Goal: Book appointment/travel/reservation

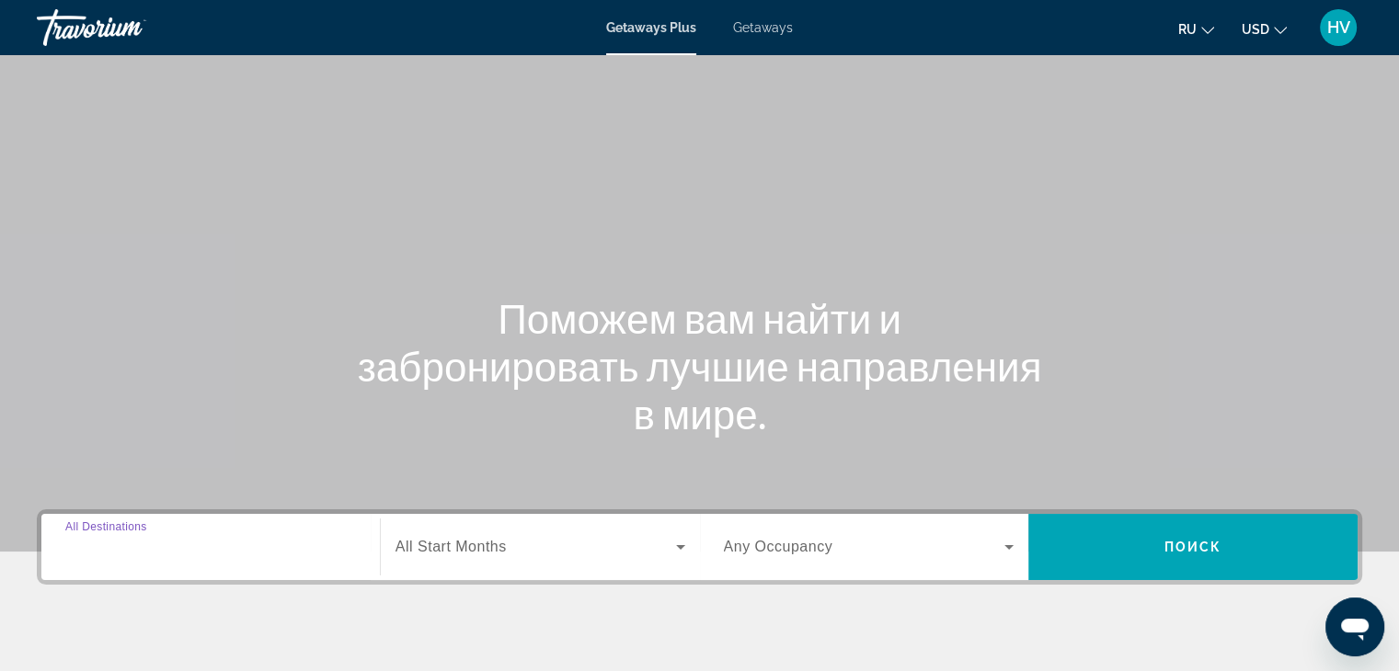
click at [237, 541] on input "Destination All Destinations" at bounding box center [210, 548] width 291 height 22
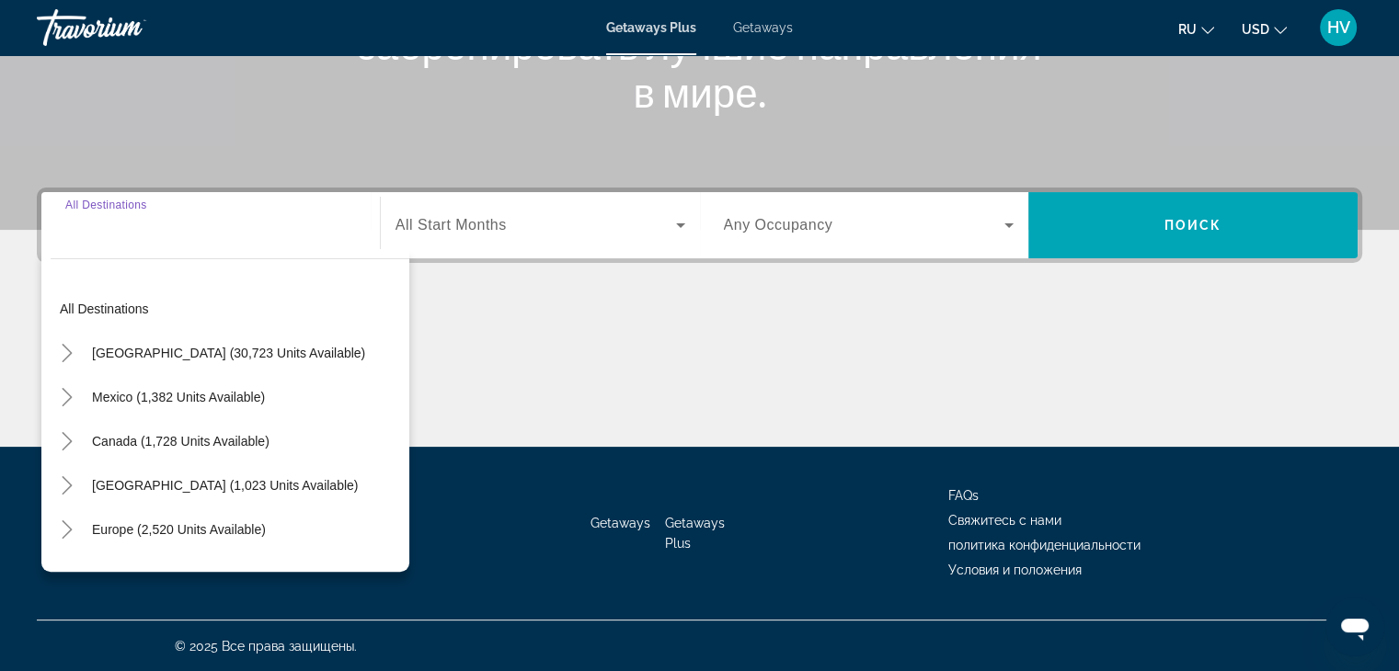
scroll to position [323, 0]
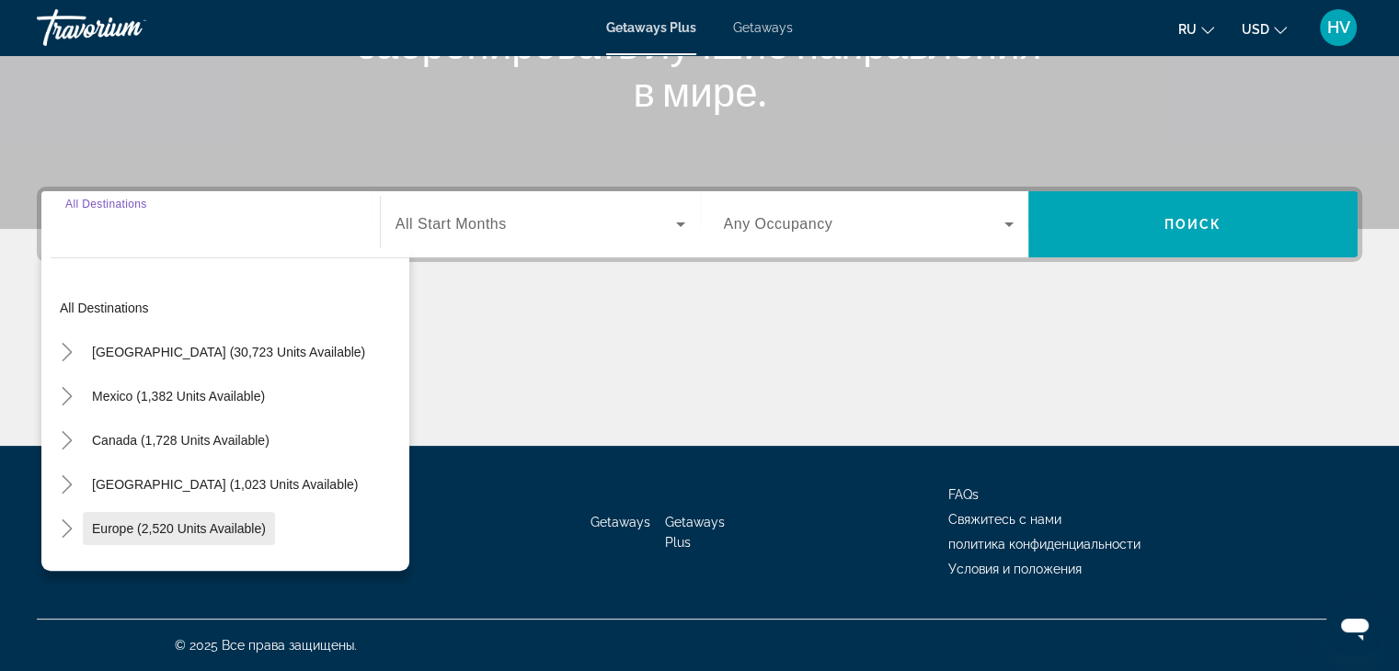
click at [160, 531] on span "Europe (2,520 units available)" at bounding box center [179, 528] width 174 height 15
type input "**********"
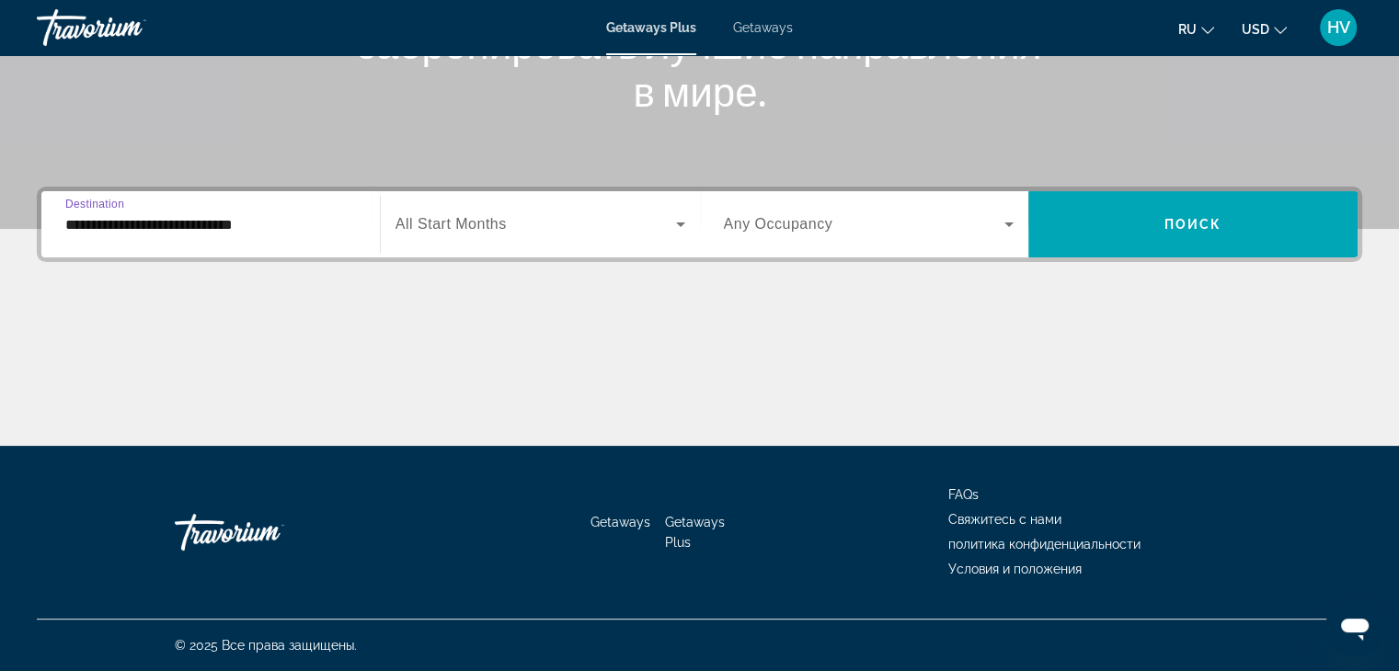
click at [463, 226] on span "All Start Months" at bounding box center [450, 224] width 111 height 16
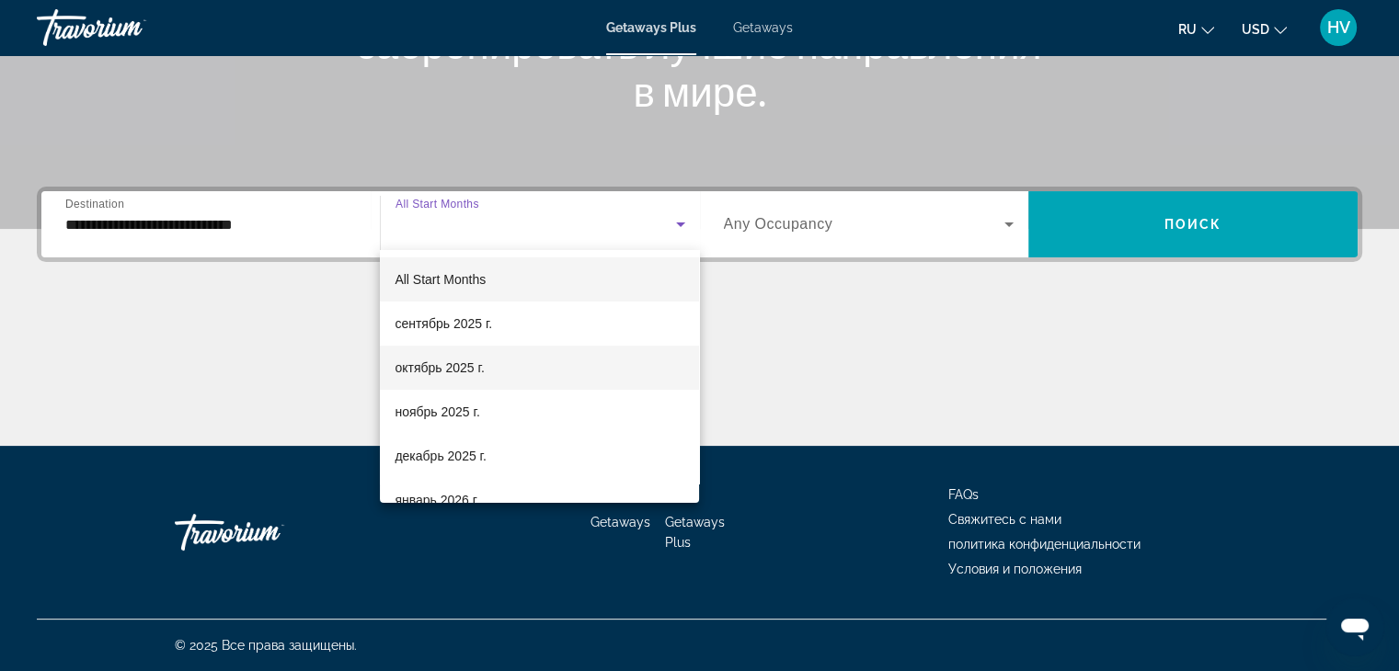
click at [453, 370] on span "октябрь 2025 г." at bounding box center [439, 368] width 89 height 22
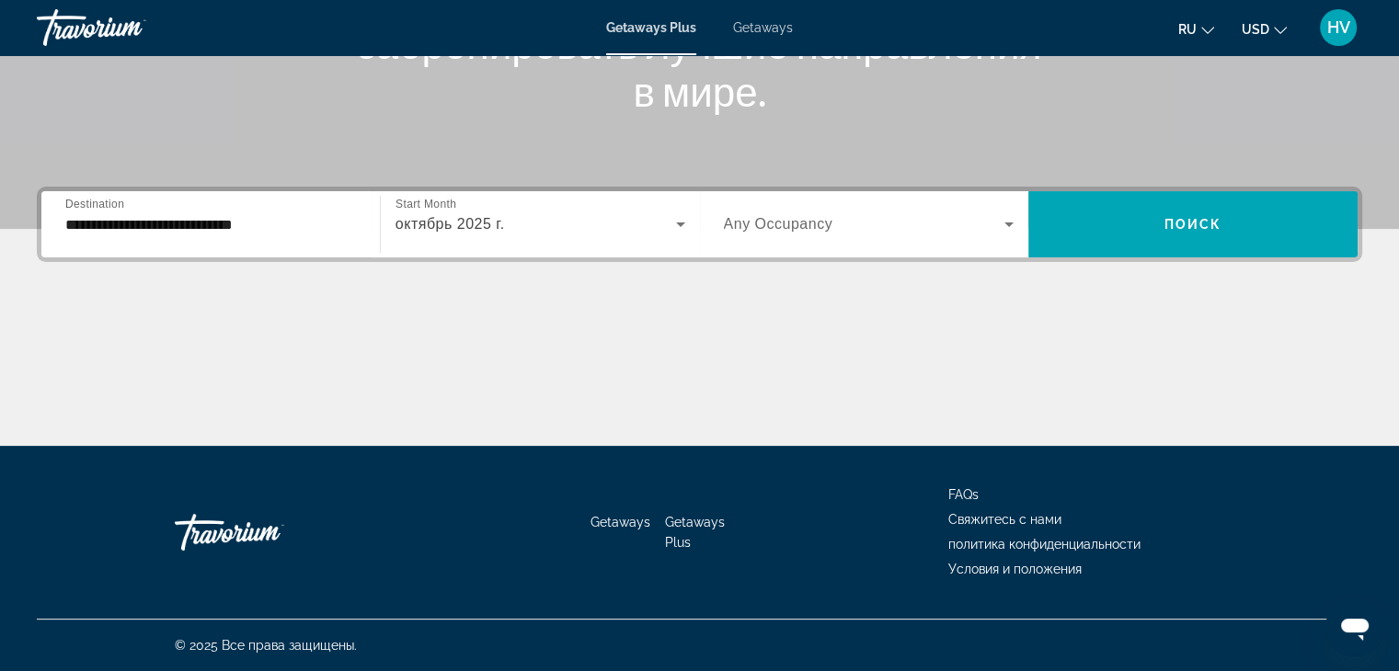
click at [793, 223] on span "Any Occupancy" at bounding box center [778, 224] width 109 height 16
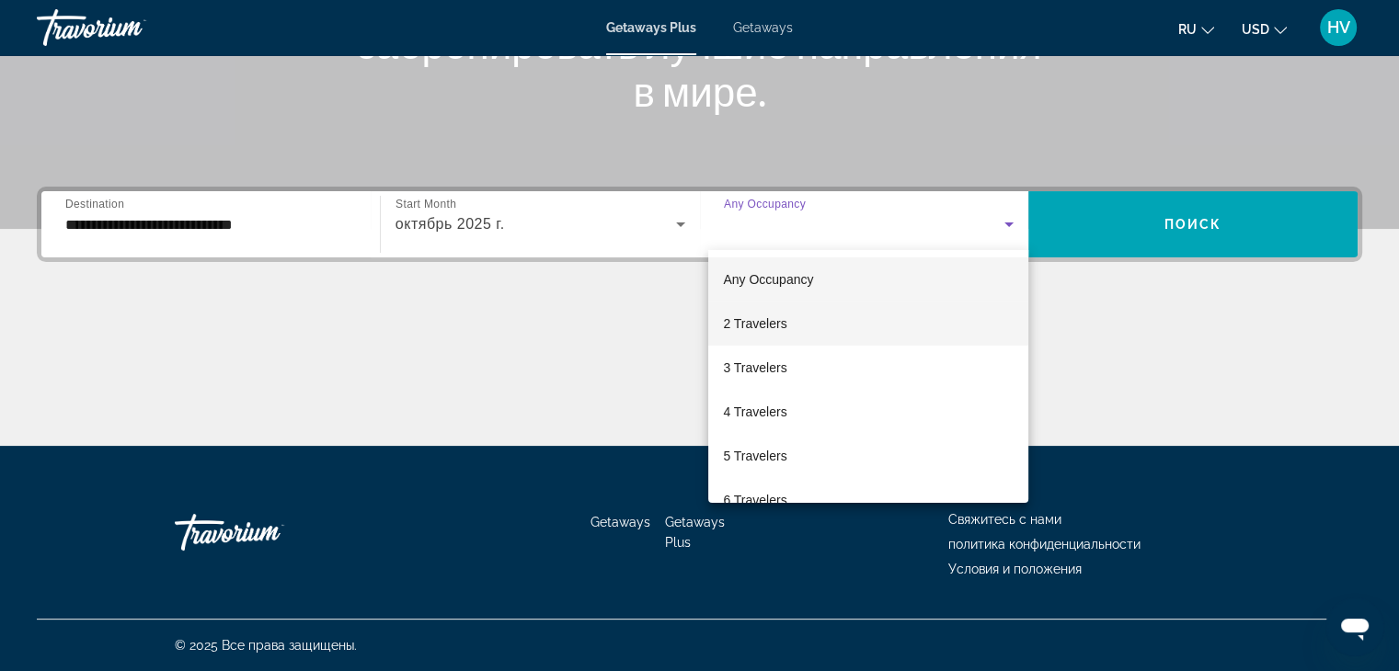
click at [785, 315] on span "2 Travelers" at bounding box center [754, 324] width 63 height 22
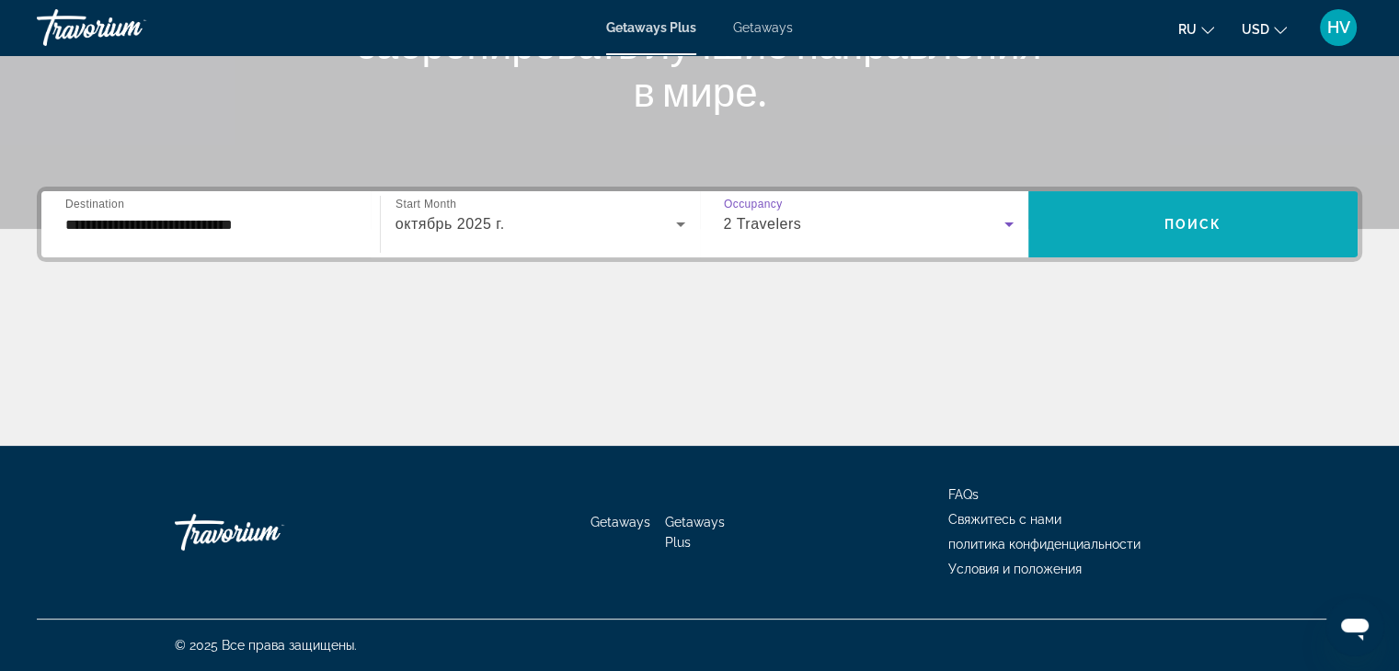
click at [1093, 222] on span "Search widget" at bounding box center [1192, 224] width 329 height 44
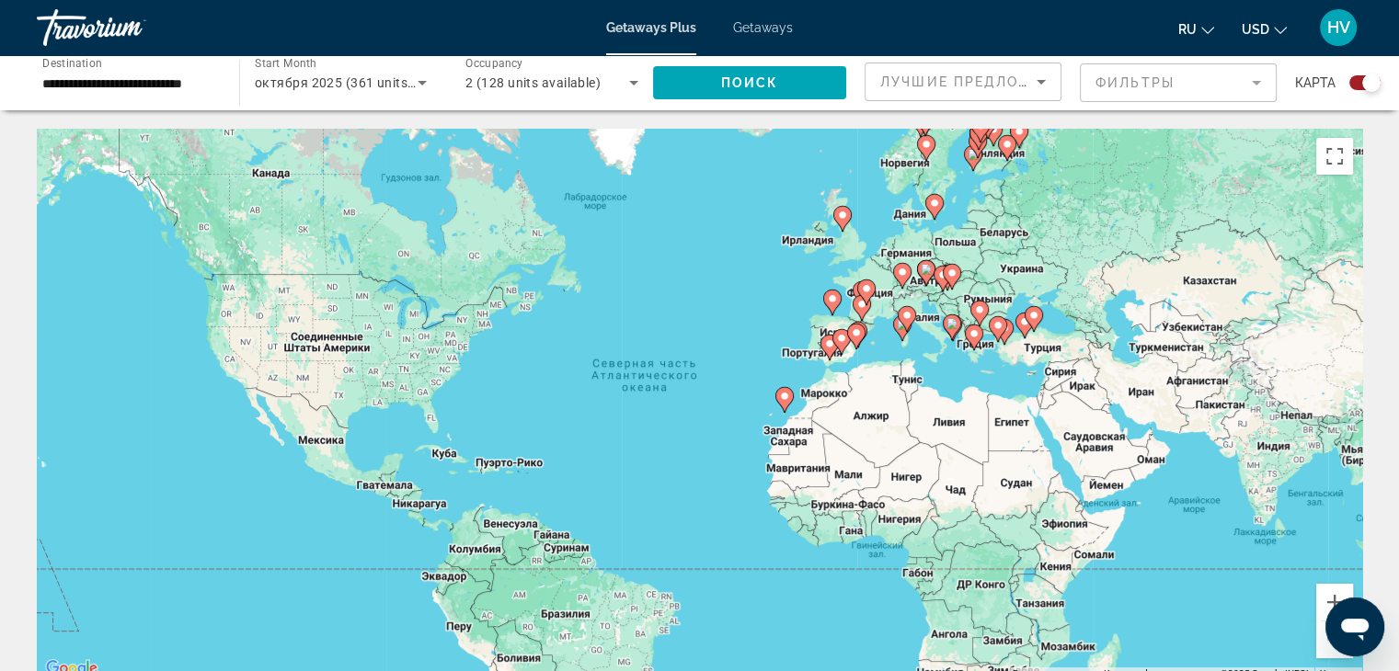
click at [1197, 87] on mat-form-field "Фильтры" at bounding box center [1178, 82] width 197 height 39
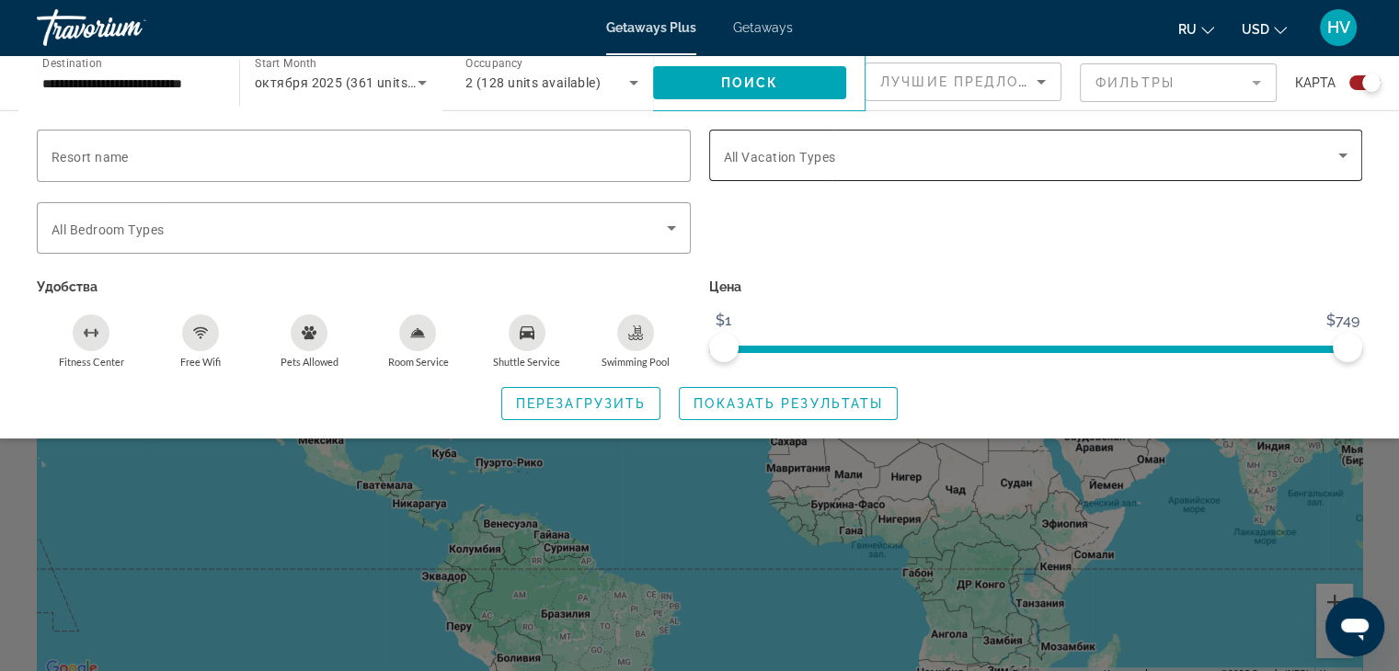
click at [930, 156] on span "Search widget" at bounding box center [1031, 155] width 615 height 22
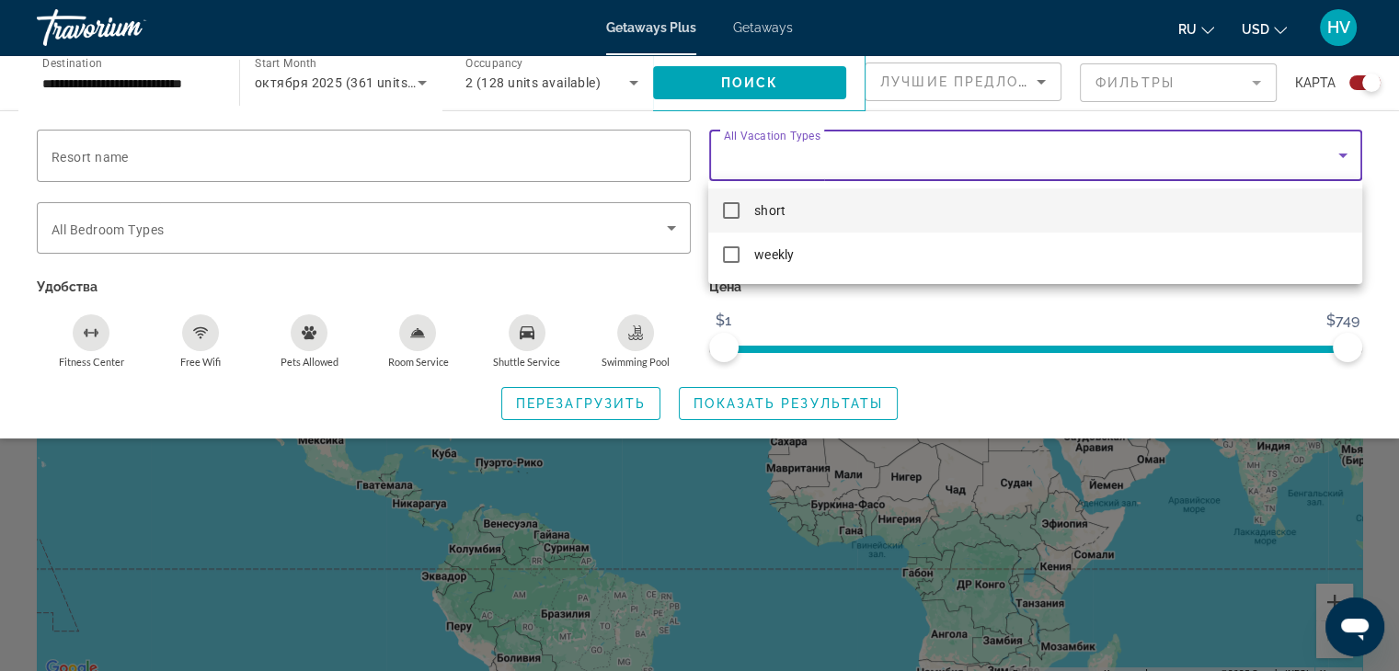
click at [821, 214] on mat-option "short" at bounding box center [1034, 211] width 653 height 44
click at [919, 322] on div at bounding box center [699, 335] width 1399 height 671
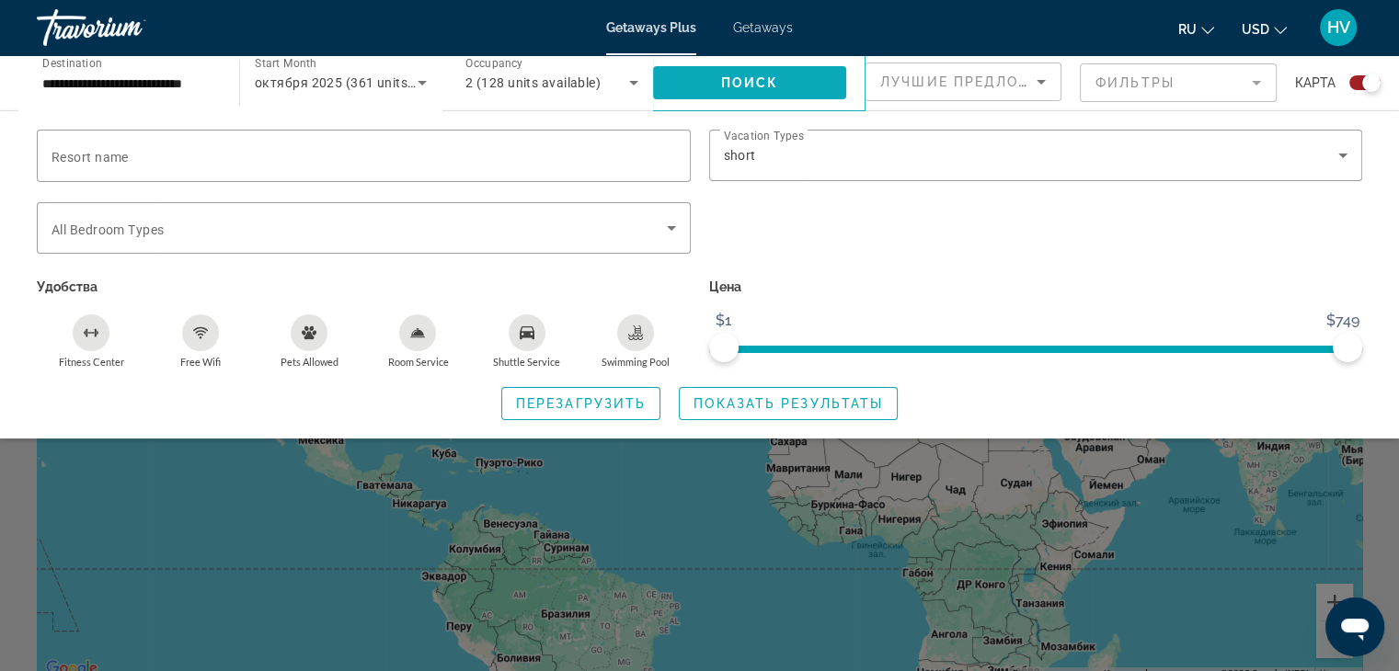
click at [761, 78] on span "Поиск" at bounding box center [750, 82] width 58 height 15
click at [753, 79] on span "Поиск" at bounding box center [750, 82] width 58 height 15
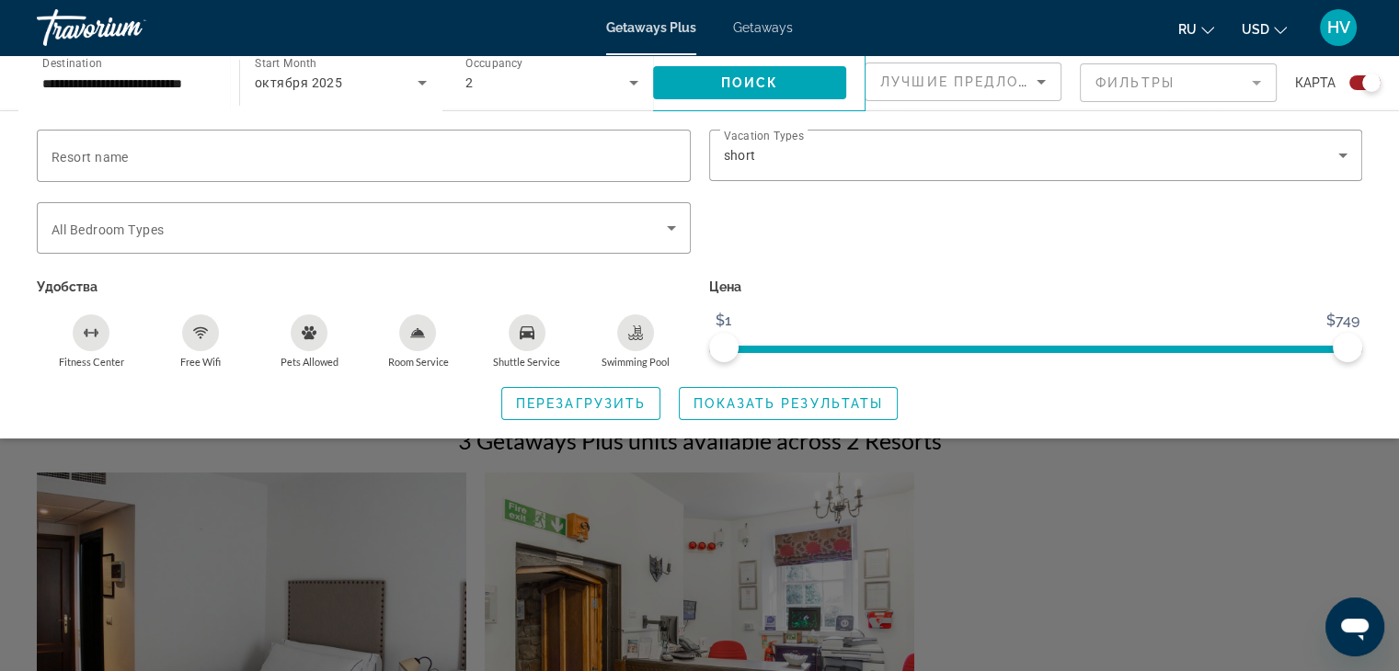
scroll to position [372, 0]
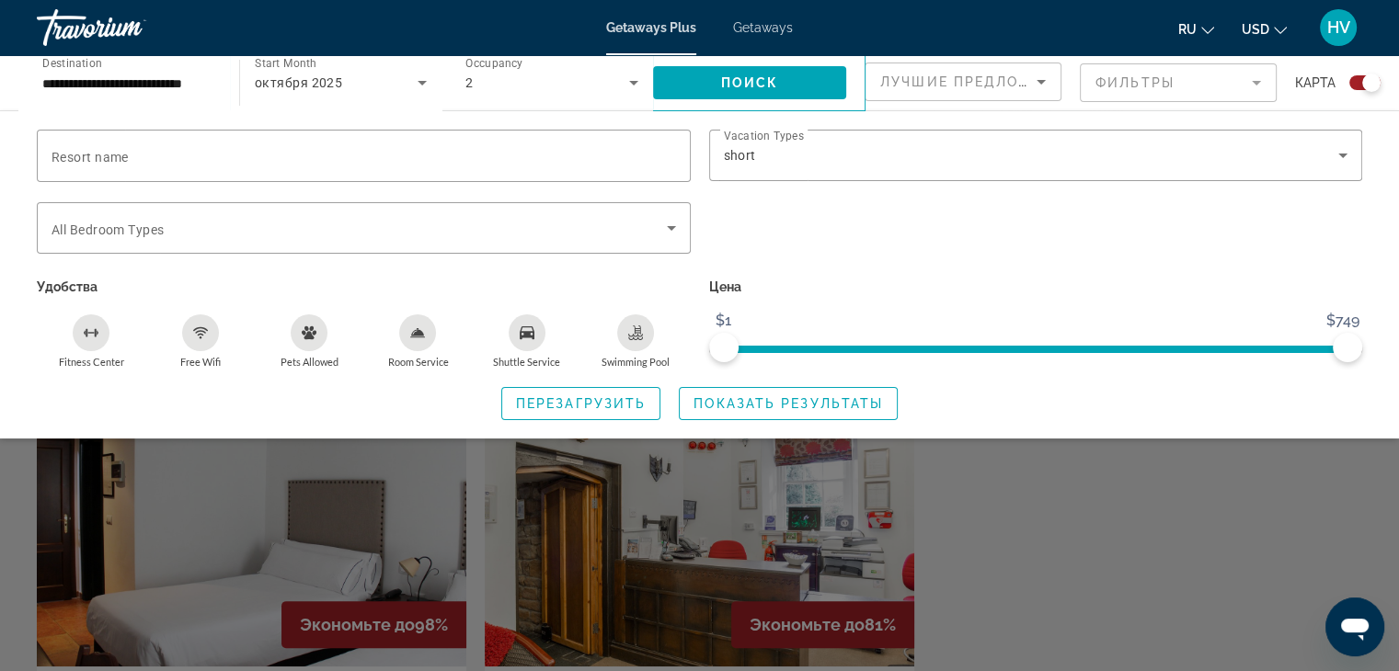
click at [1064, 503] on div "Search widget" at bounding box center [699, 473] width 1399 height 395
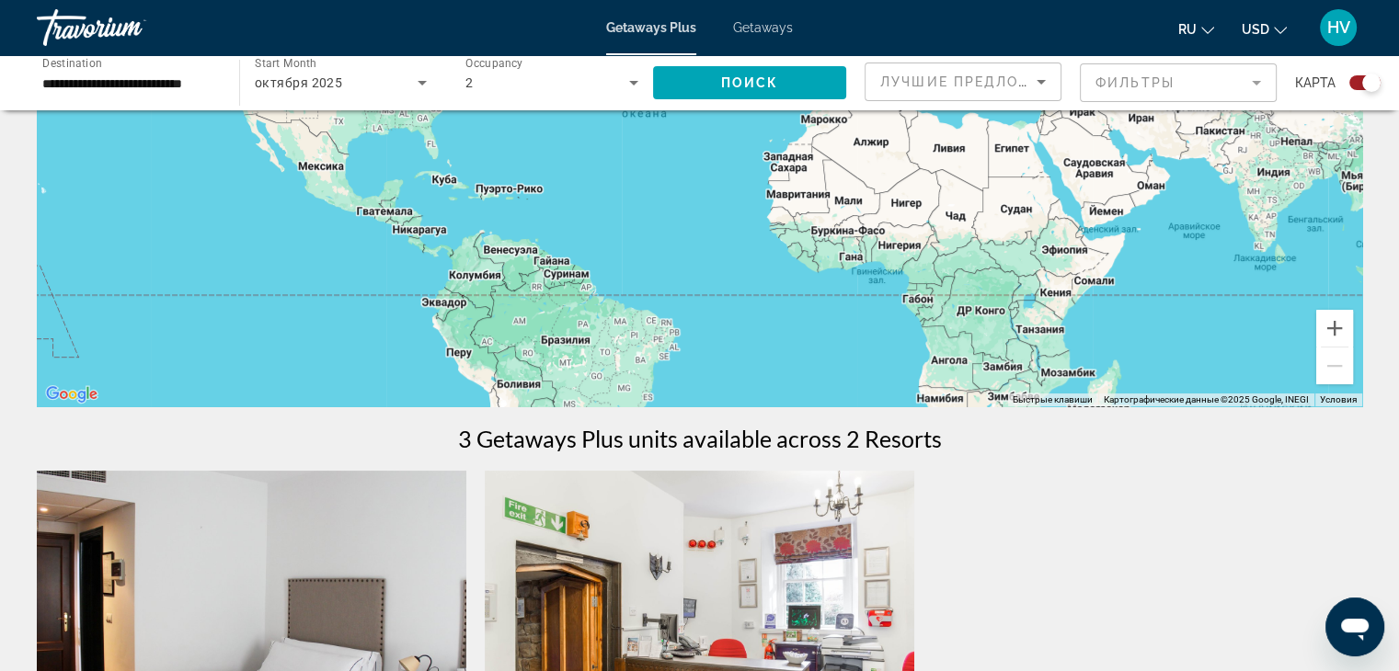
scroll to position [26, 0]
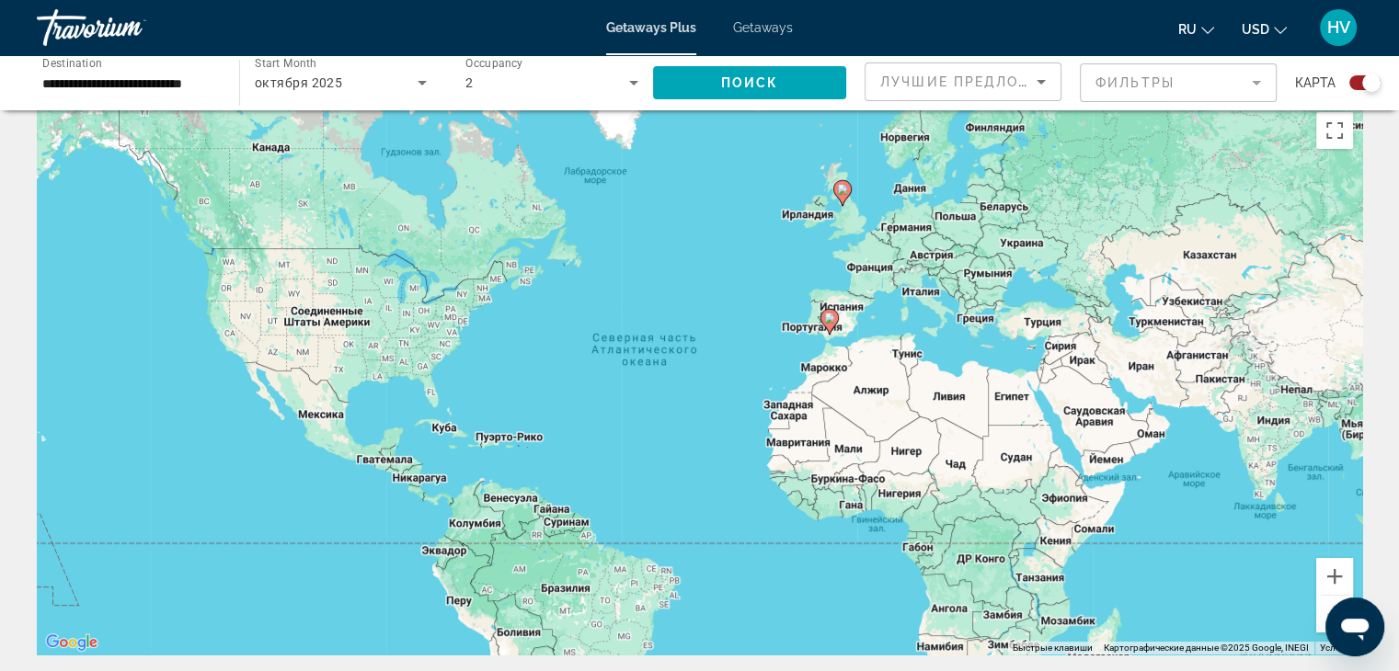
click at [782, 20] on span "Getaways" at bounding box center [763, 27] width 60 height 15
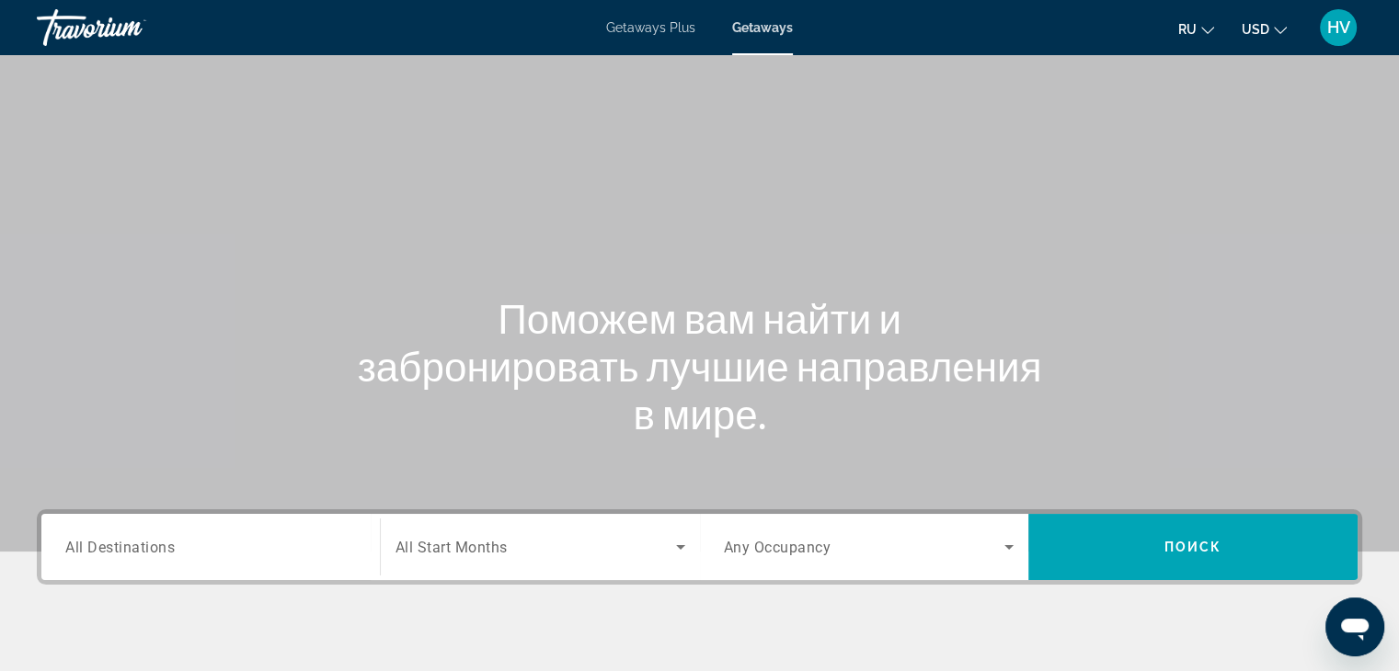
click at [166, 551] on span "All Destinations" at bounding box center [119, 546] width 109 height 17
click at [166, 551] on input "Destination All Destinations" at bounding box center [210, 548] width 291 height 22
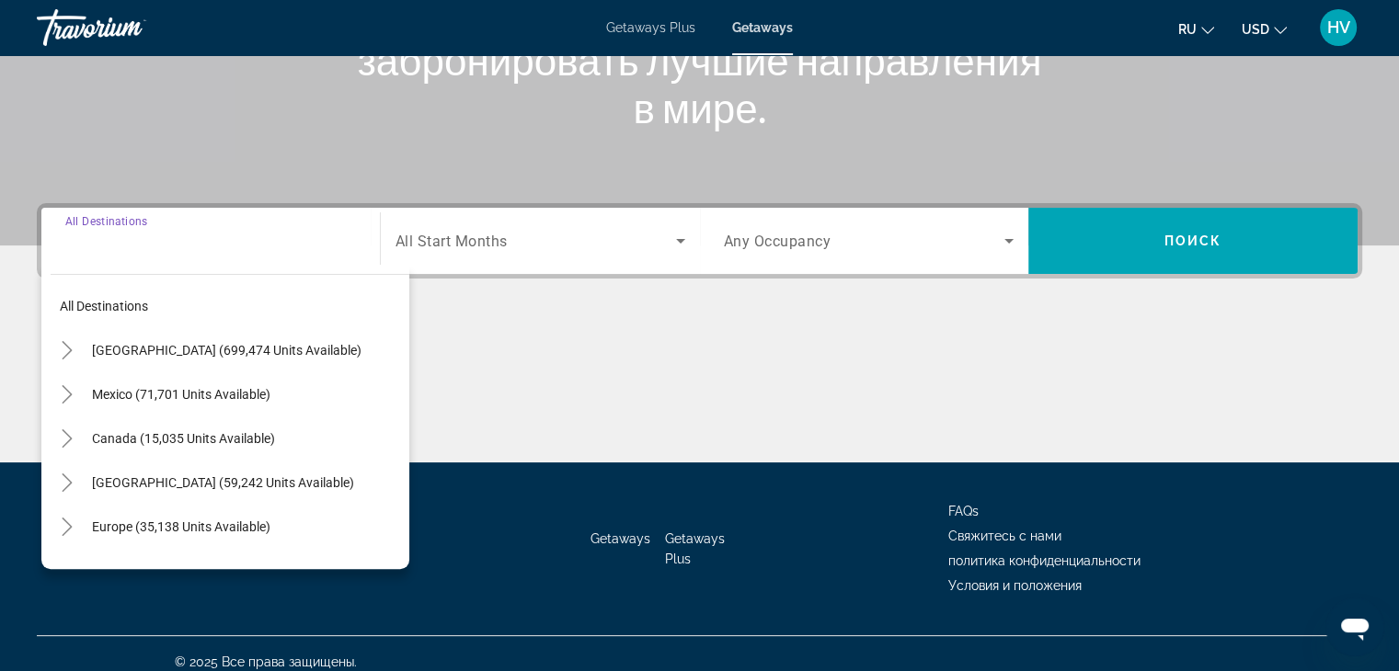
scroll to position [323, 0]
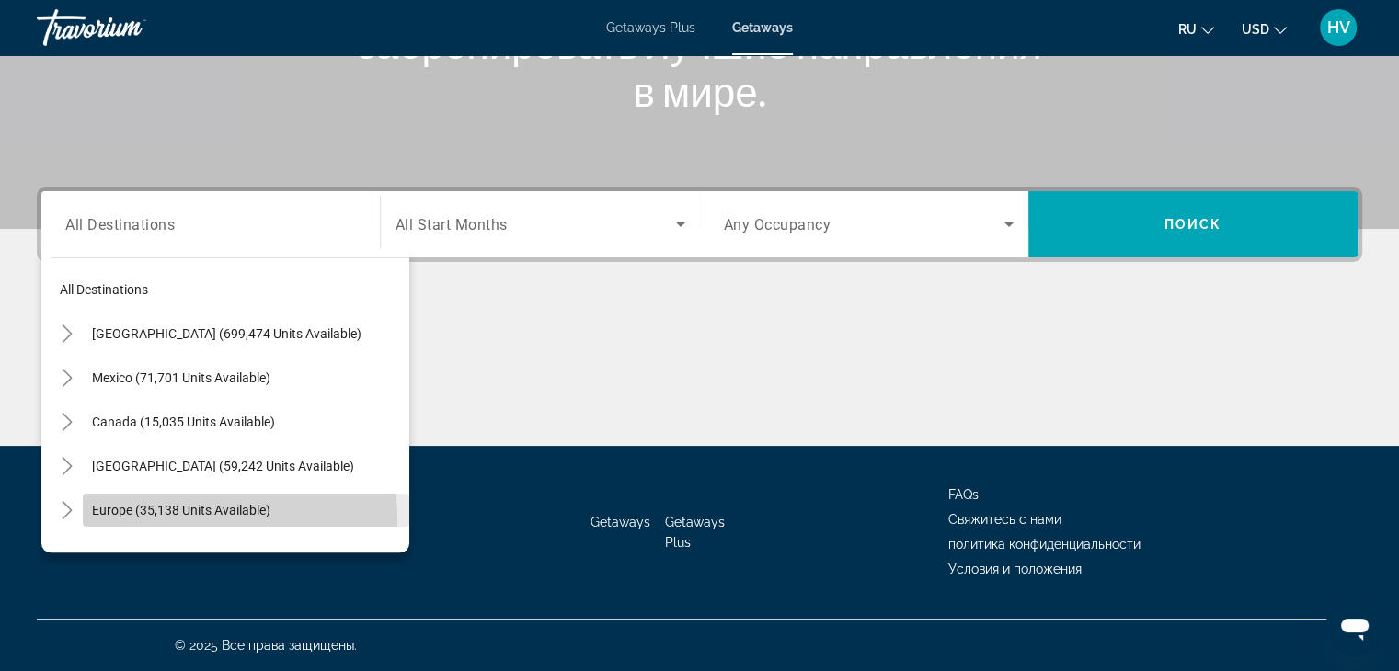
click at [184, 520] on span "Search widget" at bounding box center [246, 510] width 326 height 44
type input "**********"
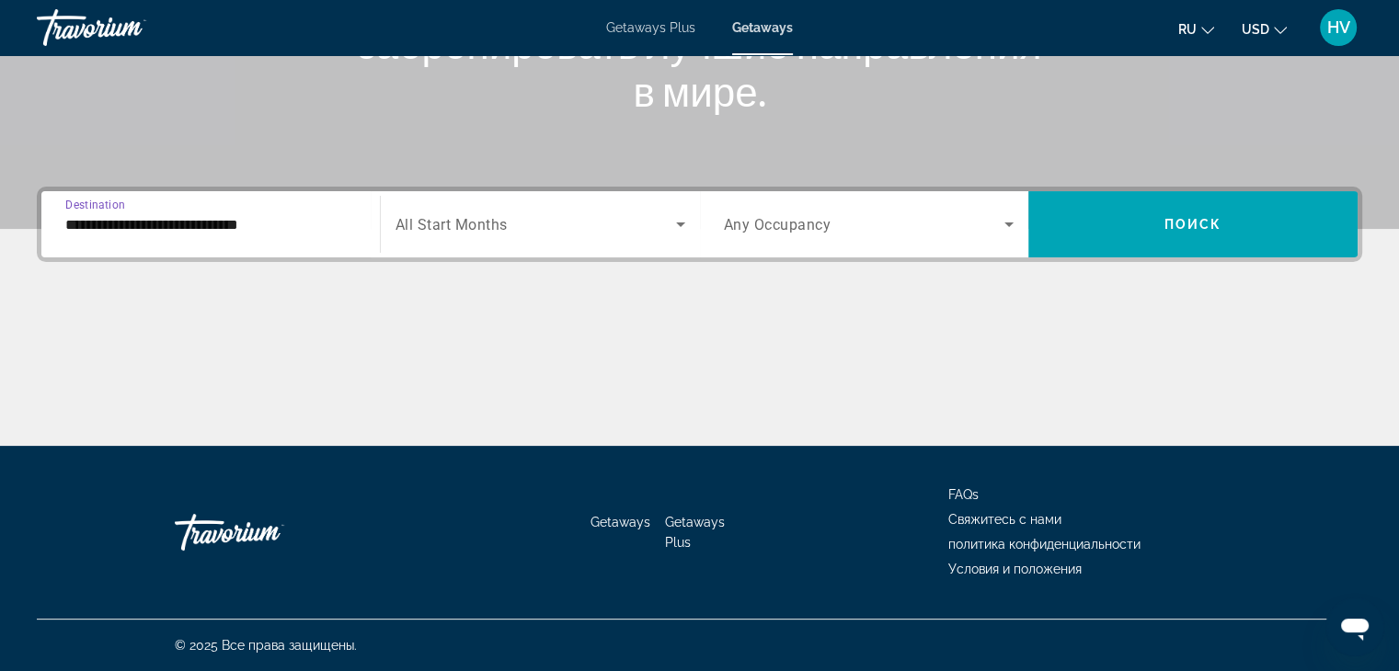
click at [566, 222] on span "Search widget" at bounding box center [535, 224] width 280 height 22
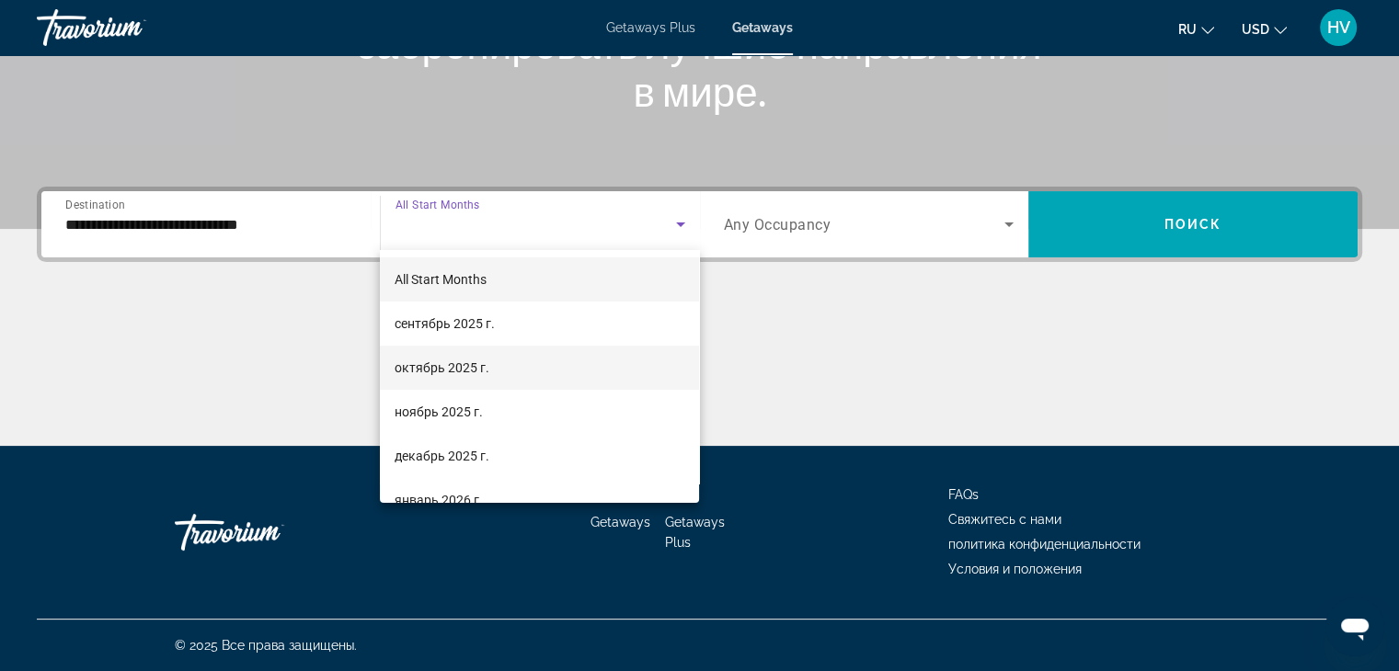
click at [486, 374] on span "октябрь 2025 г." at bounding box center [442, 368] width 95 height 22
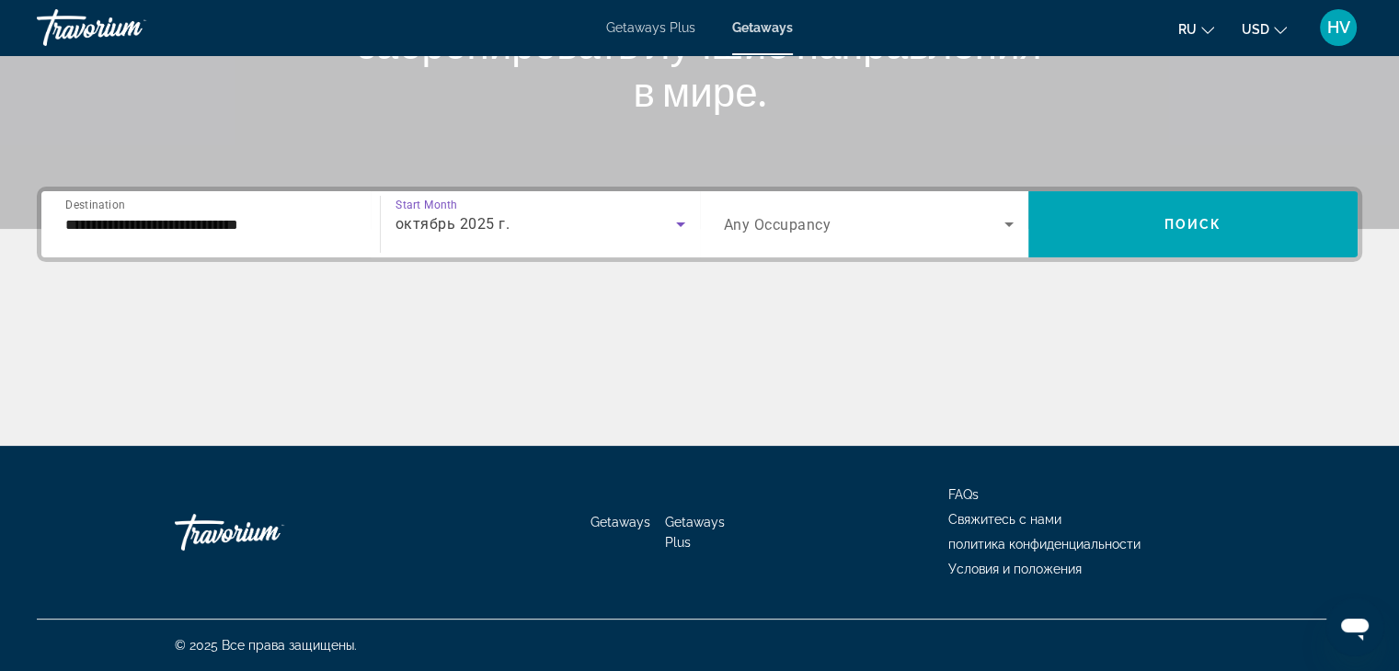
click at [778, 224] on span "Any Occupancy" at bounding box center [778, 224] width 108 height 17
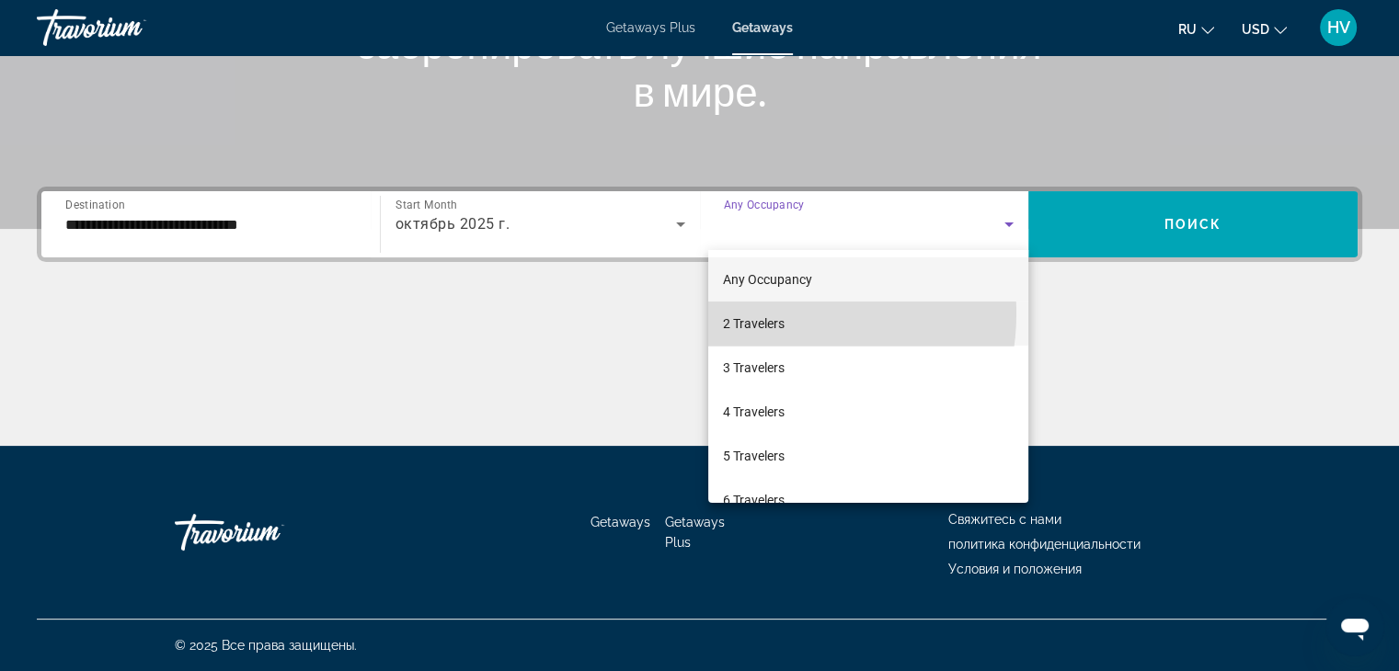
click at [769, 314] on span "2 Travelers" at bounding box center [754, 324] width 62 height 22
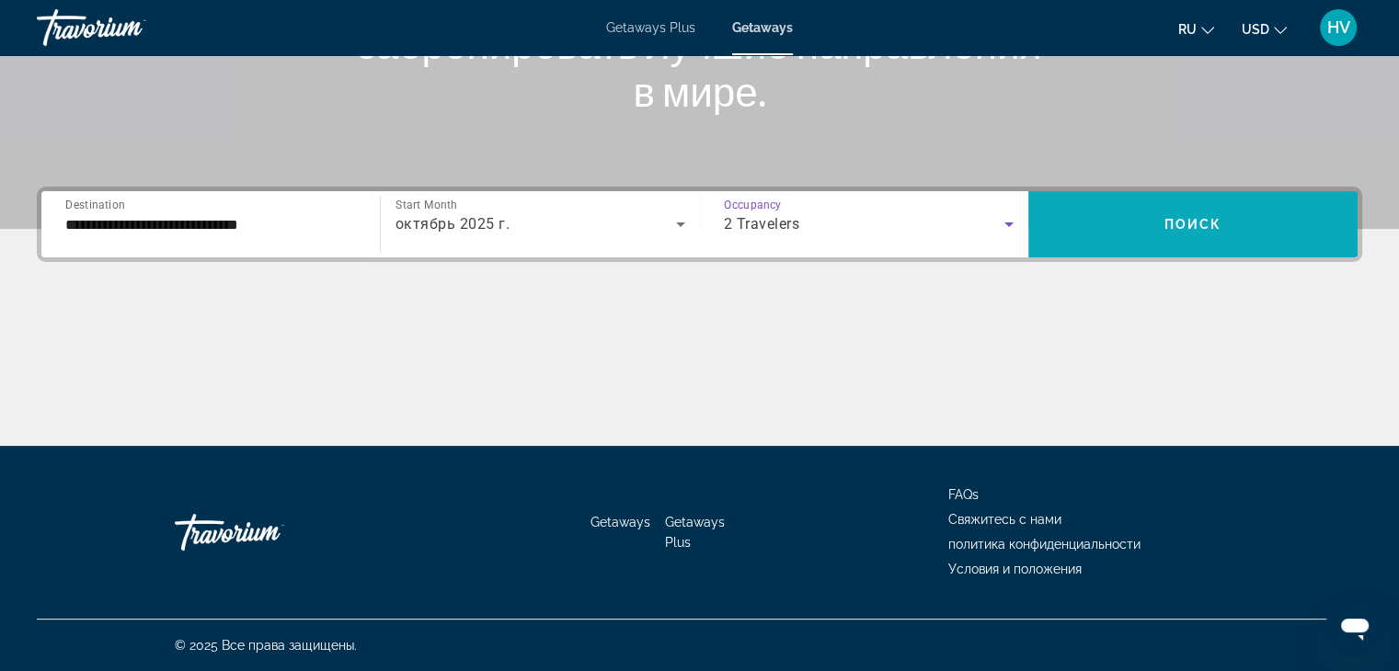
click at [1081, 202] on span "Search widget" at bounding box center [1192, 224] width 329 height 44
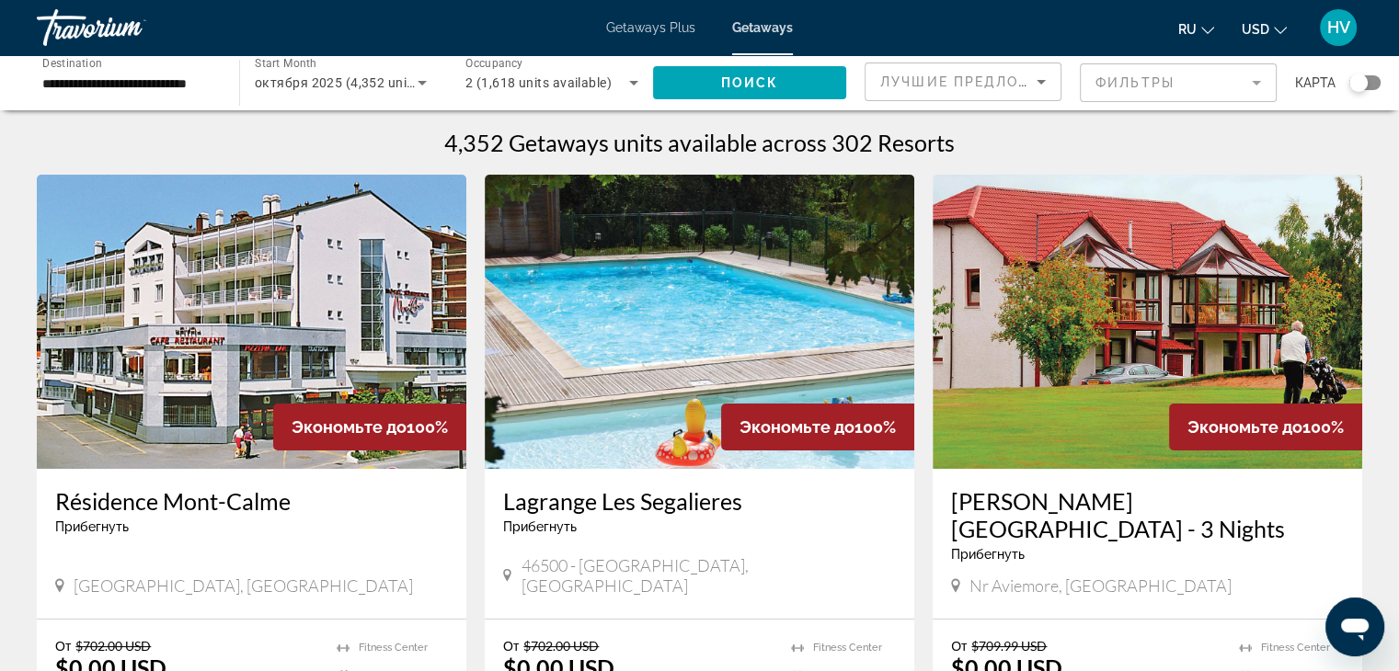
click at [1149, 82] on mat-form-field "Фильтры" at bounding box center [1178, 82] width 197 height 39
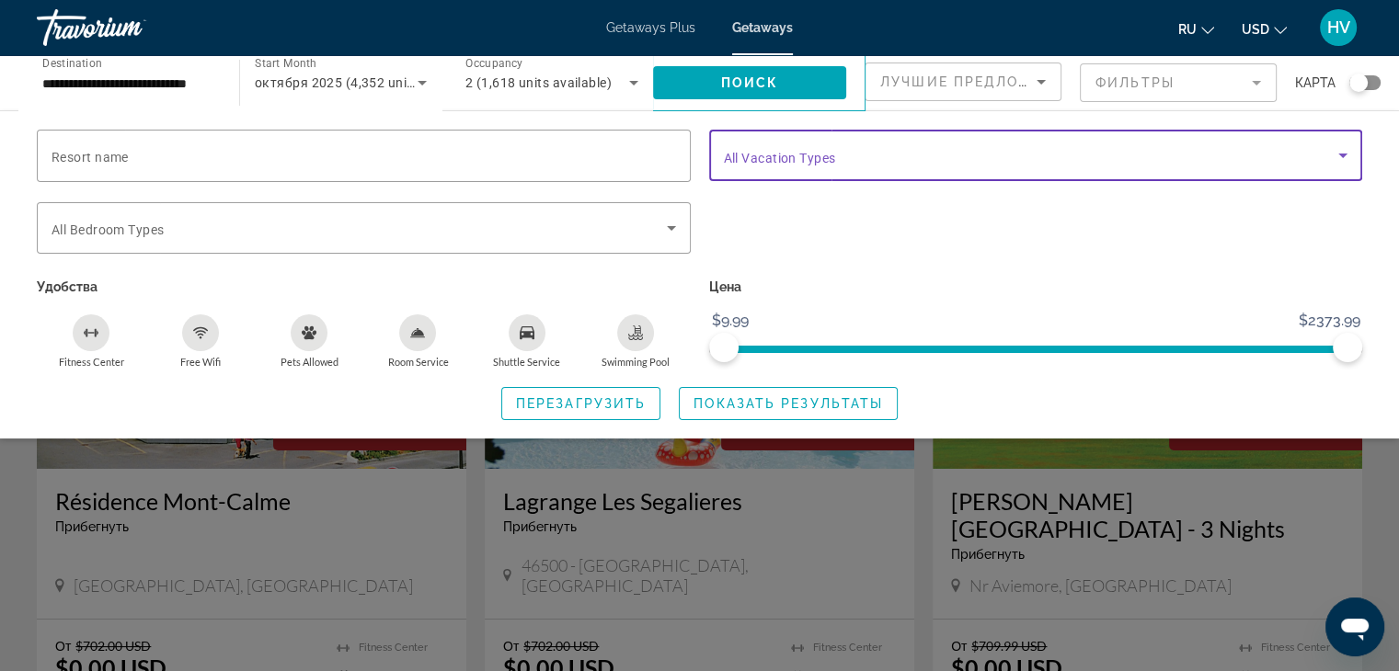
click at [994, 147] on span "Search widget" at bounding box center [1031, 155] width 615 height 22
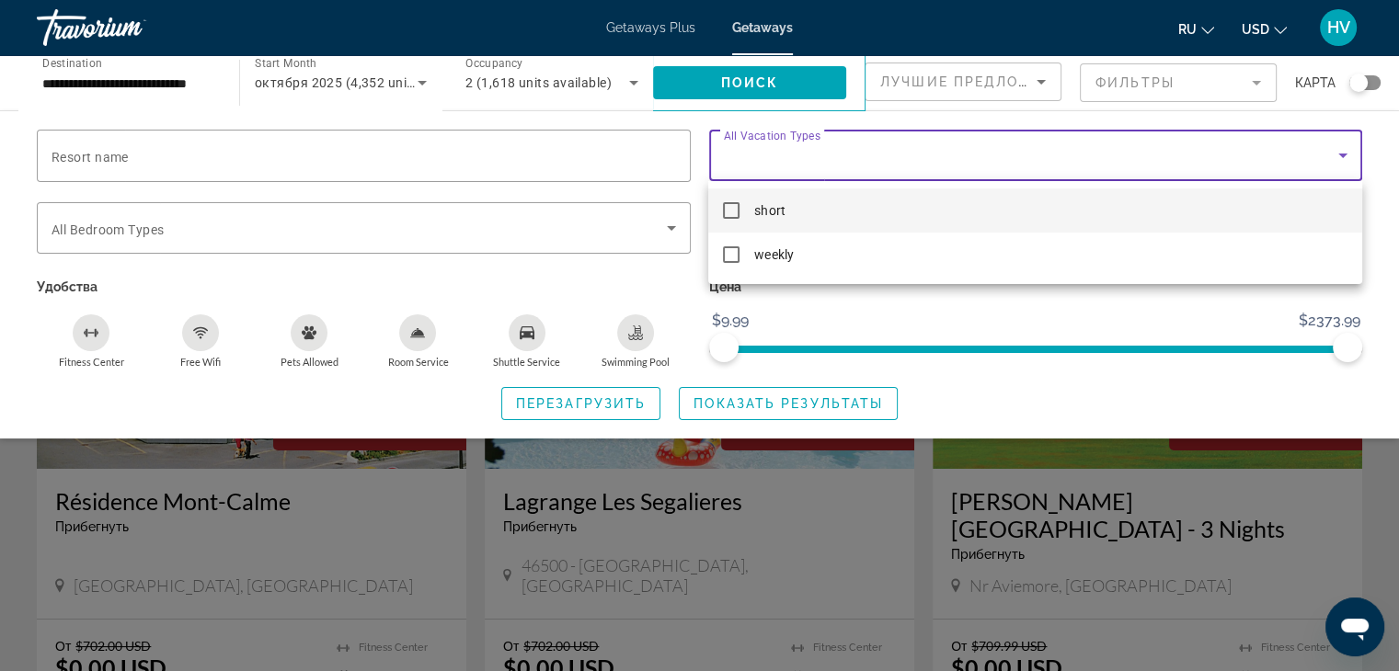
click at [876, 204] on mat-option "short" at bounding box center [1034, 211] width 653 height 44
click at [1172, 407] on div at bounding box center [699, 335] width 1399 height 671
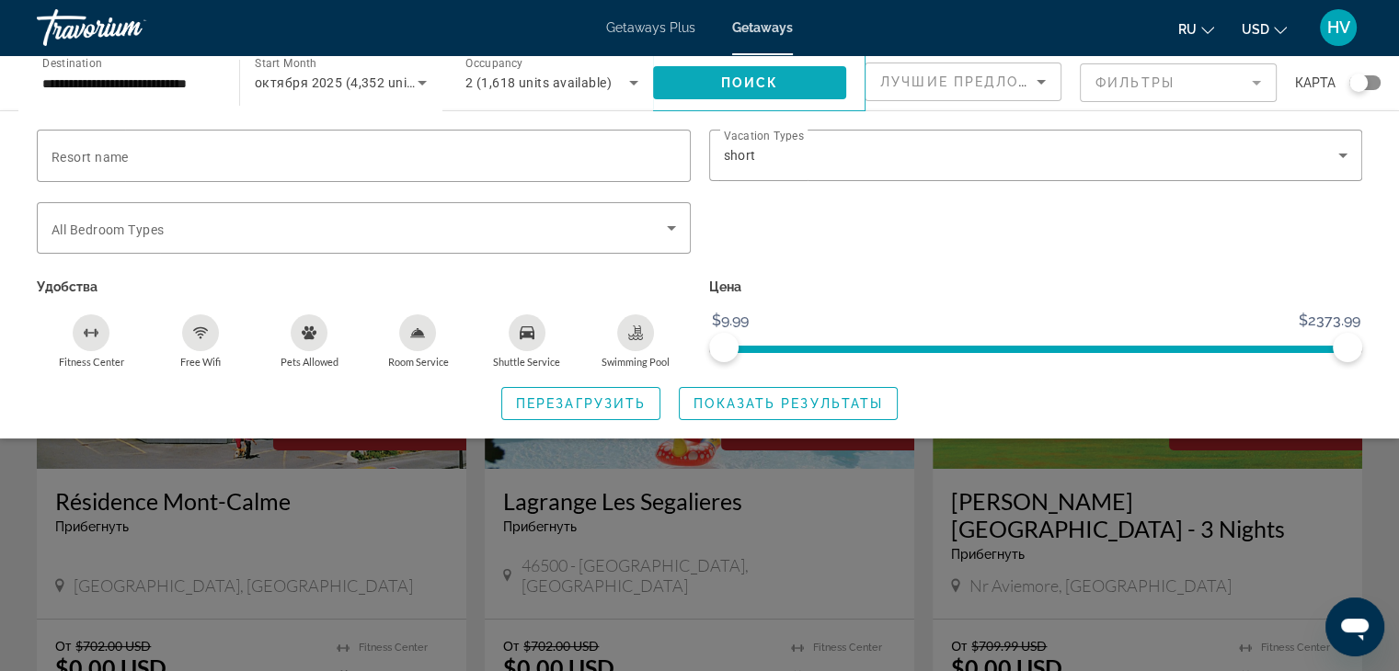
click at [725, 90] on span "Search widget" at bounding box center [749, 83] width 193 height 44
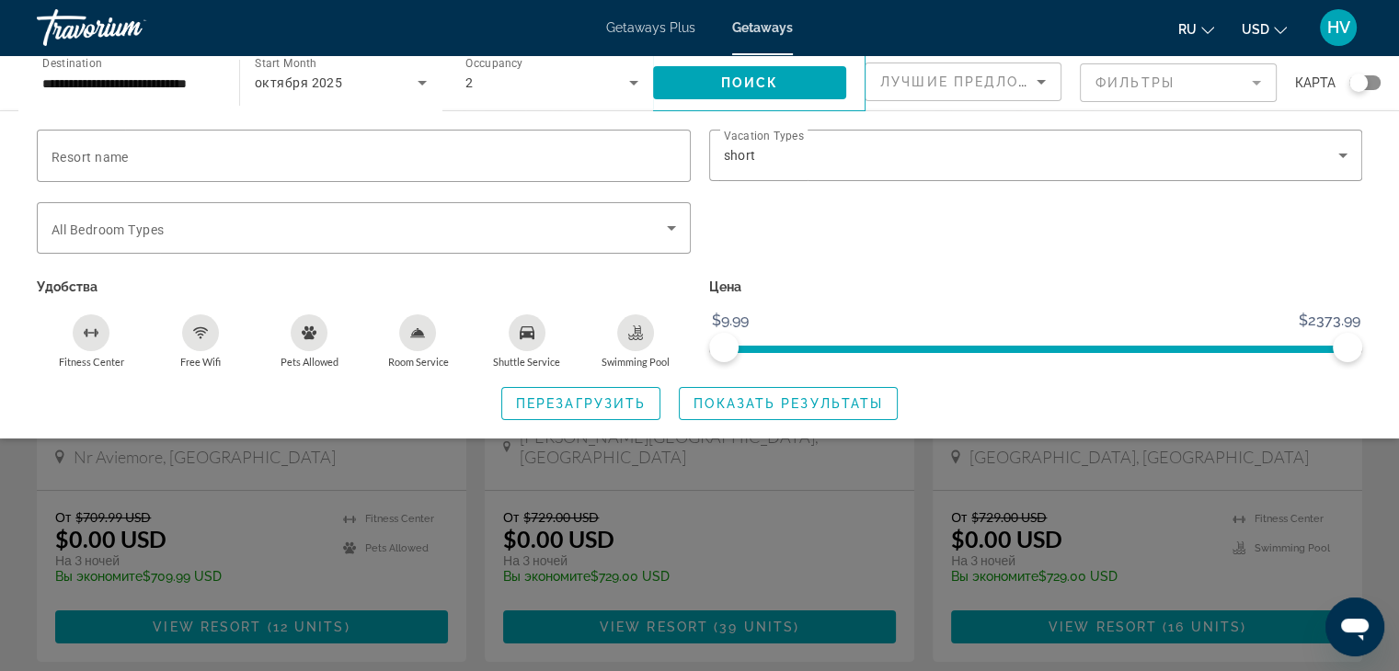
scroll to position [177, 0]
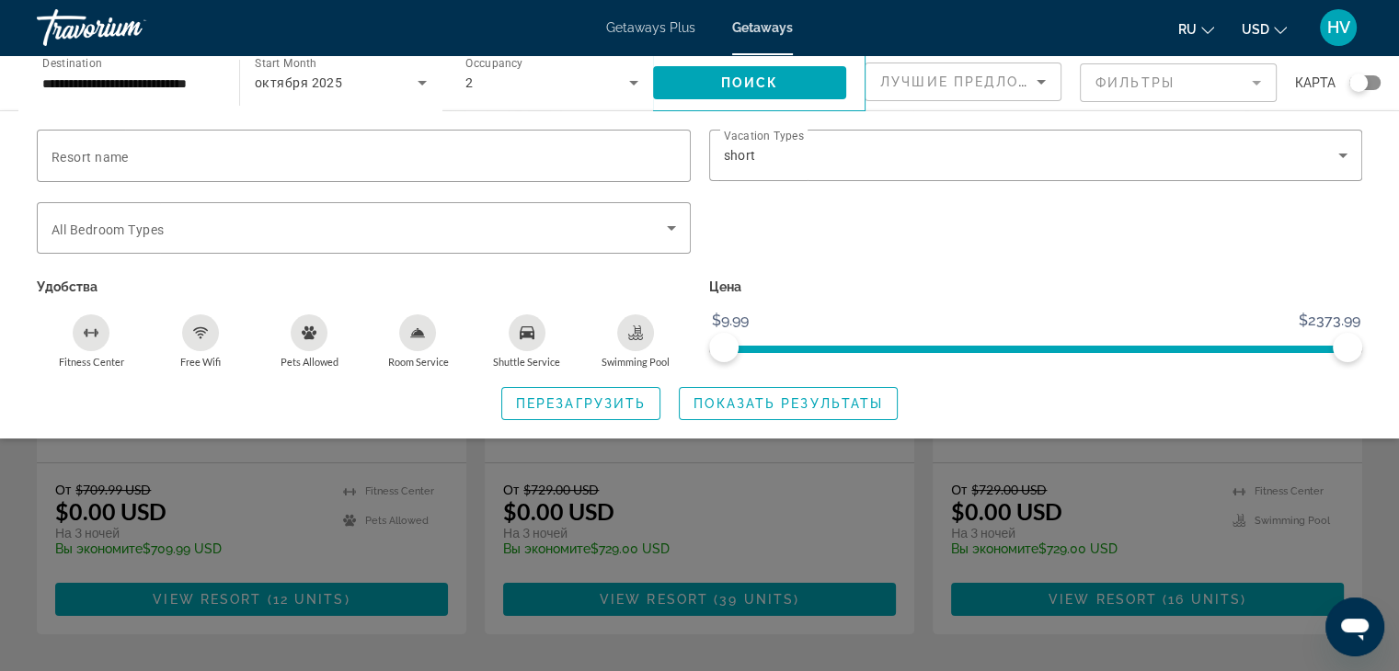
click at [1368, 467] on div "Search widget" at bounding box center [699, 473] width 1399 height 395
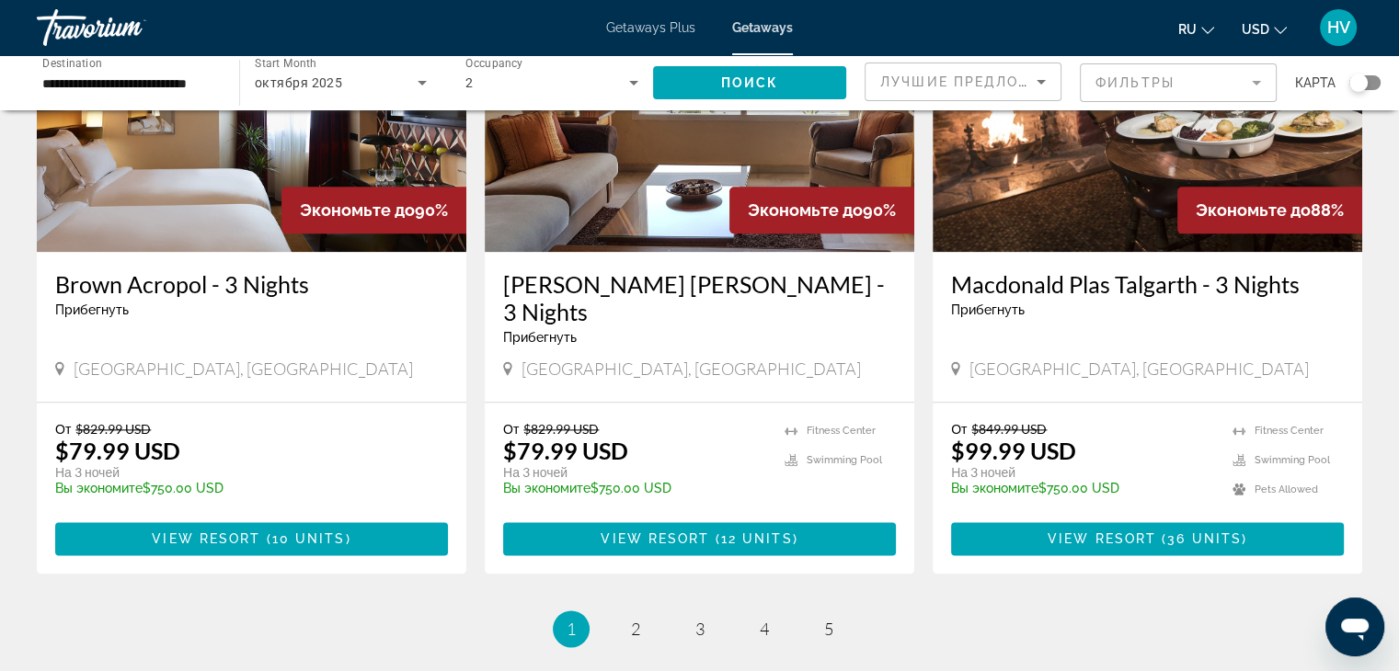
scroll to position [2196, 0]
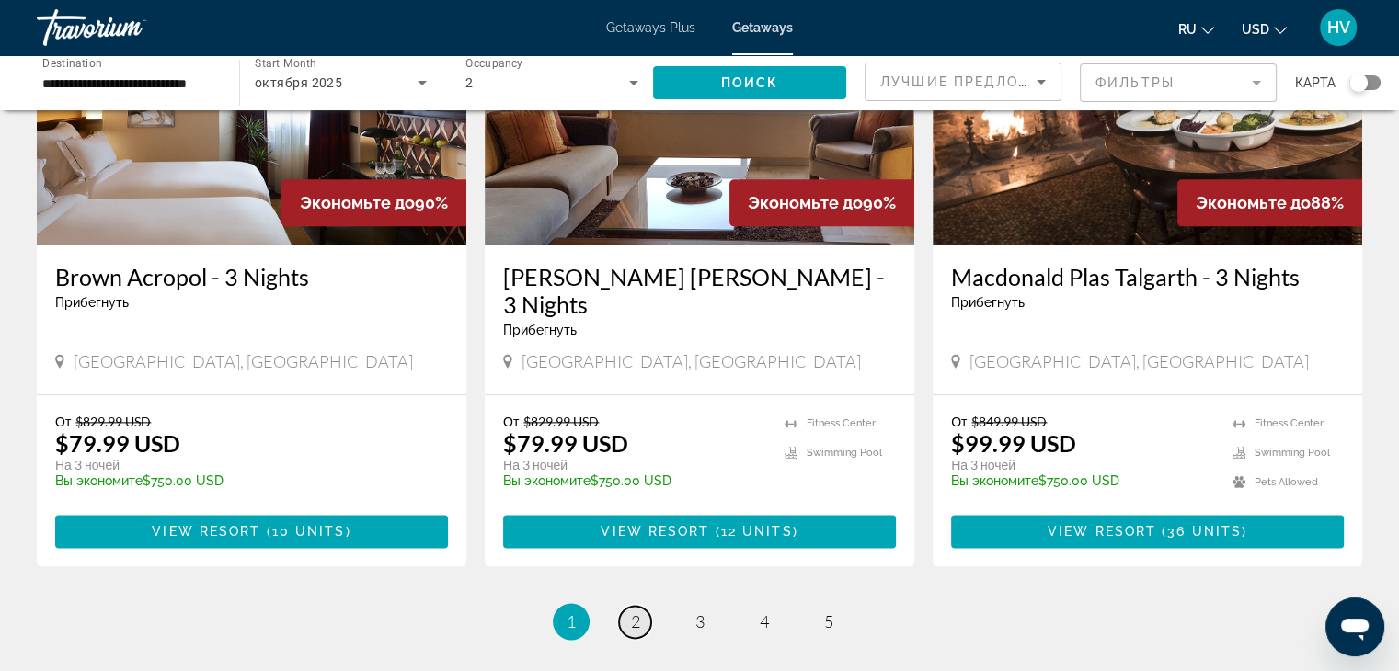
click at [641, 606] on link "page 2" at bounding box center [635, 622] width 32 height 32
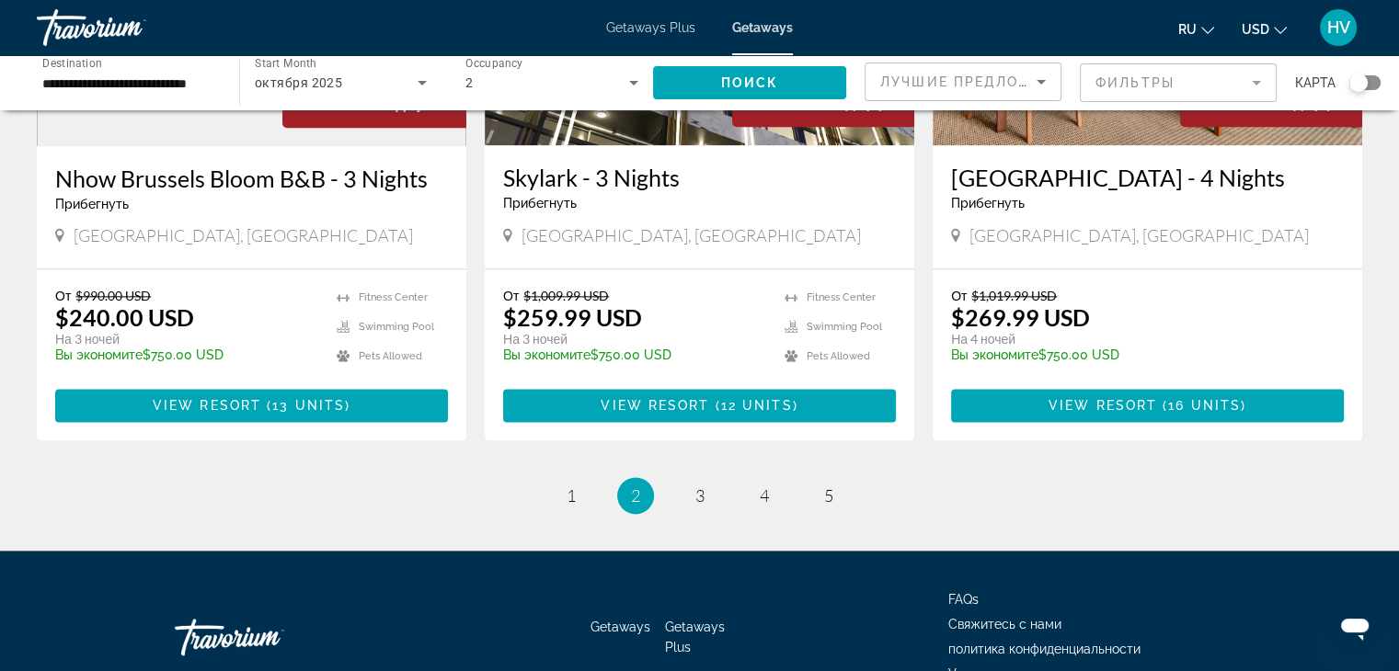
scroll to position [2250, 0]
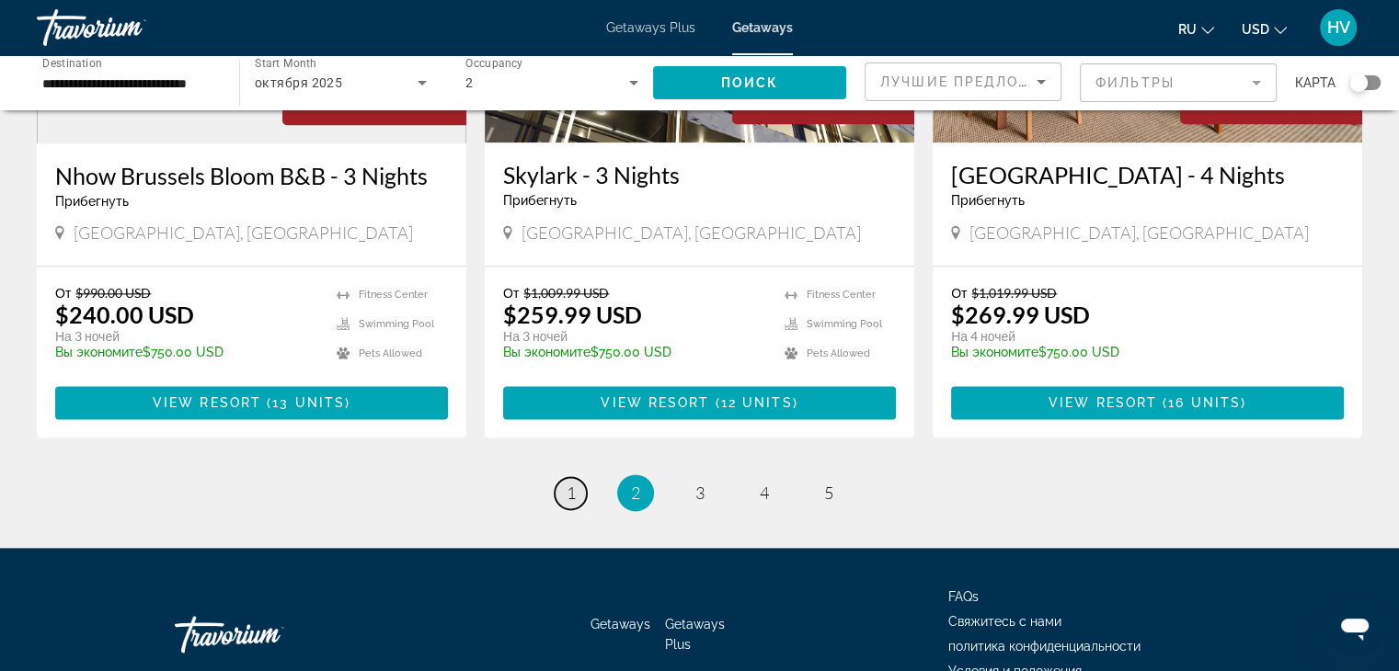
click at [578, 477] on link "page 1" at bounding box center [571, 493] width 32 height 32
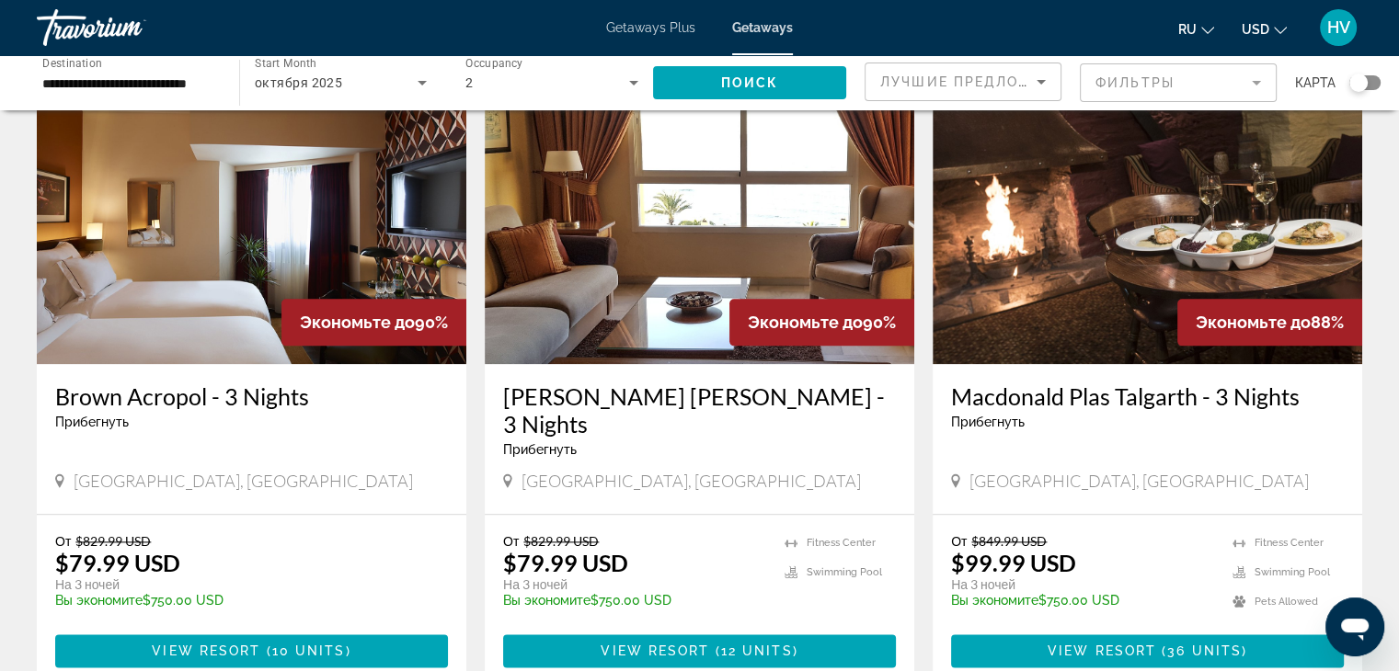
scroll to position [2087, 0]
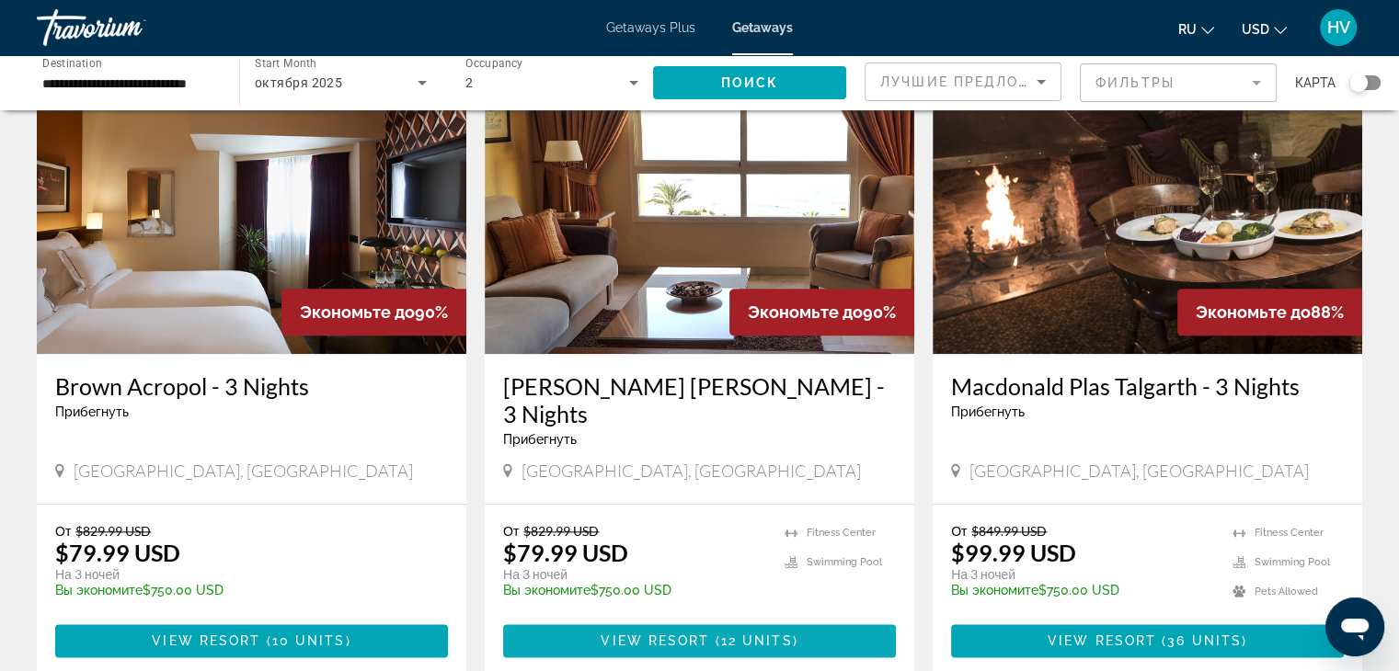
click at [684, 634] on span "View Resort" at bounding box center [654, 641] width 109 height 15
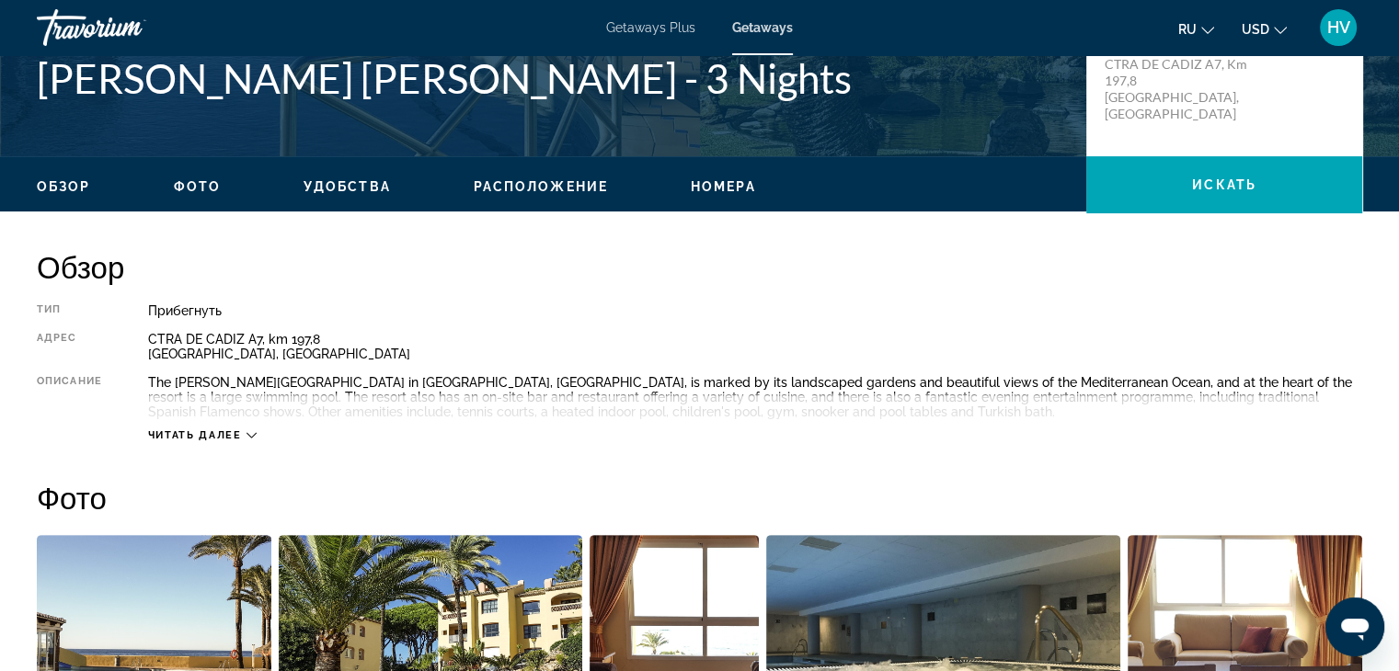
scroll to position [475, 0]
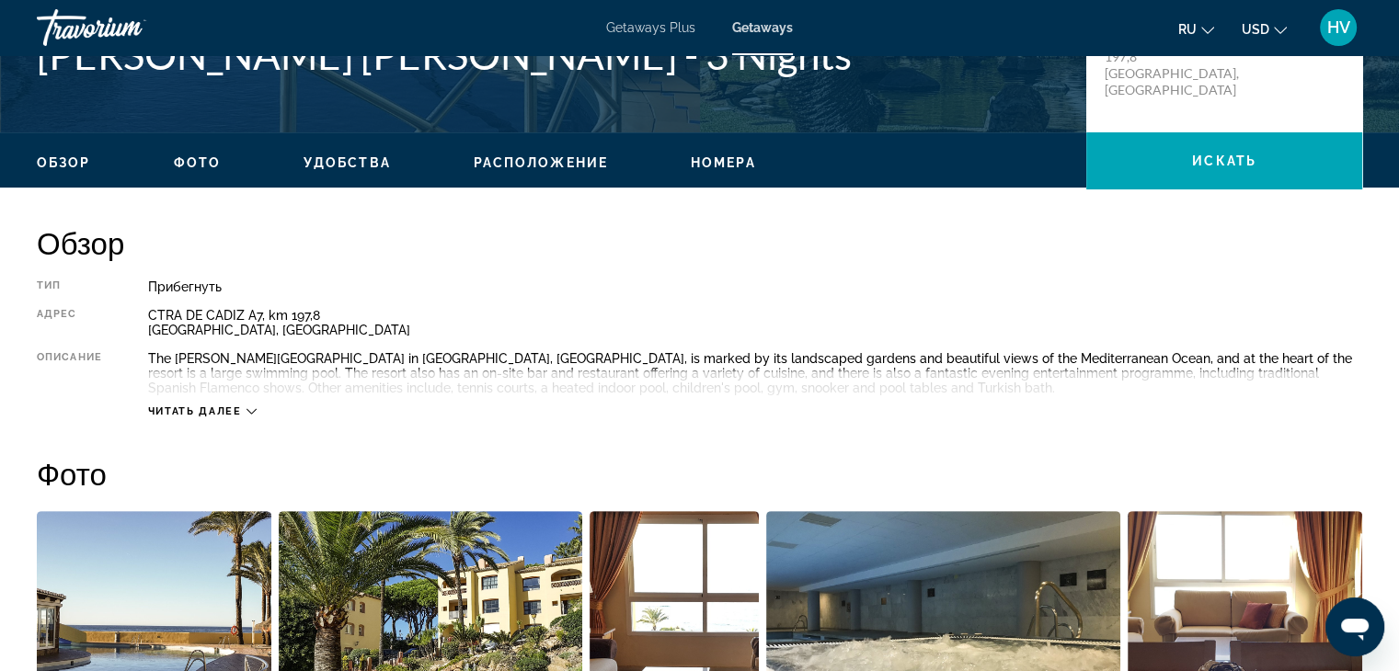
click at [250, 412] on icon "Main content" at bounding box center [251, 412] width 10 height 6
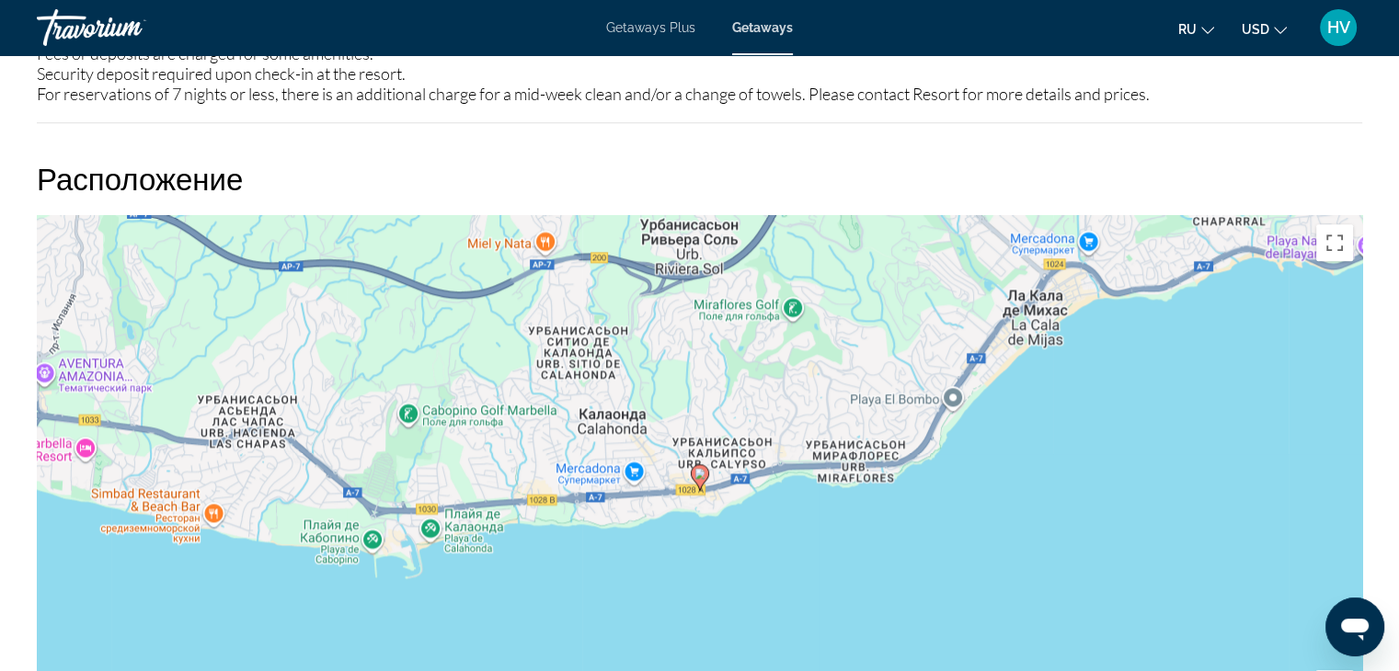
scroll to position [2339, 0]
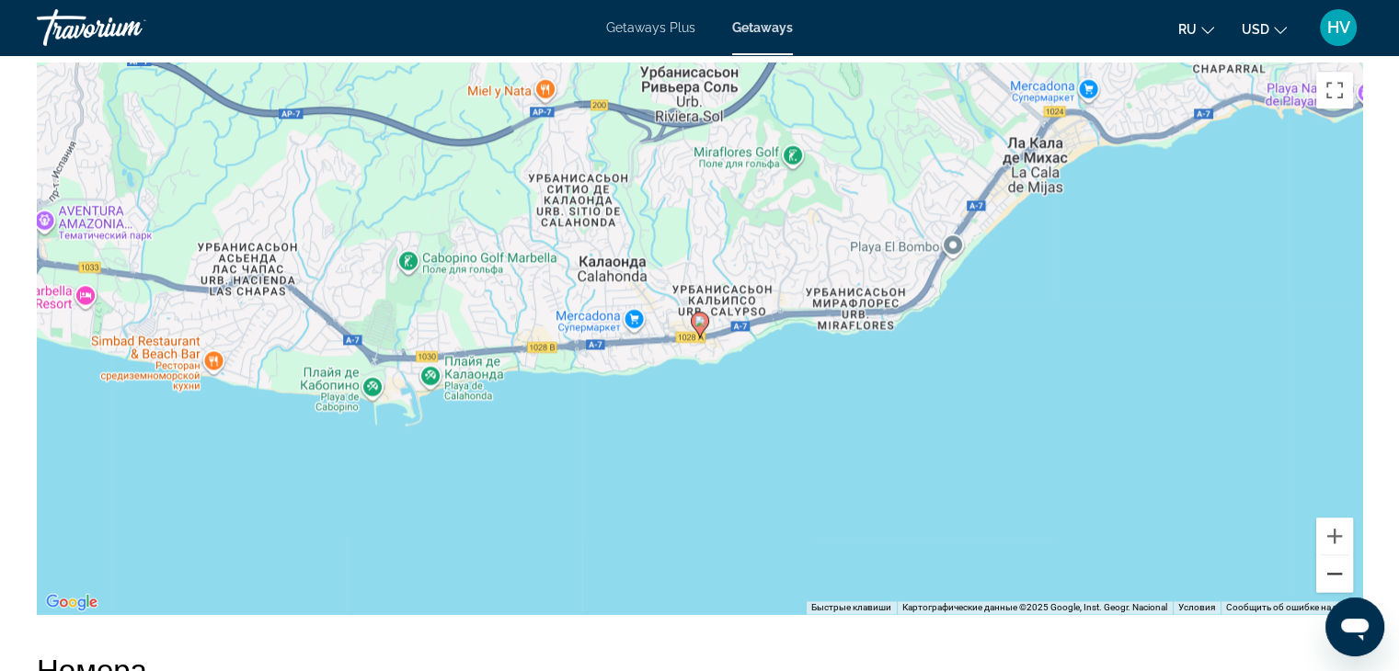
click at [1332, 566] on button "Уменьшить" at bounding box center [1334, 573] width 37 height 37
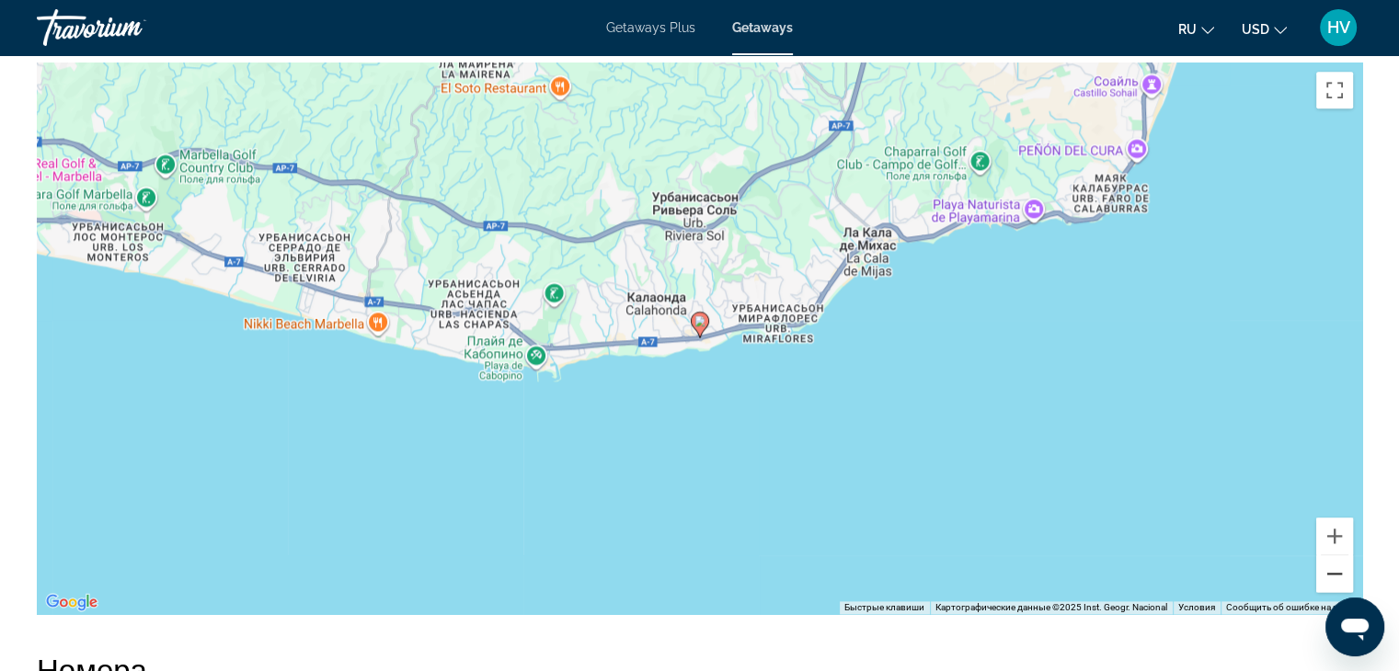
click at [1332, 566] on button "Уменьшить" at bounding box center [1334, 573] width 37 height 37
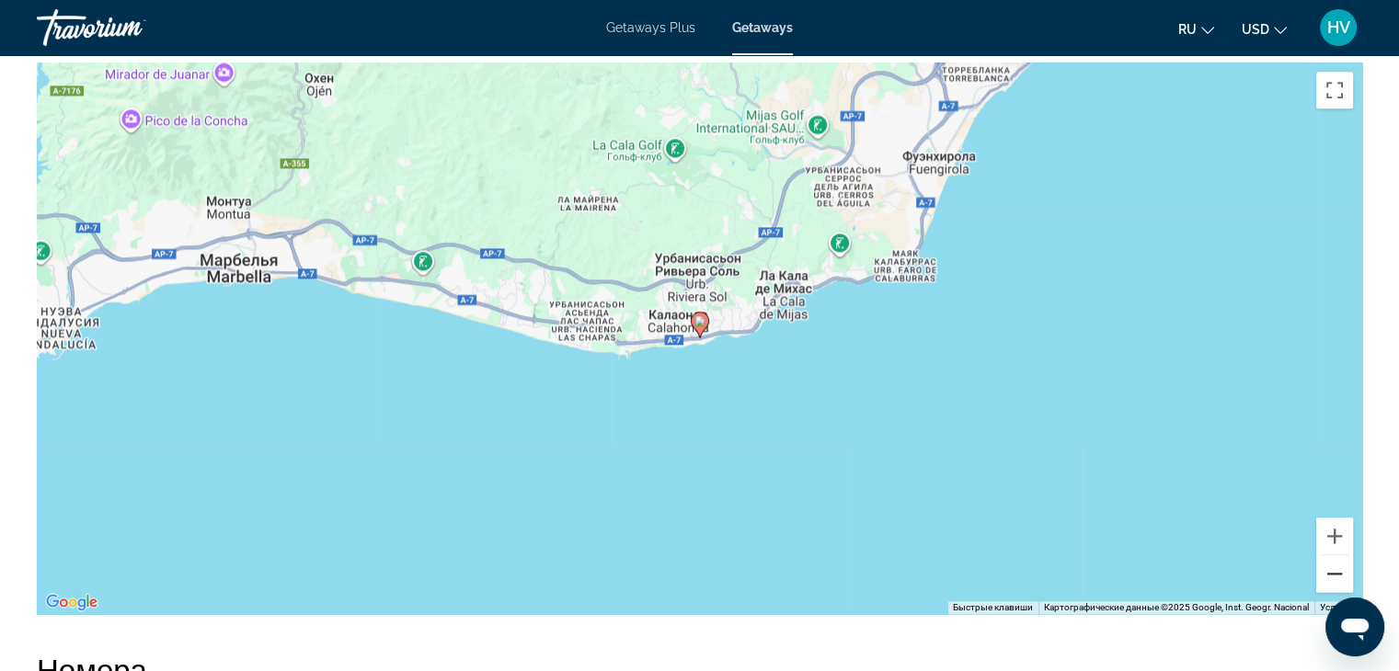
click at [1332, 566] on button "Уменьшить" at bounding box center [1334, 573] width 37 height 37
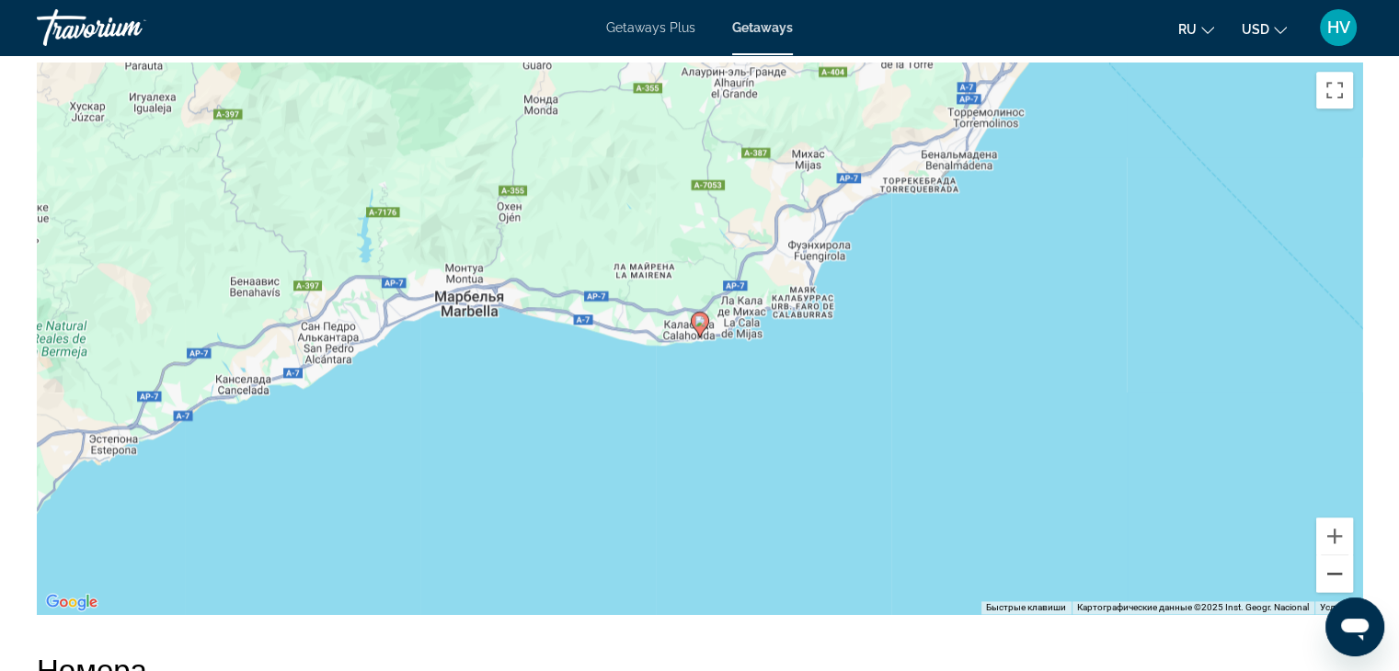
click at [1332, 566] on button "Уменьшить" at bounding box center [1334, 573] width 37 height 37
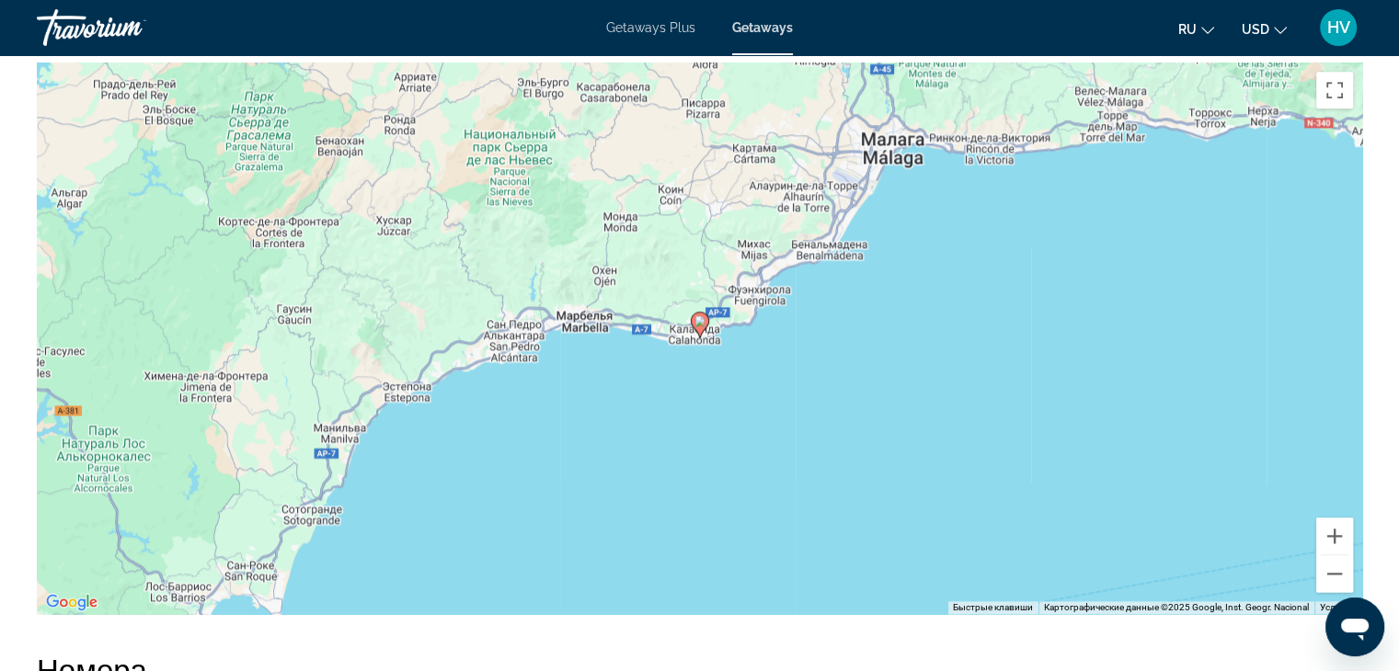
click at [580, 325] on div "Чтобы активировать перетаскивание с помощью клавиатуры, нажмите Alt + Ввод. Пос…" at bounding box center [699, 339] width 1325 height 552
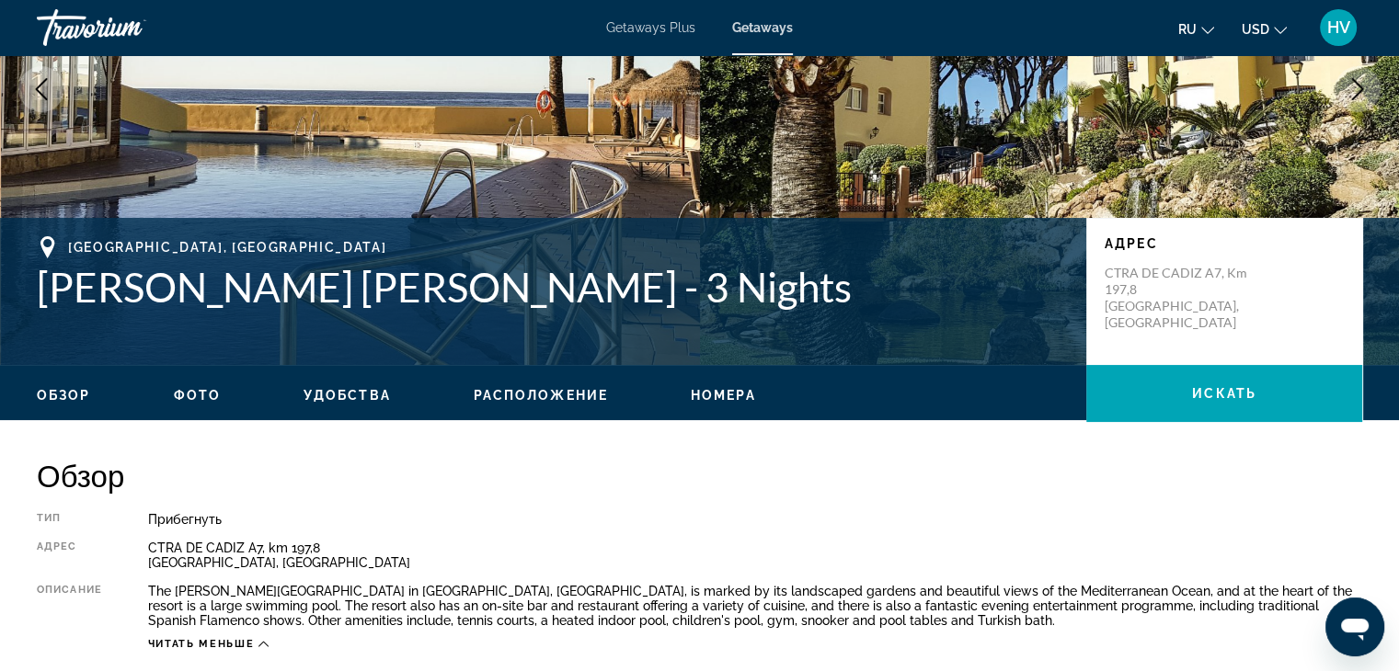
scroll to position [189, 0]
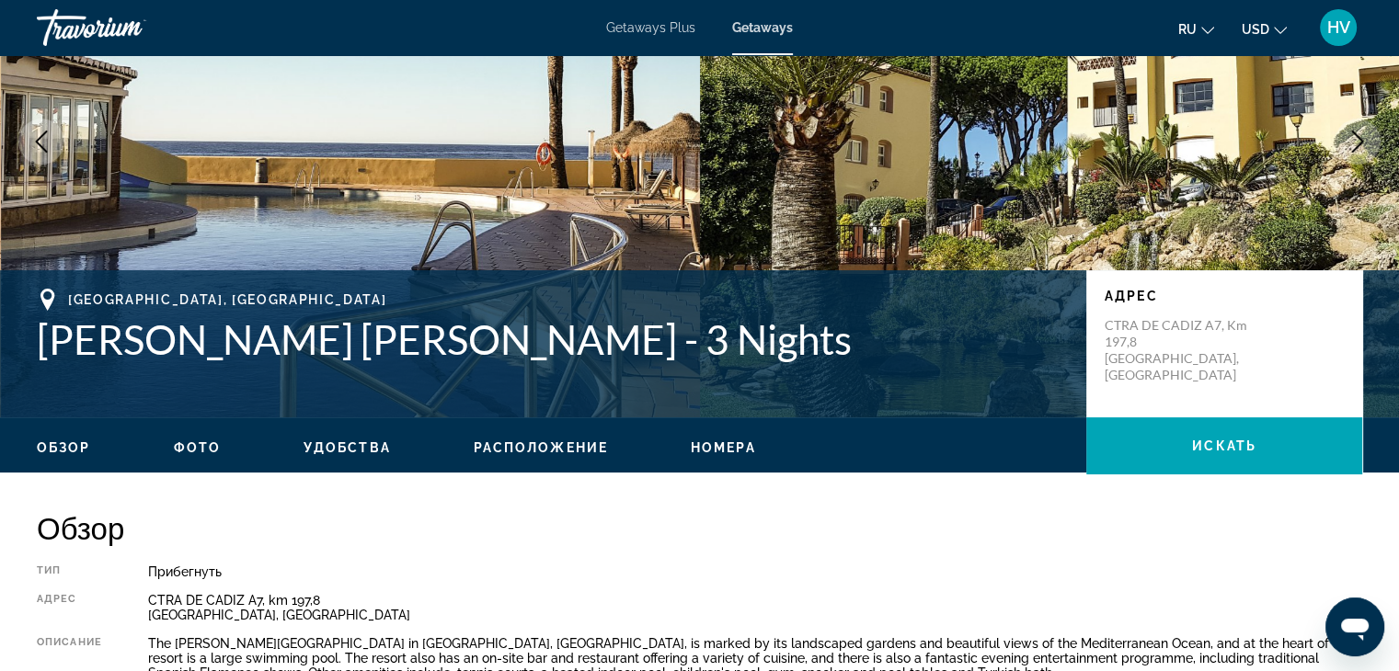
click at [200, 450] on span "Фото" at bounding box center [197, 447] width 47 height 15
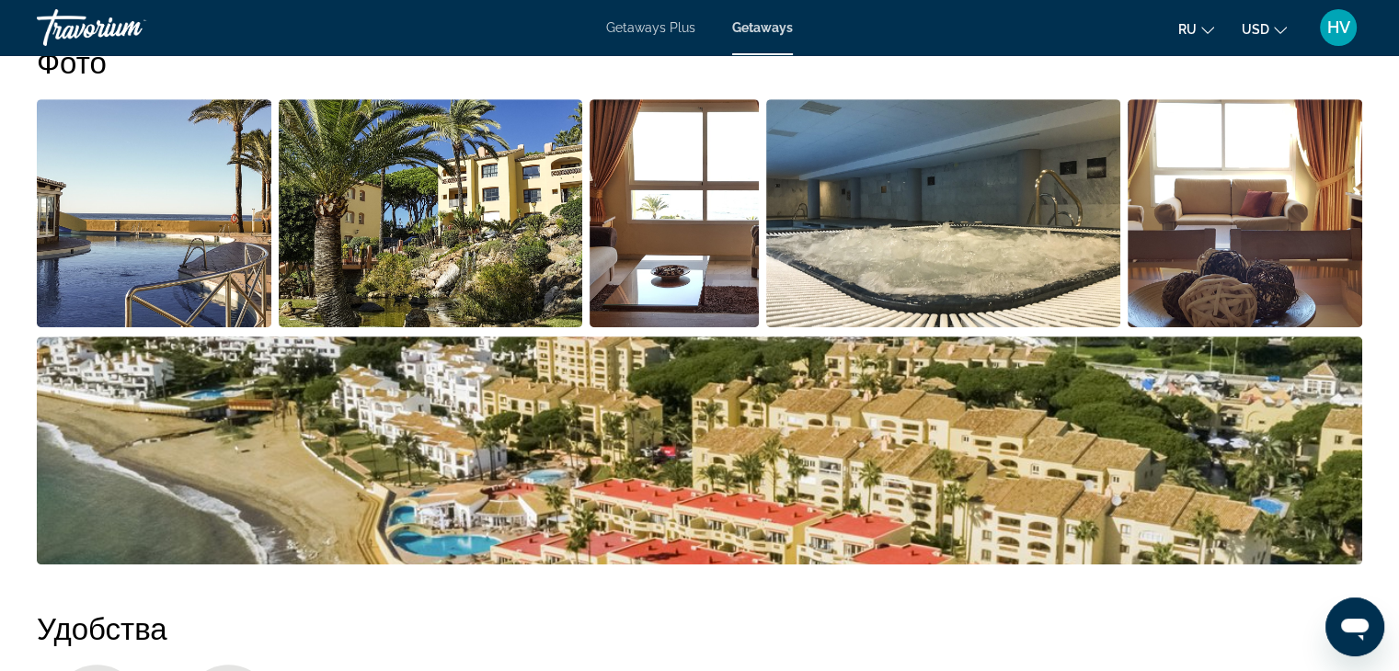
scroll to position [775, 0]
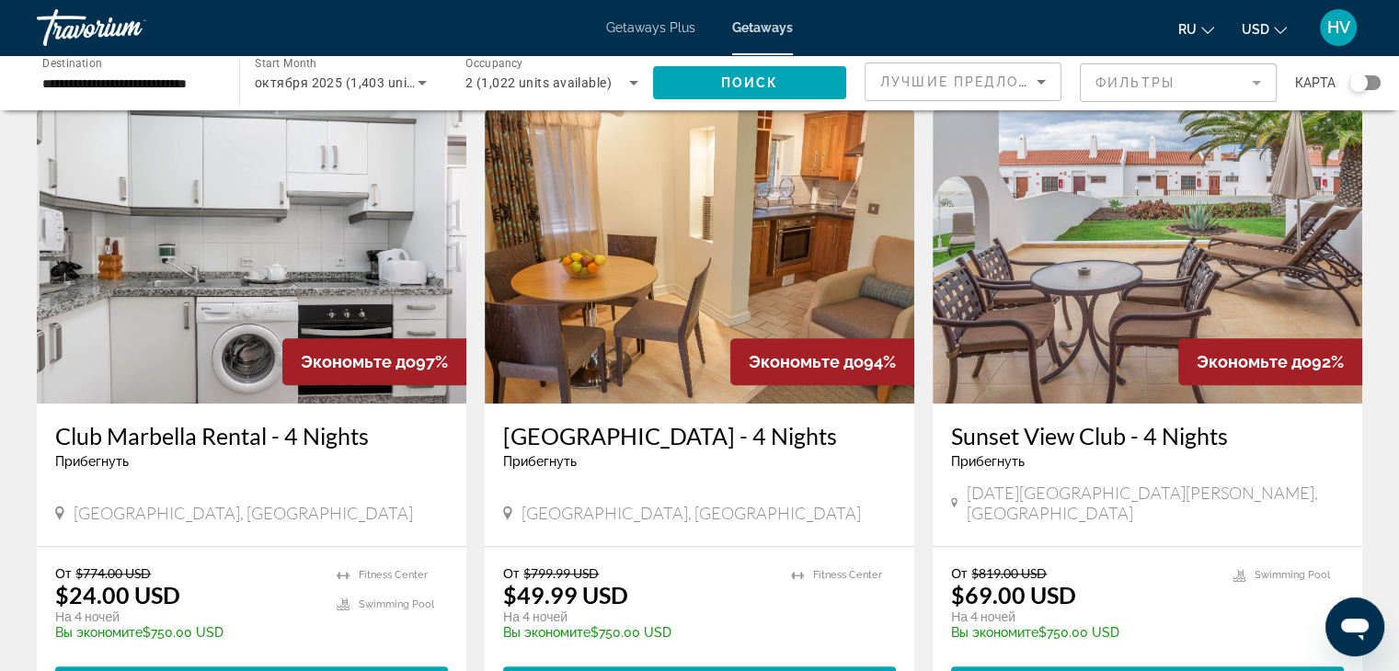
scroll to position [1398, 0]
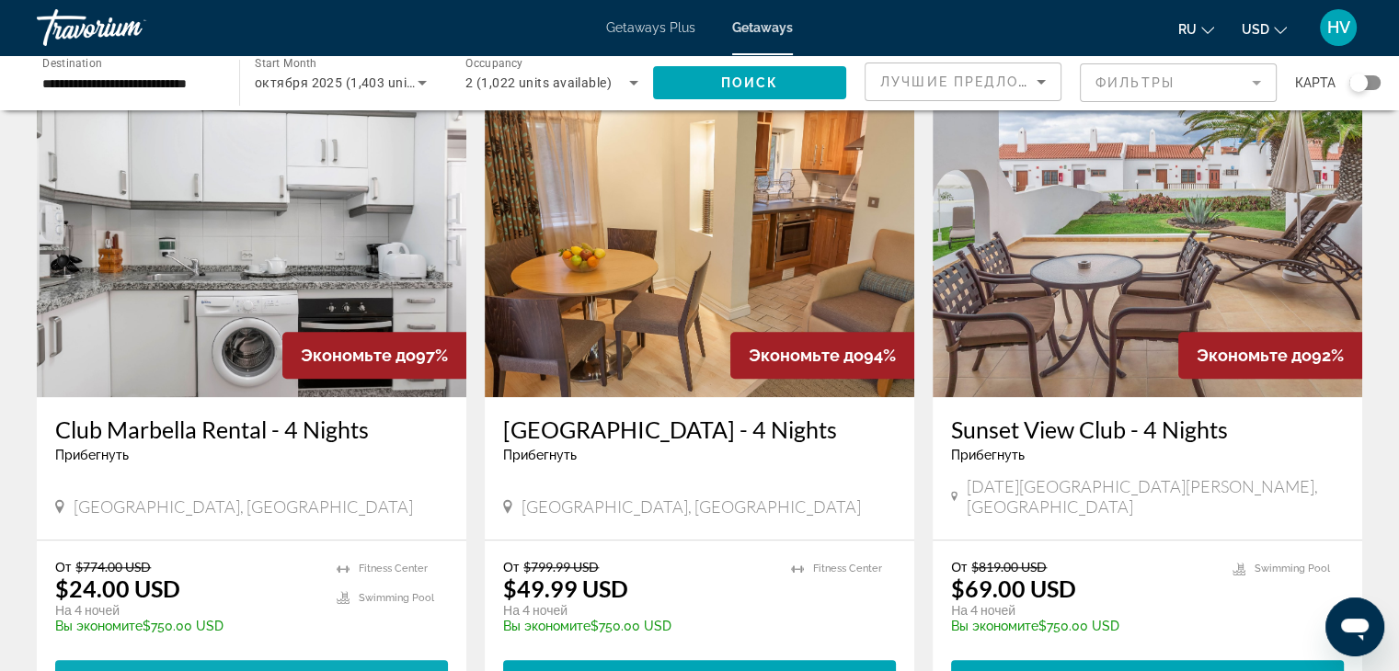
click at [257, 655] on span "Main content" at bounding box center [251, 677] width 393 height 44
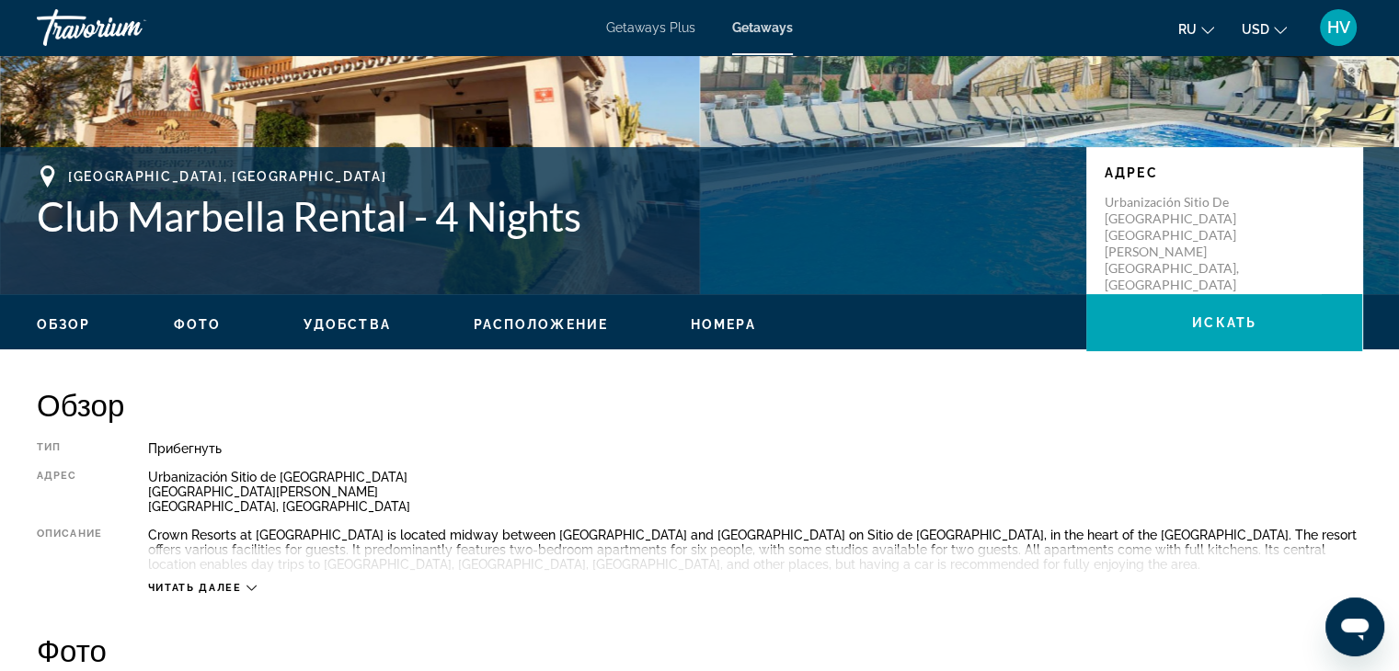
scroll to position [316, 0]
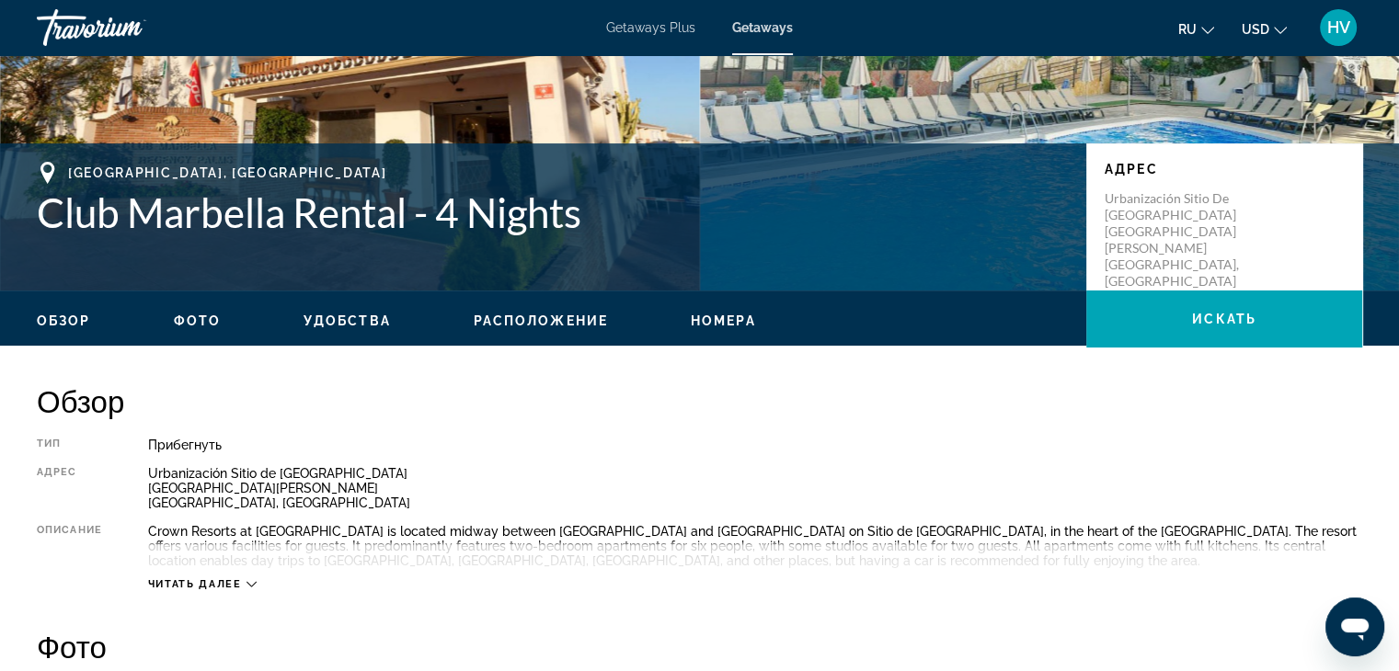
click at [198, 315] on span "Фото" at bounding box center [197, 321] width 47 height 15
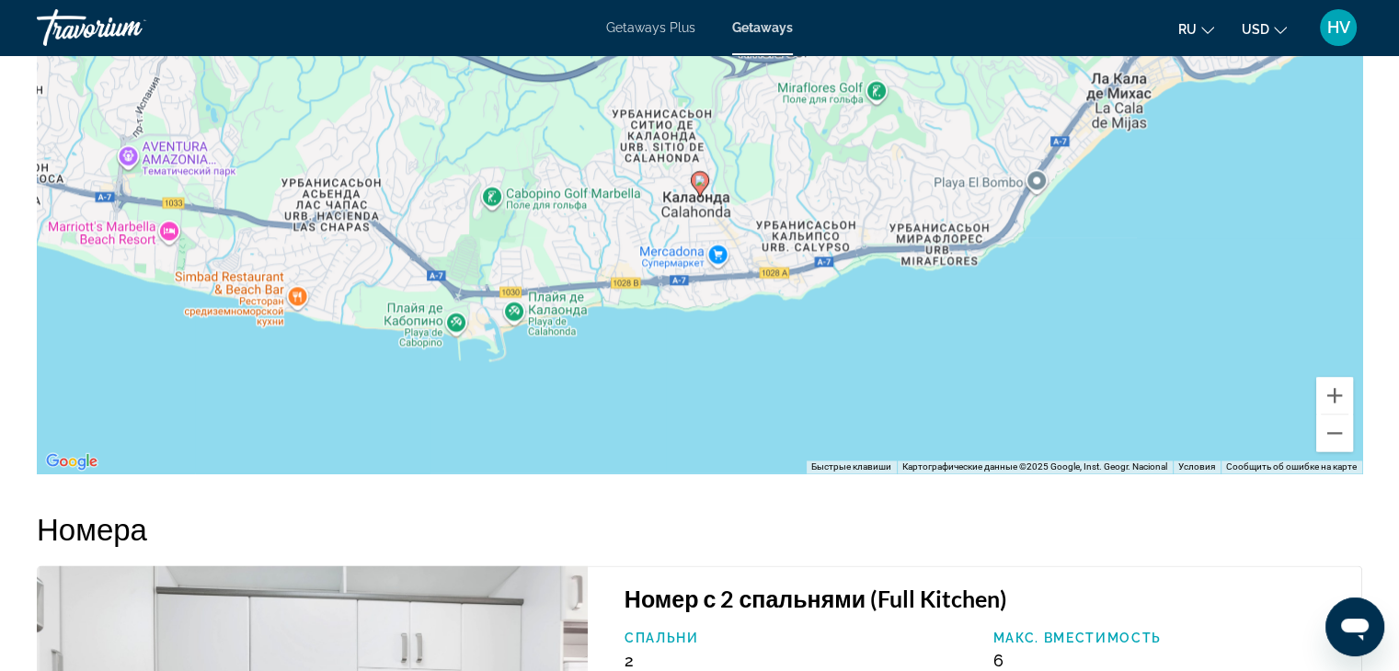
scroll to position [2488, 0]
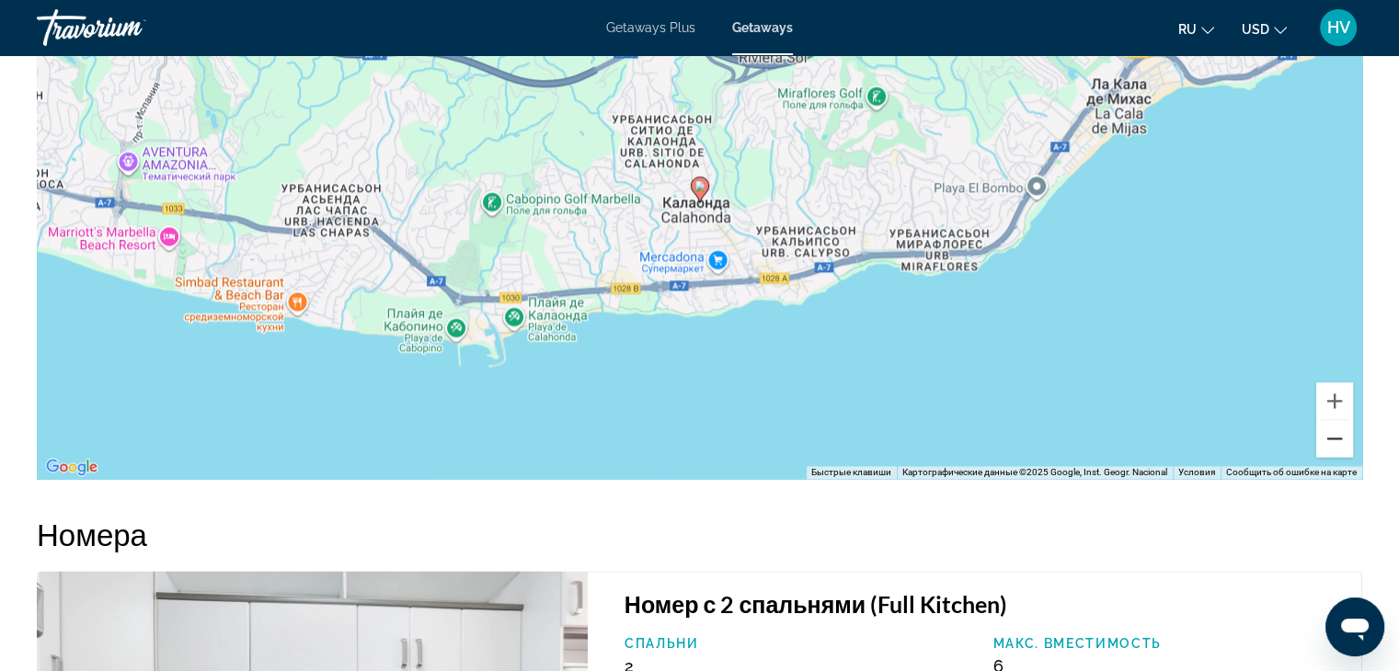
click at [1326, 439] on button "Уменьшить" at bounding box center [1334, 438] width 37 height 37
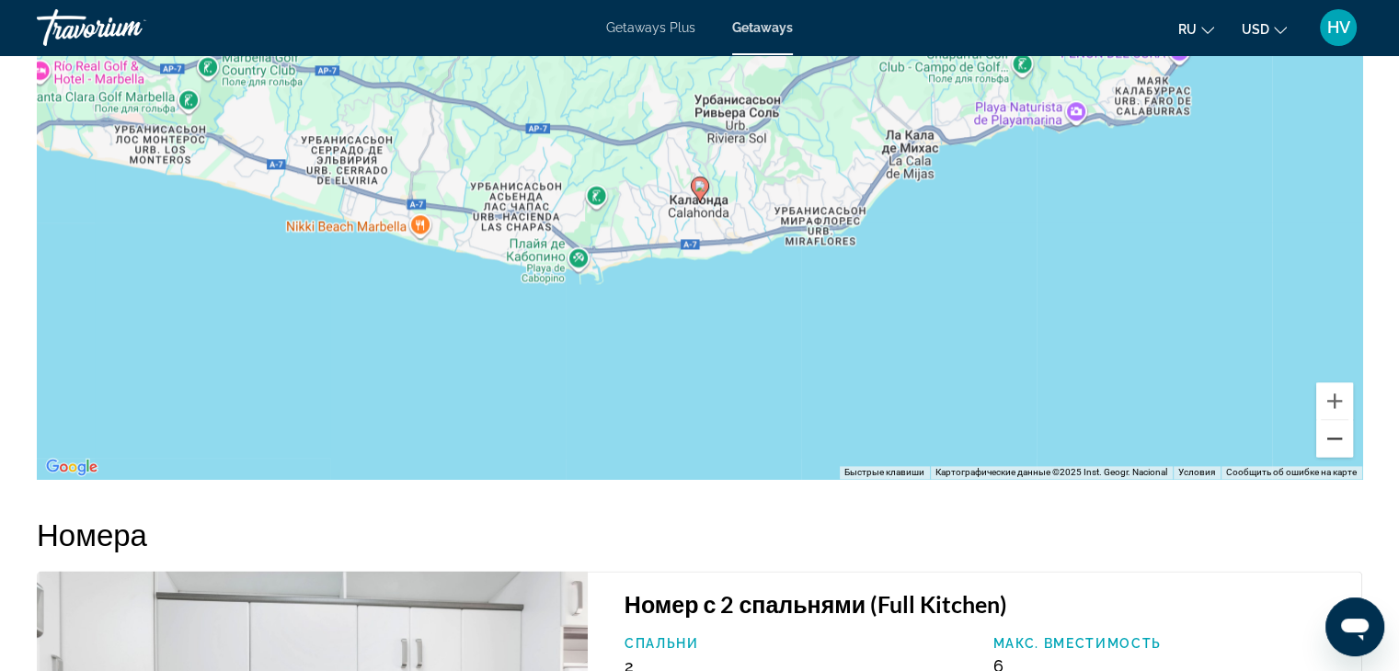
click at [1326, 439] on button "Уменьшить" at bounding box center [1334, 438] width 37 height 37
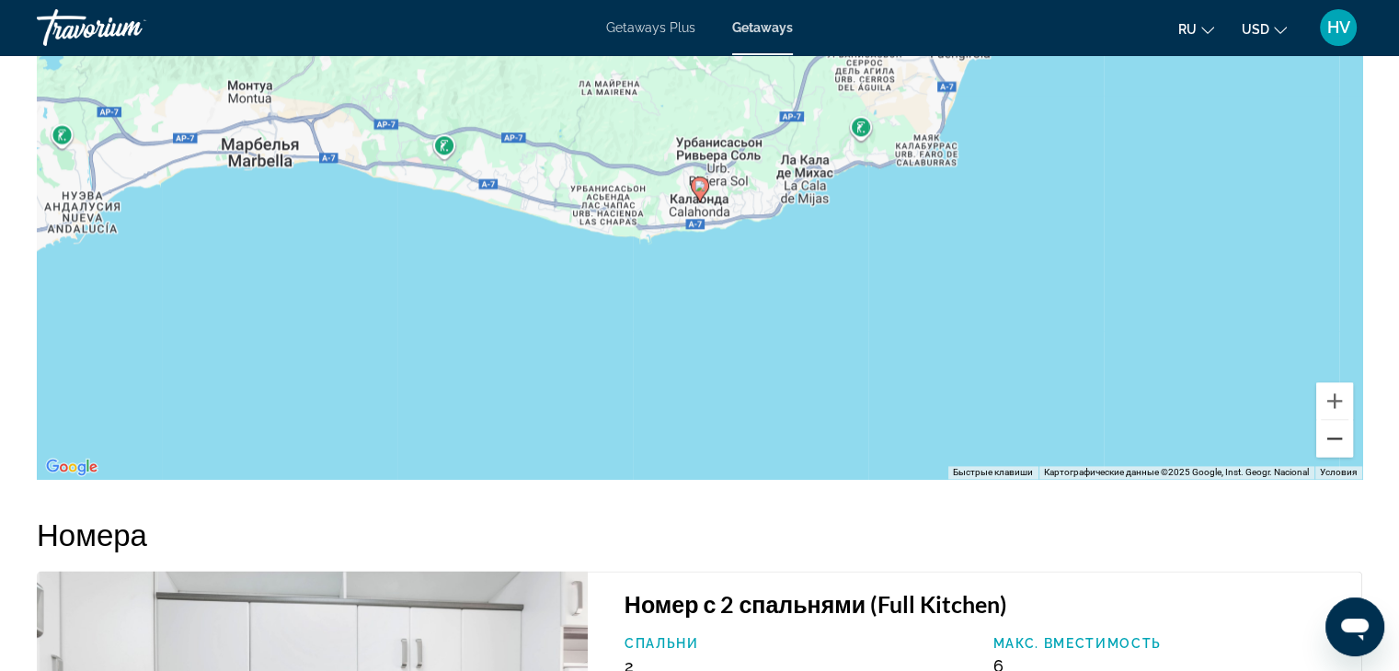
click at [1326, 439] on button "Уменьшить" at bounding box center [1334, 438] width 37 height 37
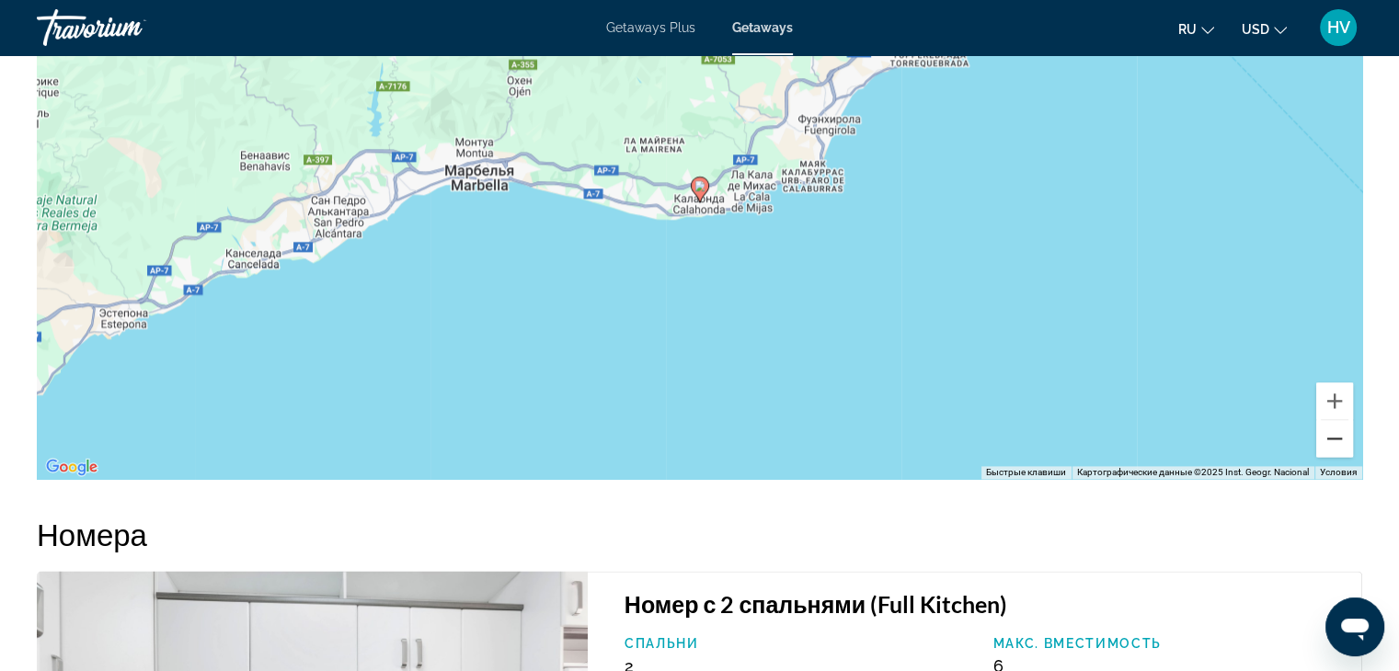
click at [1326, 439] on button "Уменьшить" at bounding box center [1334, 438] width 37 height 37
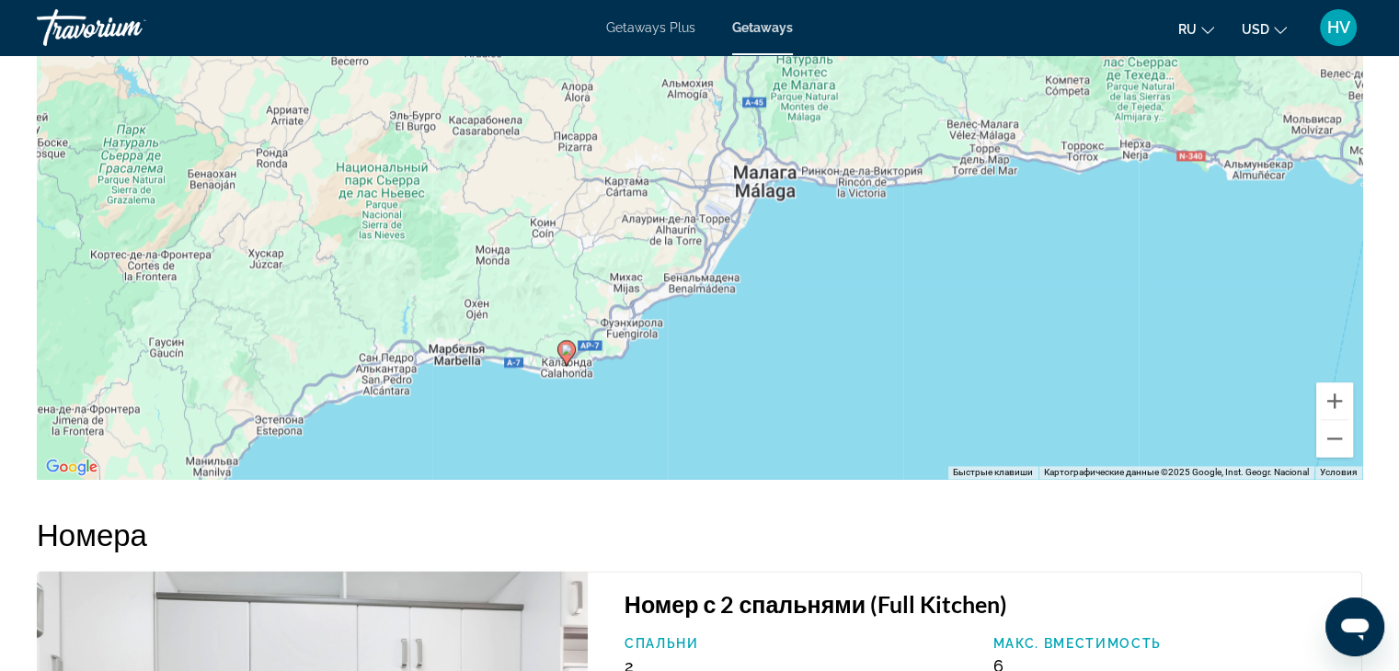
drag, startPoint x: 934, startPoint y: 199, endPoint x: 791, endPoint y: 371, distance: 223.9
click at [791, 371] on div "Чтобы активировать перетаскивание с помощью клавиатуры, нажмите Alt + Ввод. Пос…" at bounding box center [699, 203] width 1325 height 552
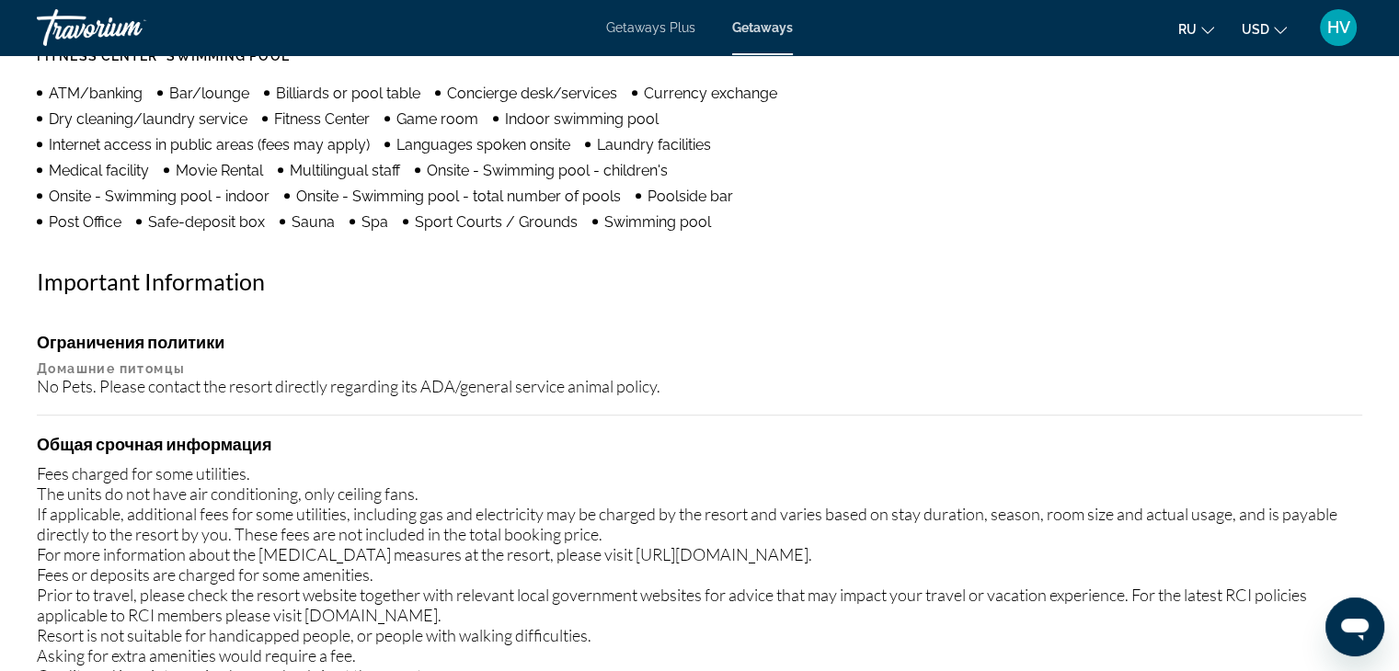
scroll to position [557, 0]
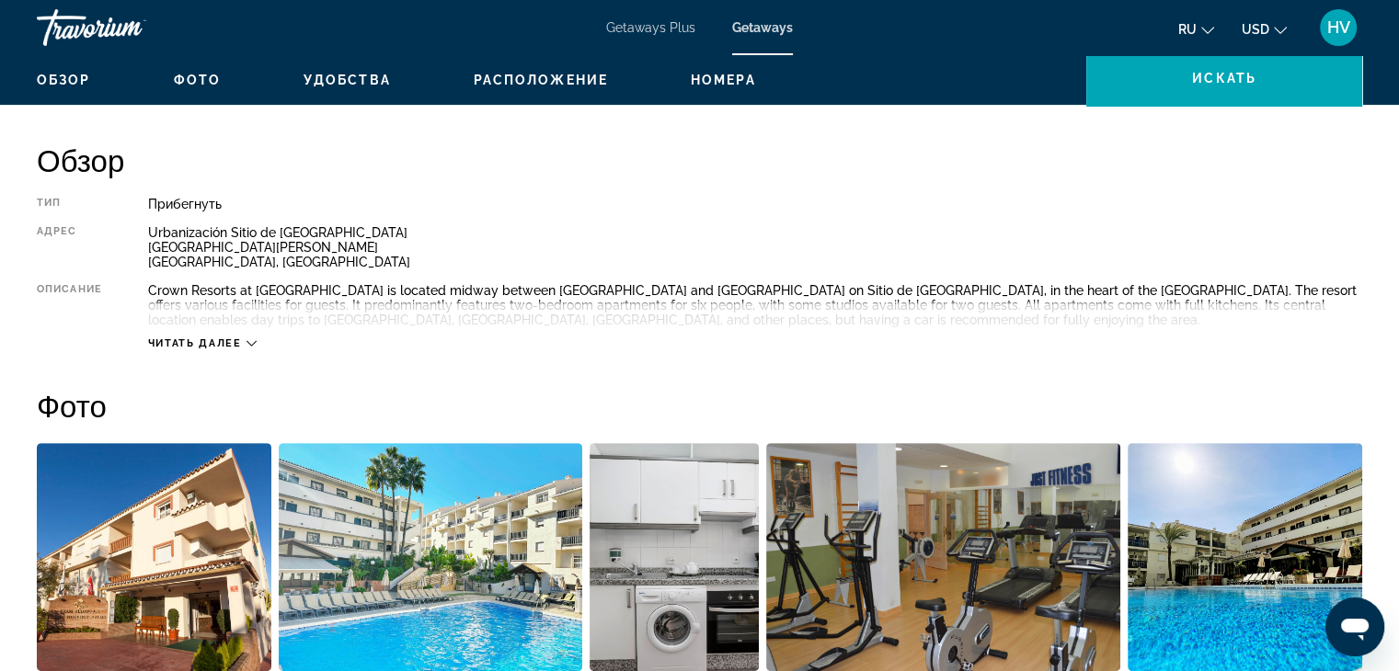
click at [342, 78] on span "Удобства" at bounding box center [346, 80] width 87 height 15
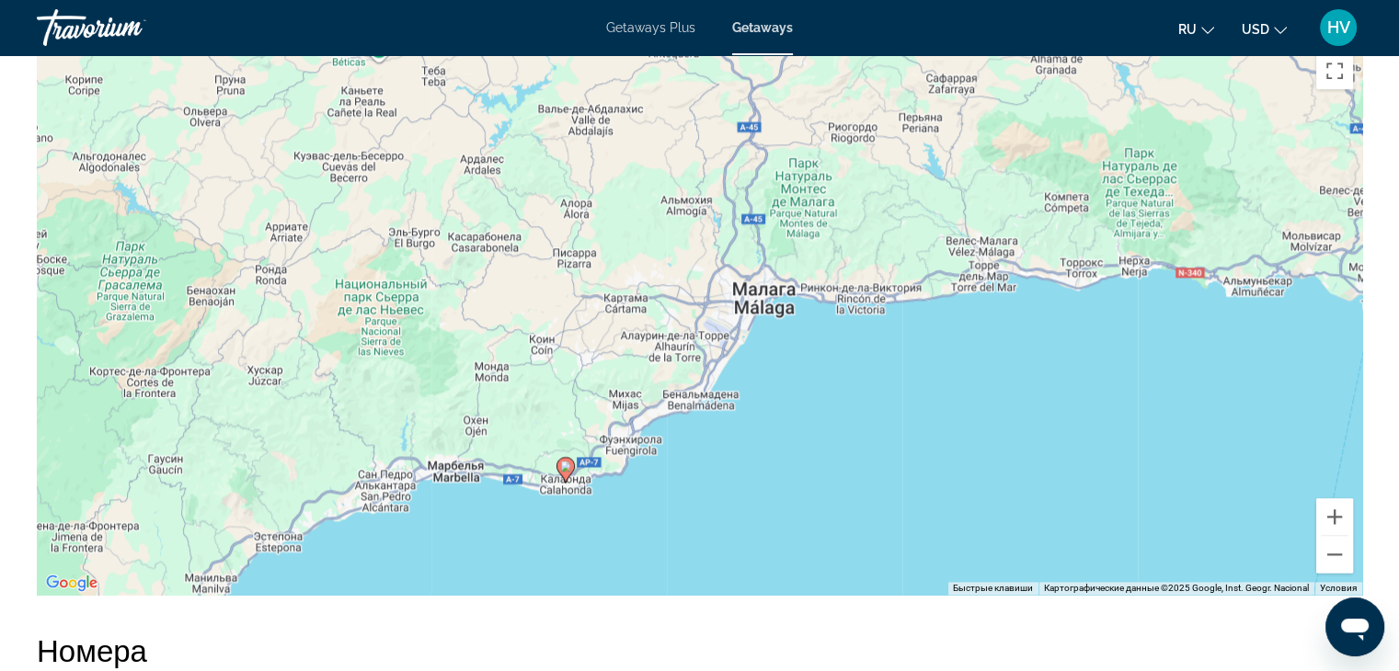
scroll to position [2376, 0]
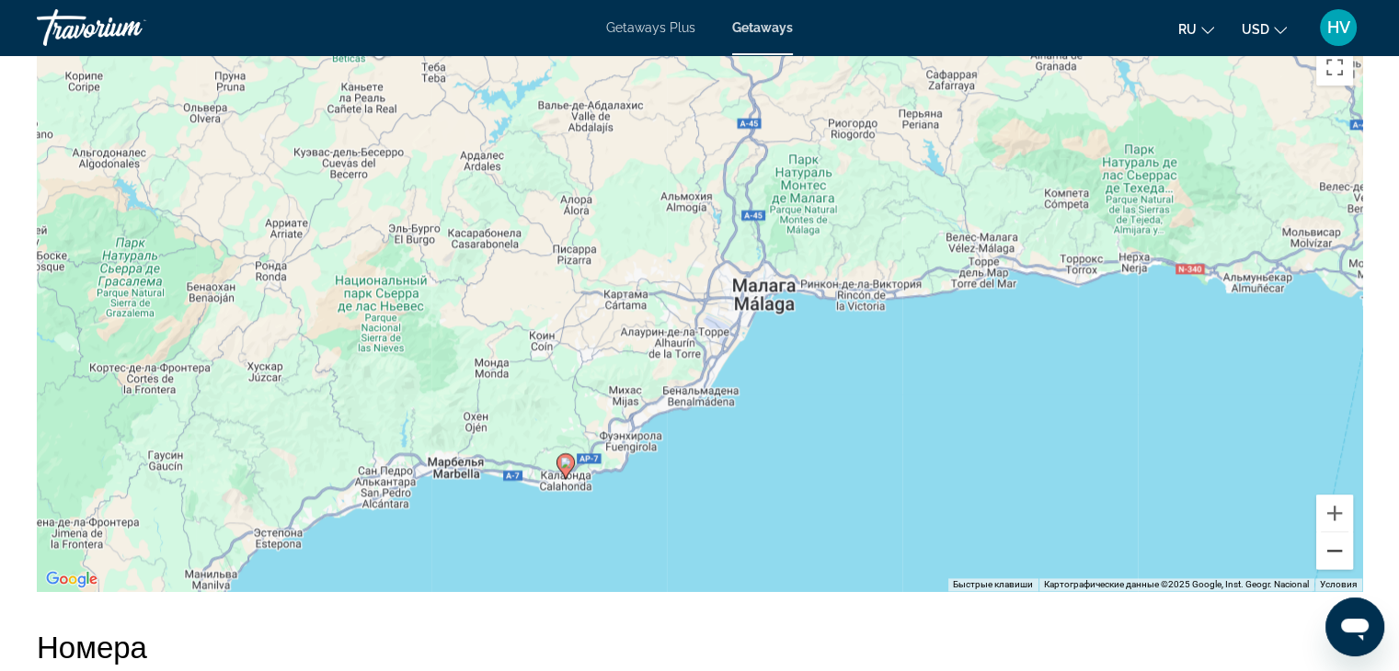
click at [1336, 545] on button "Уменьшить" at bounding box center [1334, 550] width 37 height 37
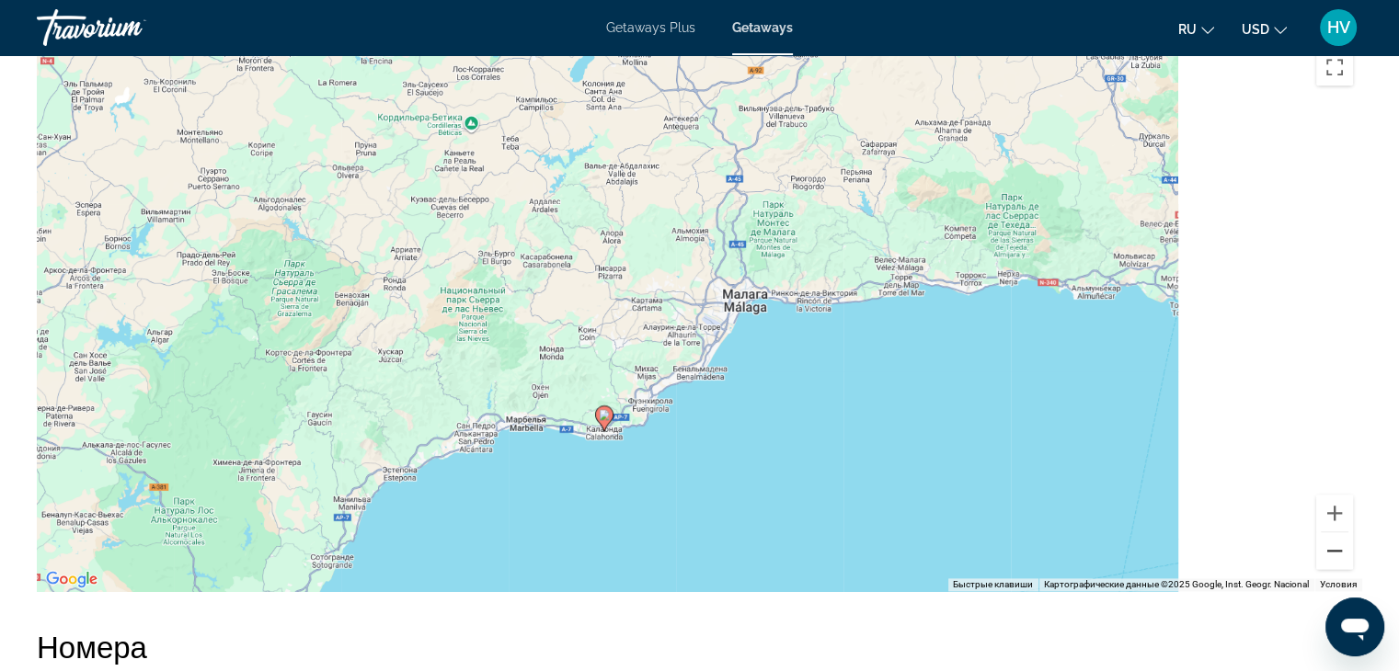
click at [1336, 545] on button "Уменьшить" at bounding box center [1334, 550] width 37 height 37
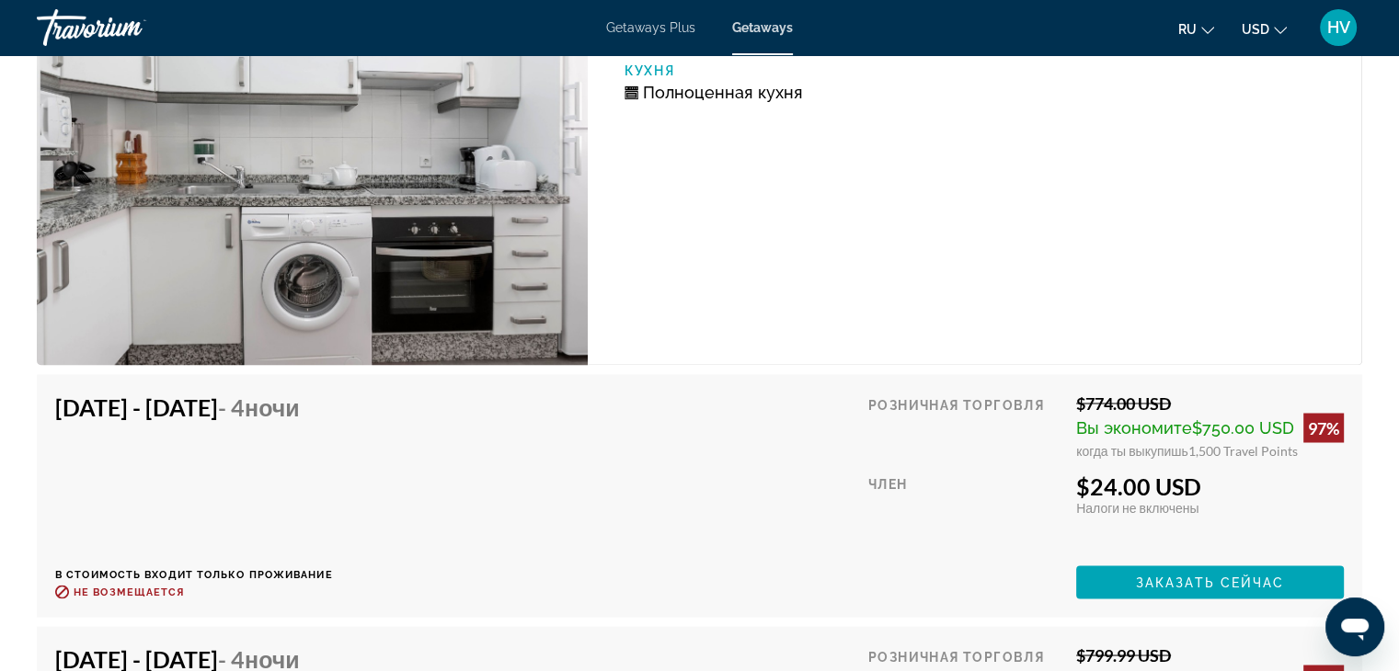
scroll to position [3065, 0]
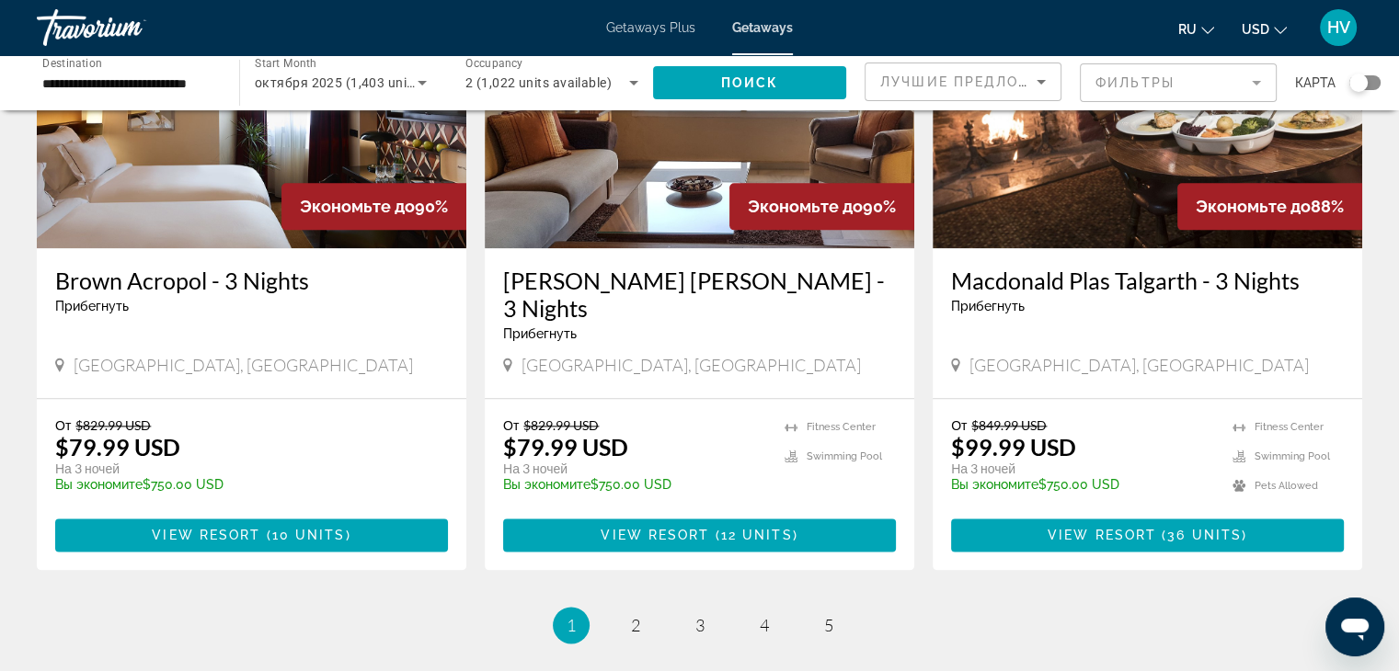
scroll to position [2308, 0]
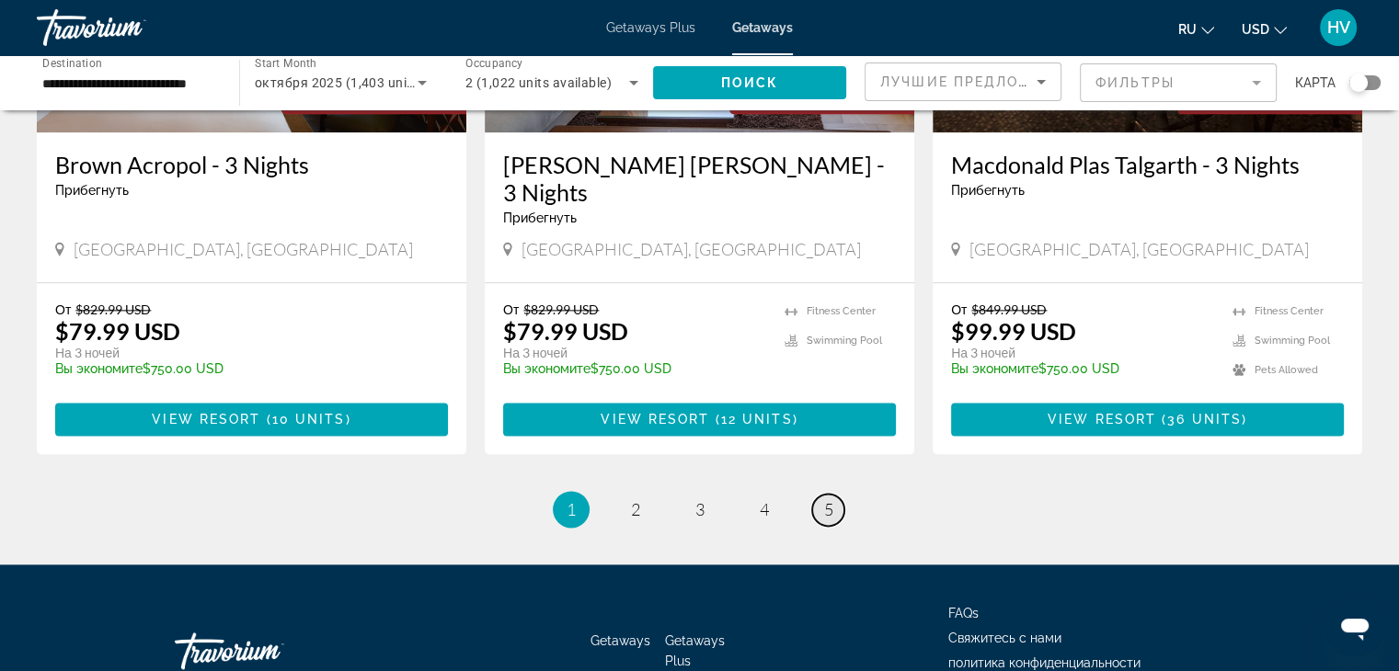
click at [824, 499] on span "5" at bounding box center [828, 509] width 9 height 20
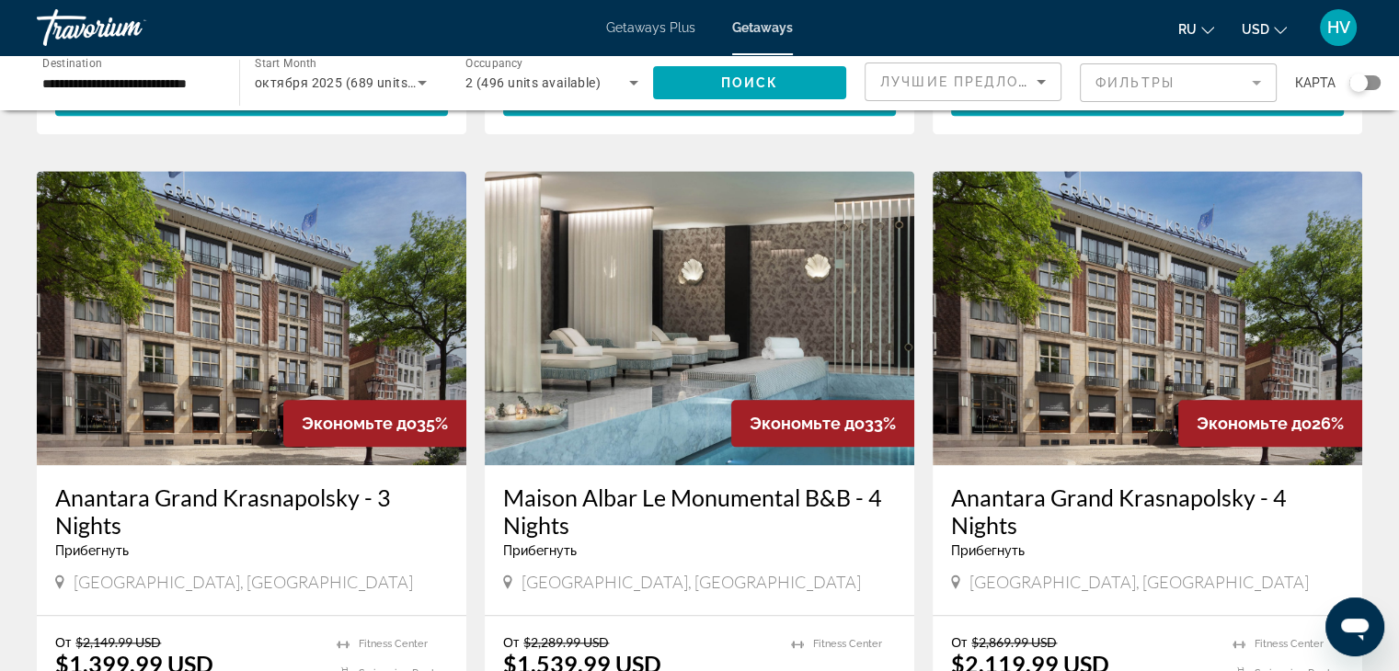
scroll to position [2414, 0]
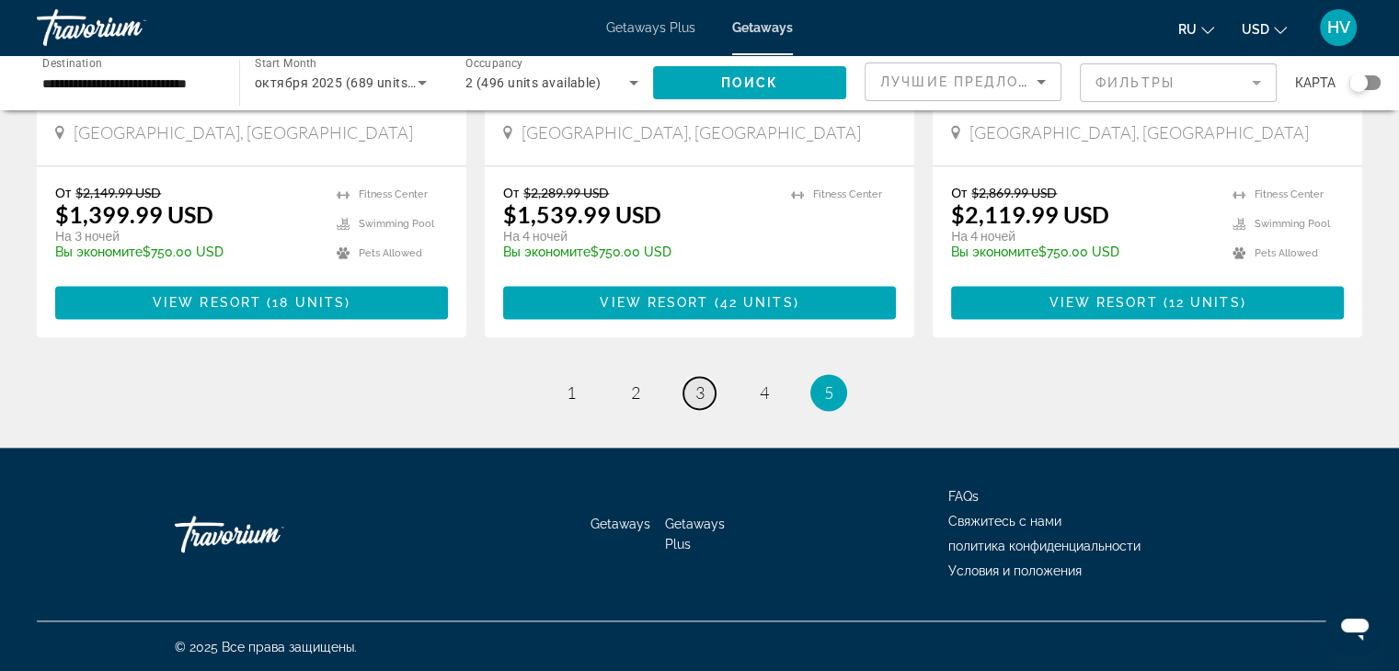
click at [704, 392] on link "page 3" at bounding box center [699, 393] width 32 height 32
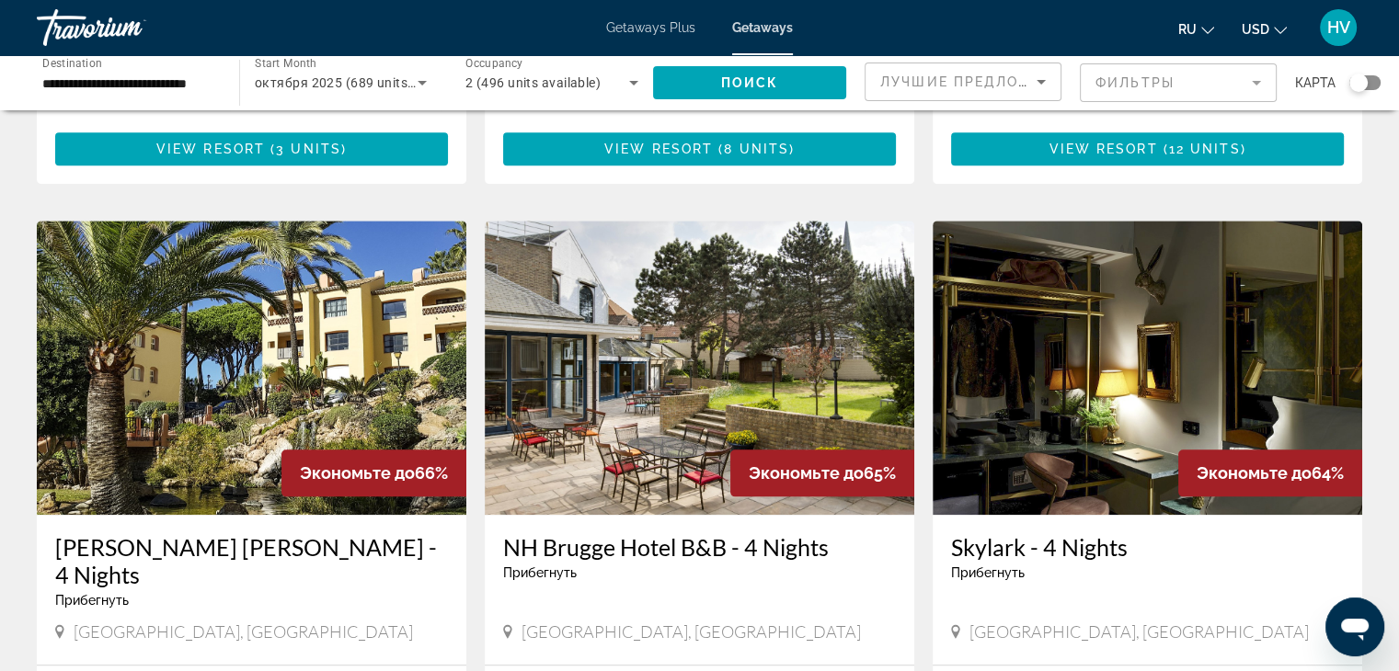
scroll to position [2207, 0]
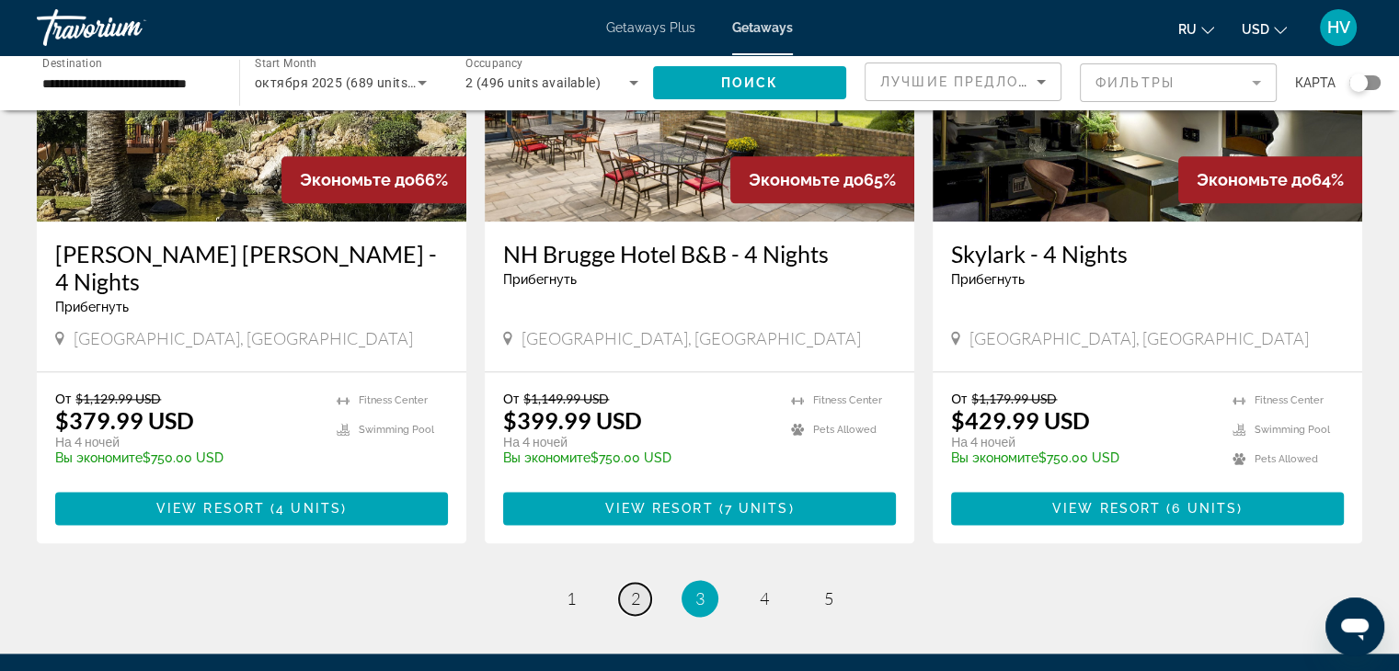
click at [640, 583] on link "page 2" at bounding box center [635, 599] width 32 height 32
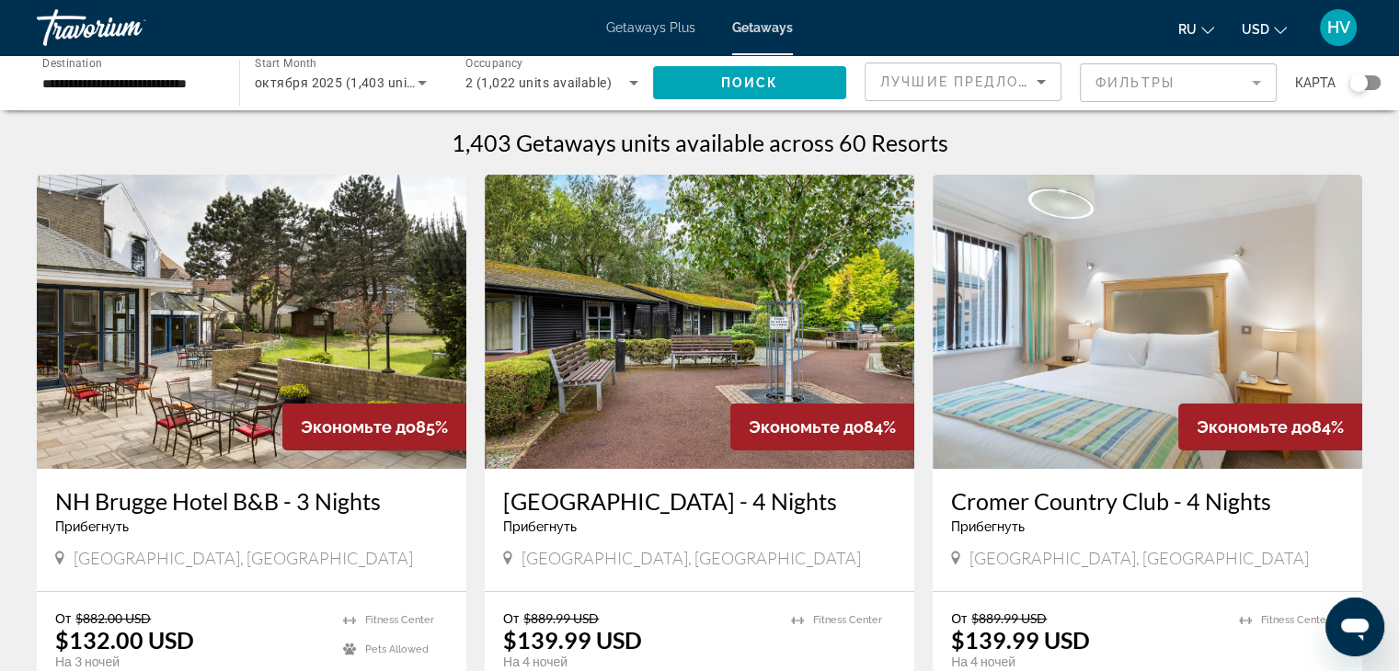
click at [1125, 78] on mat-form-field "Фильтры" at bounding box center [1178, 82] width 197 height 39
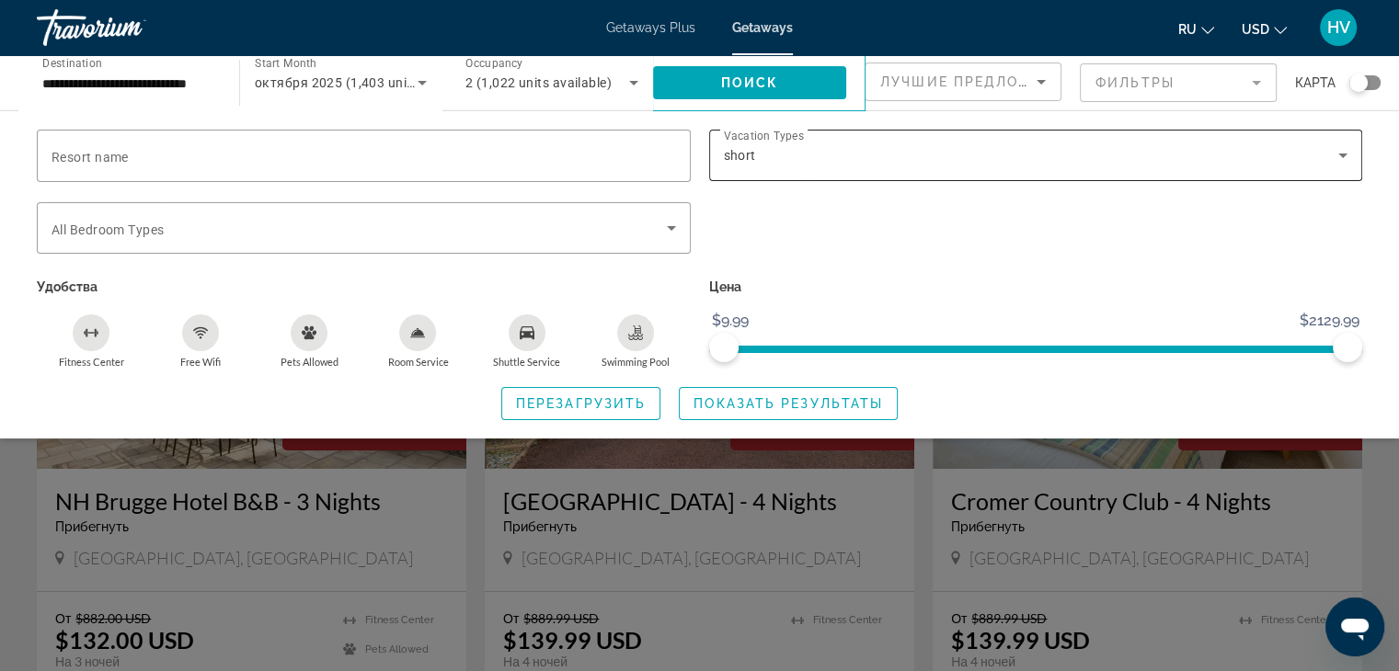
click at [1230, 155] on div "short" at bounding box center [1031, 155] width 615 height 22
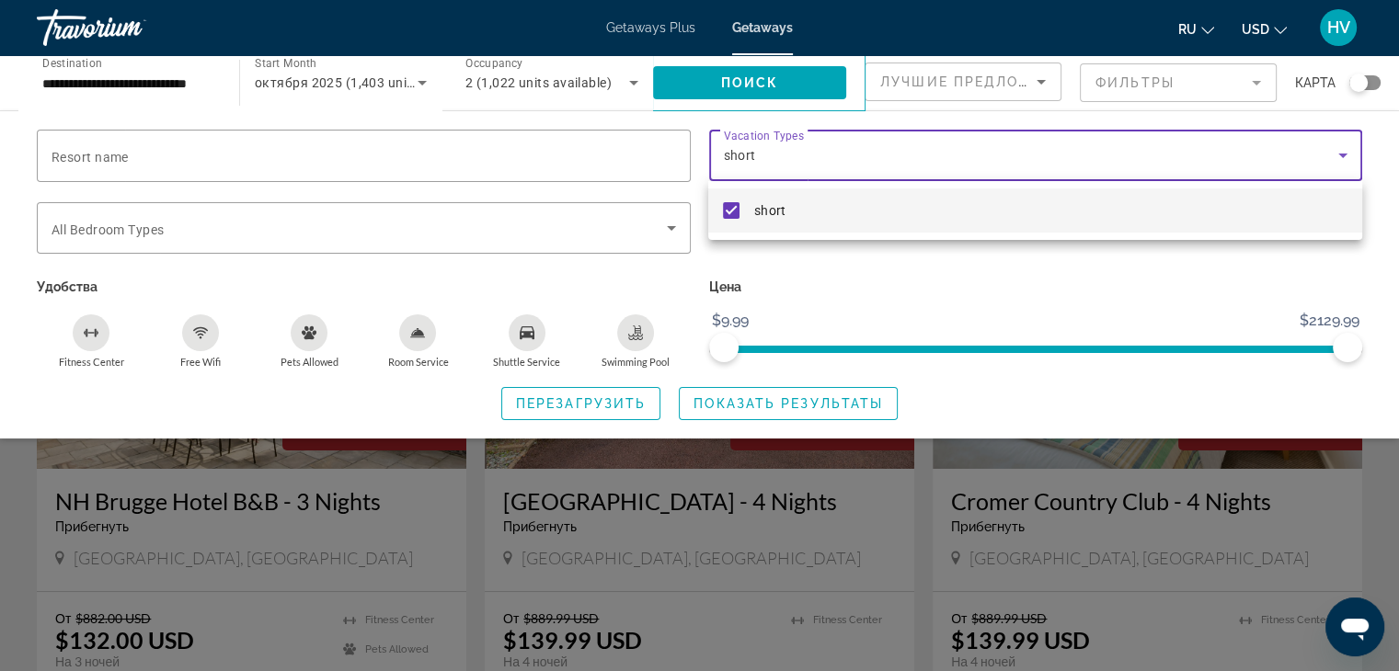
click at [732, 203] on mat-pseudo-checkbox at bounding box center [731, 210] width 17 height 17
click at [750, 77] on div at bounding box center [699, 335] width 1399 height 671
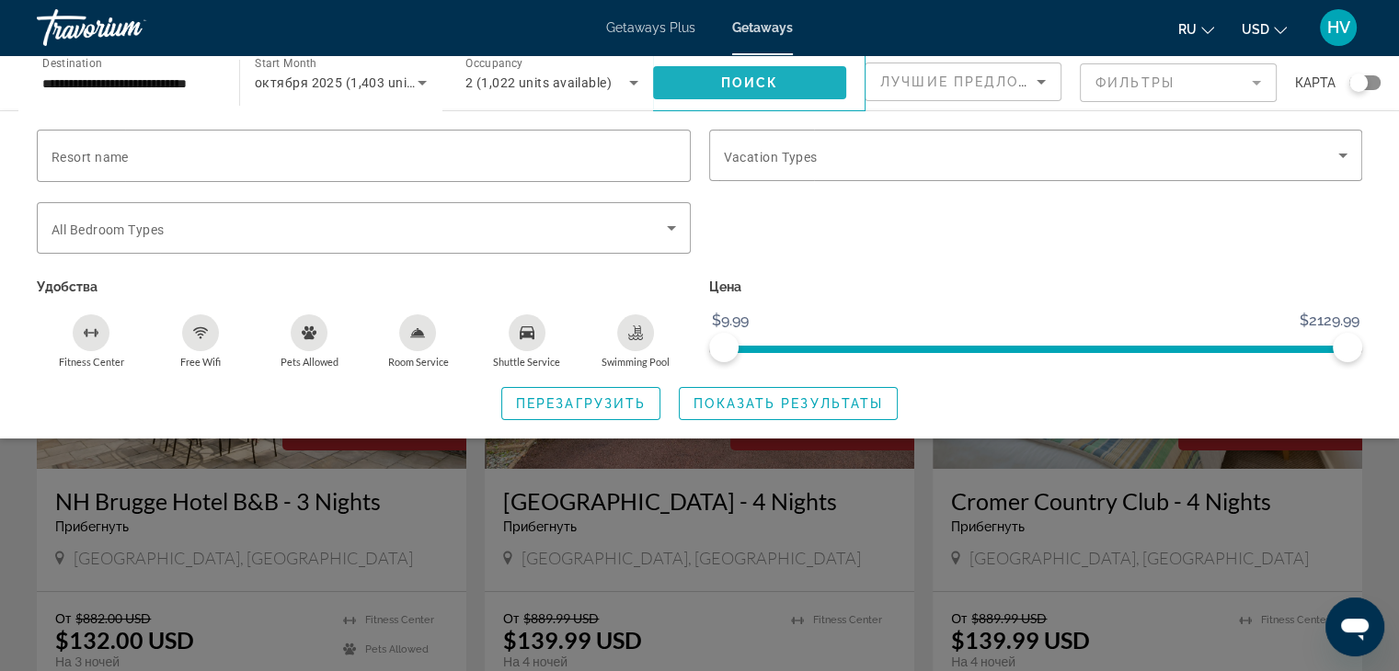
click at [750, 77] on span "Поиск" at bounding box center [750, 82] width 58 height 15
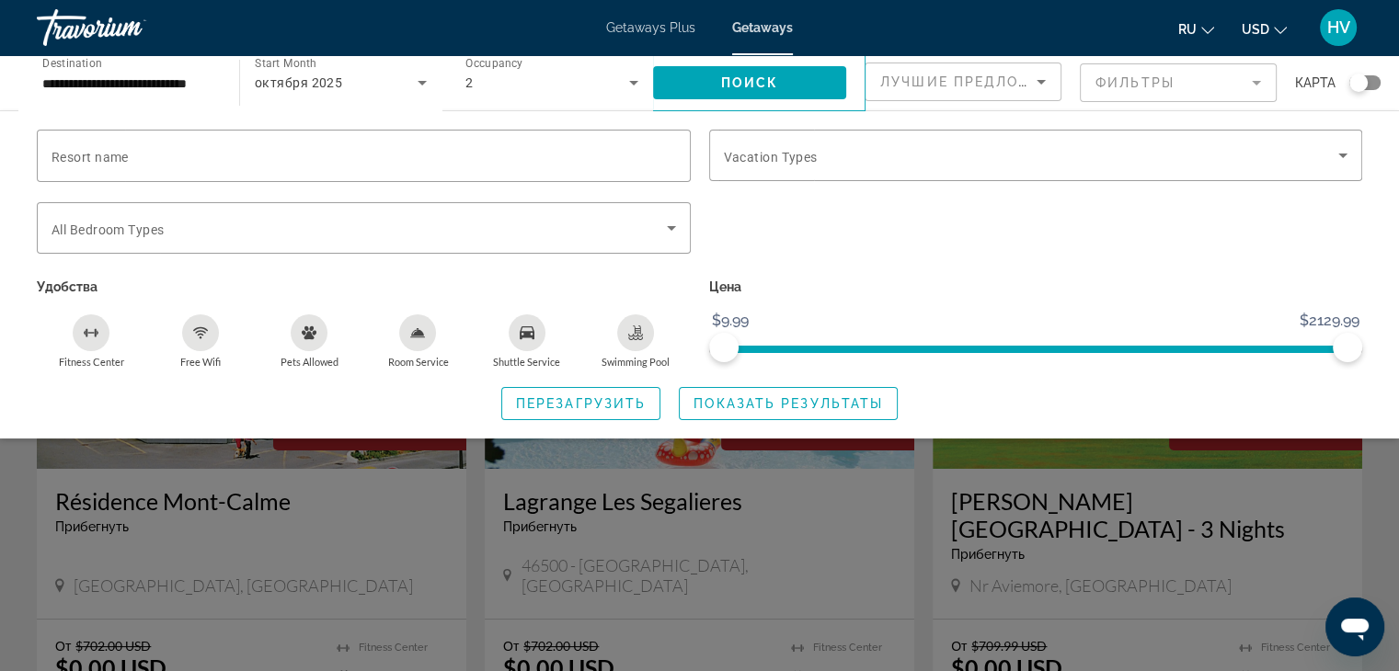
click at [1378, 468] on div "Search widget" at bounding box center [699, 473] width 1399 height 395
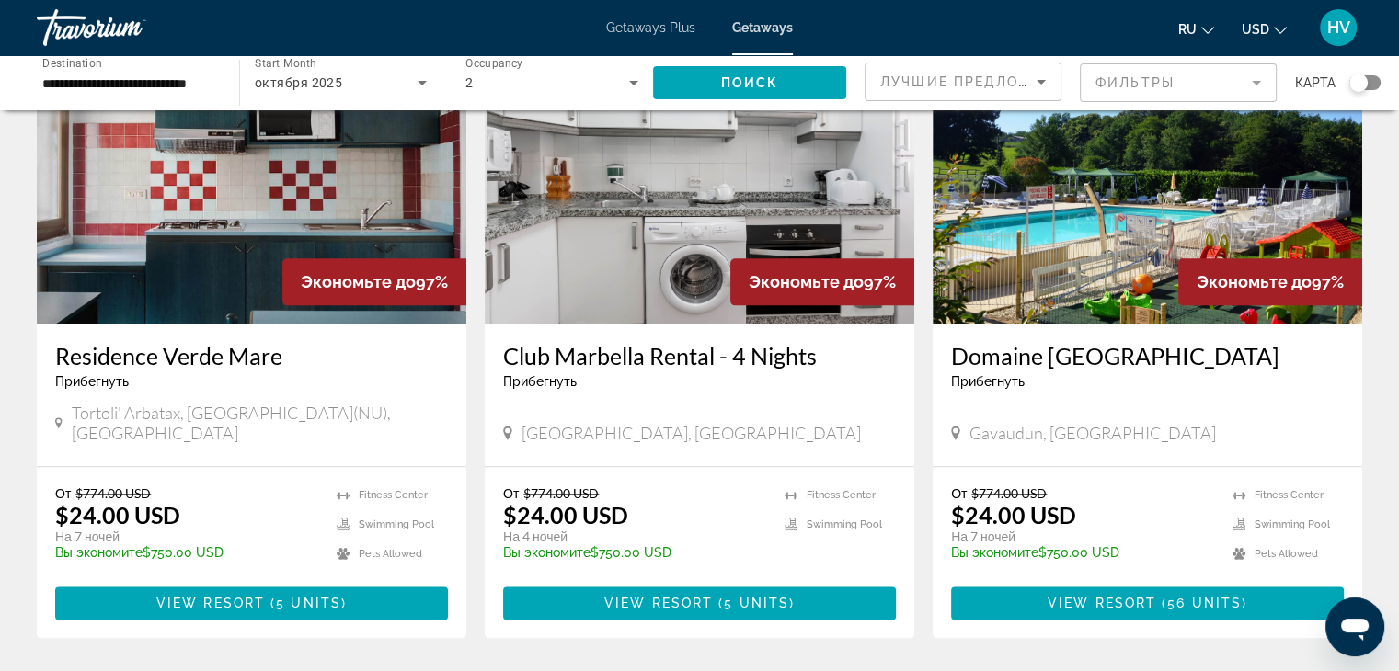
scroll to position [2331, 0]
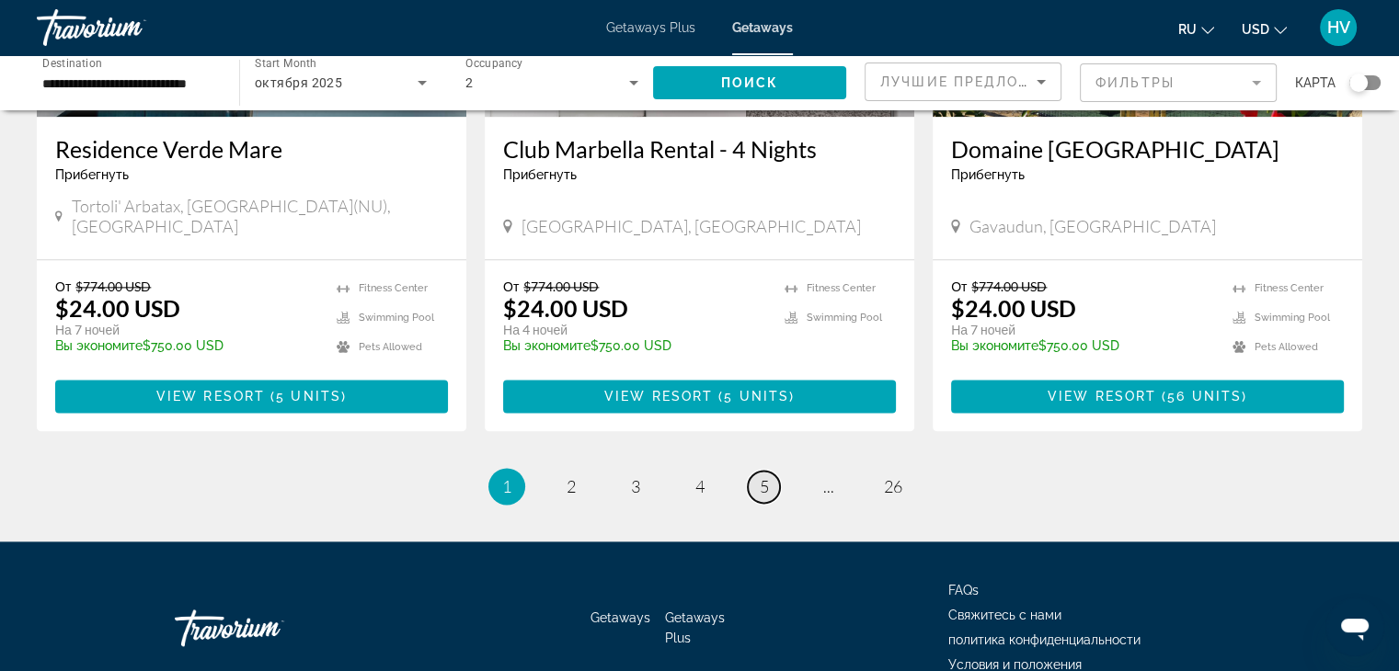
click at [753, 471] on link "page 5" at bounding box center [764, 487] width 32 height 32
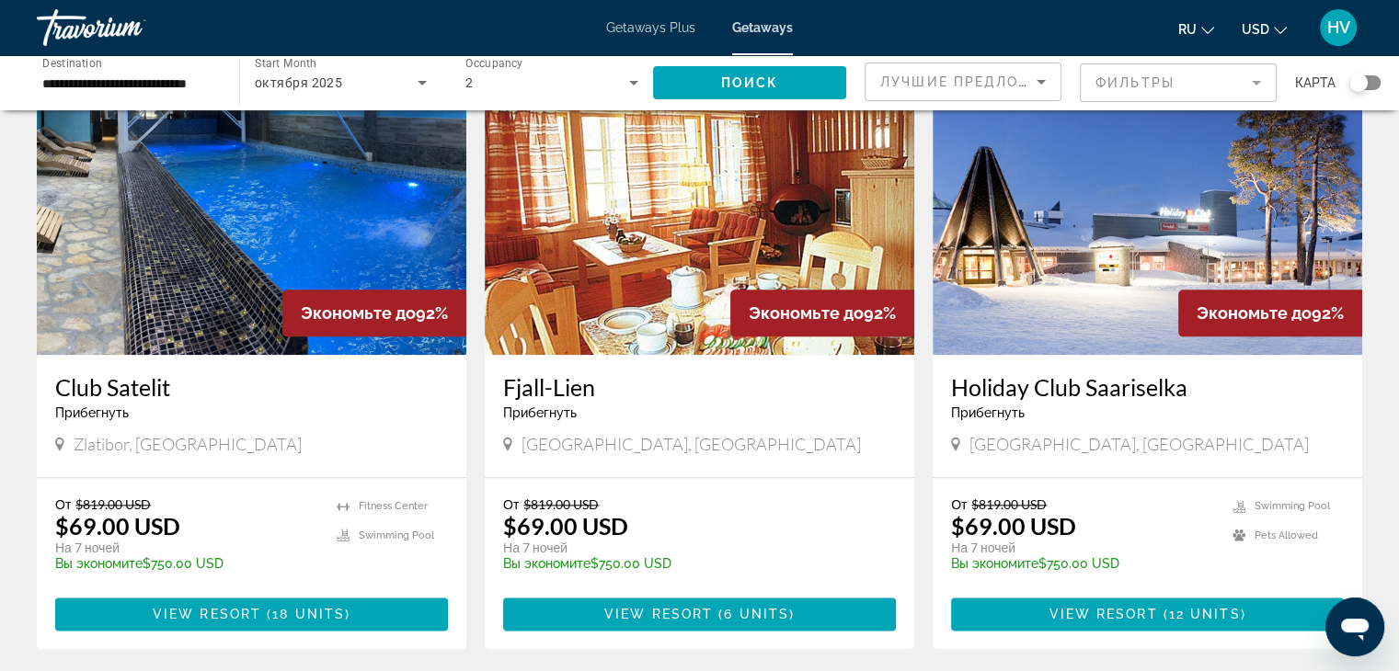
scroll to position [2303, 0]
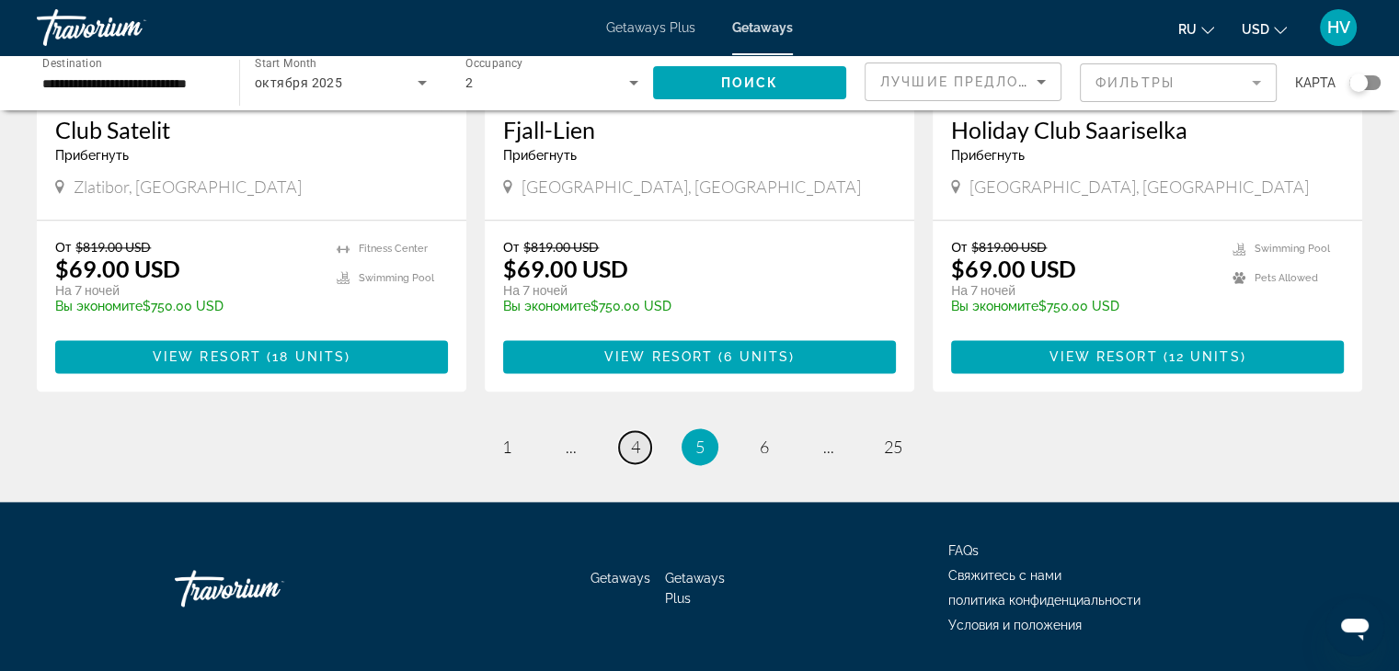
click at [635, 437] on span "4" at bounding box center [635, 447] width 9 height 20
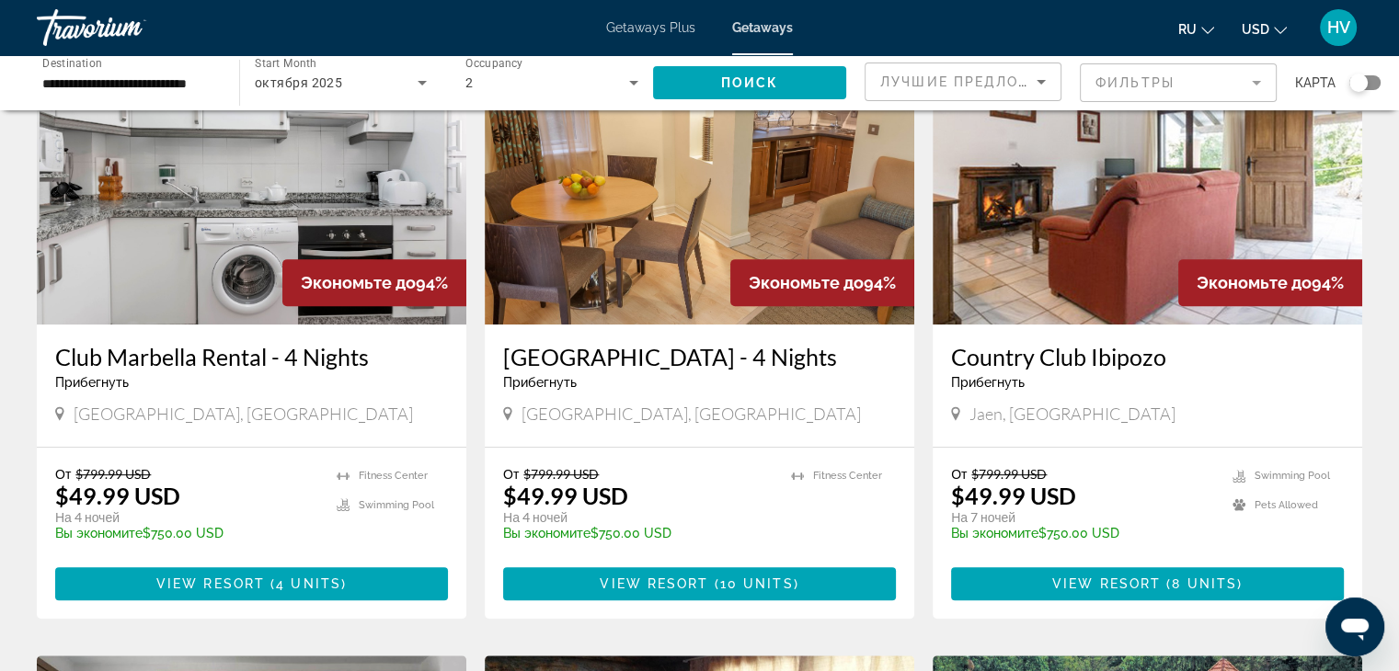
scroll to position [780, 0]
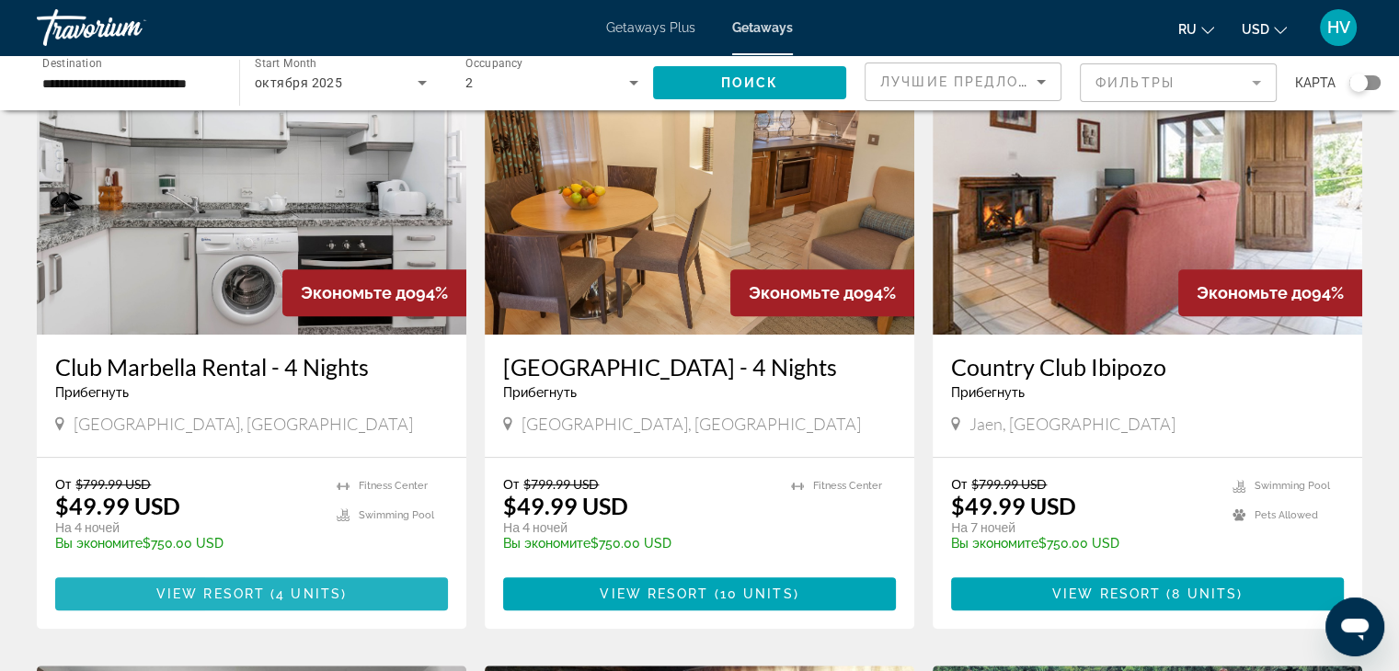
click at [210, 593] on span "View Resort" at bounding box center [210, 594] width 109 height 15
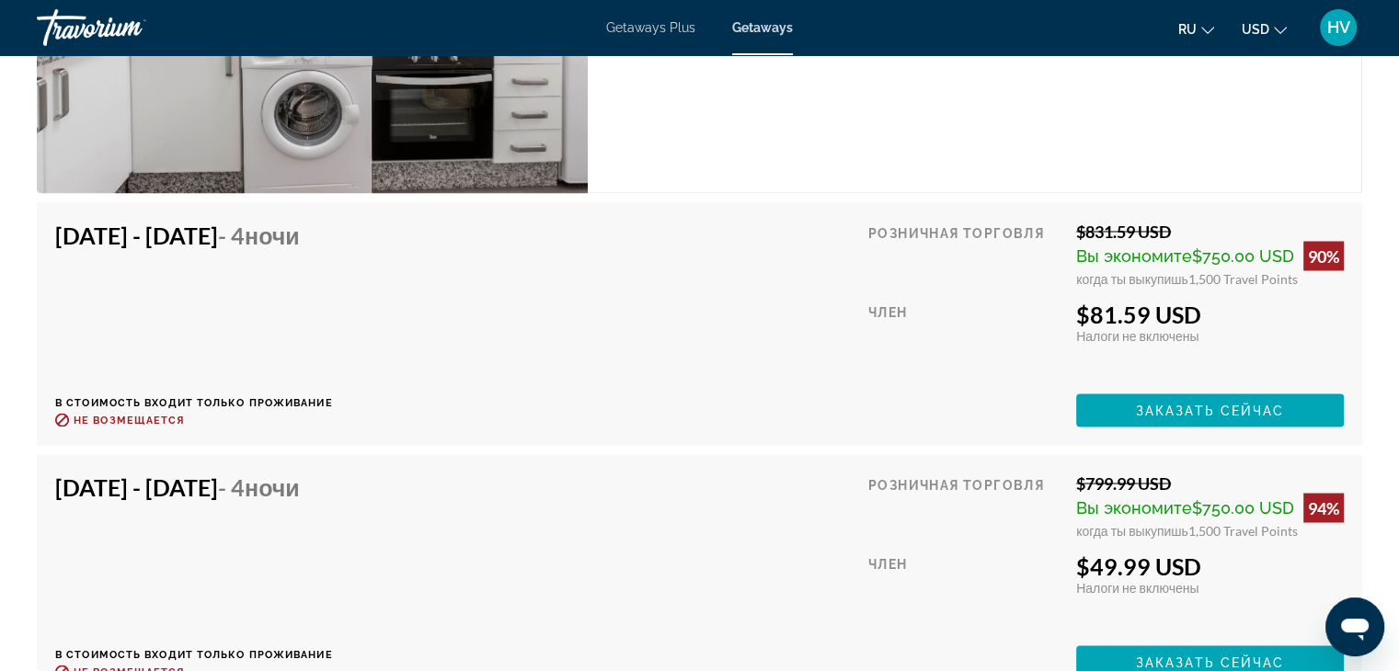
scroll to position [3281, 0]
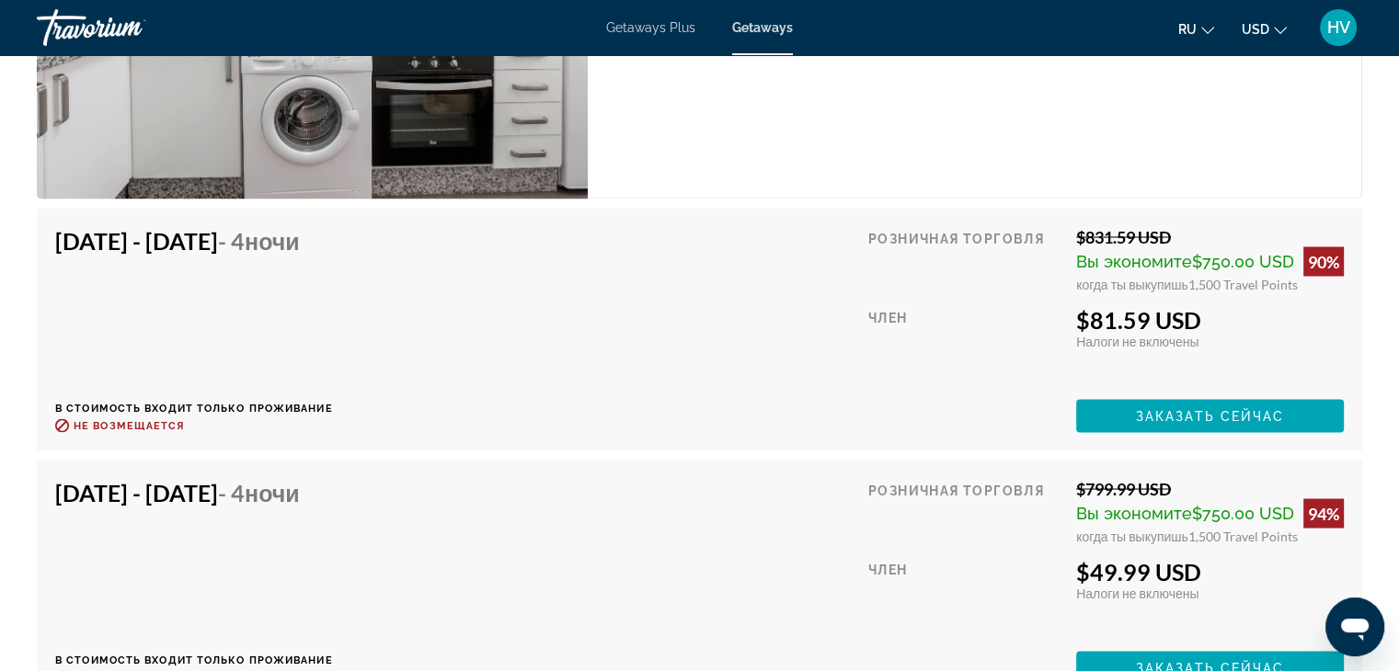
click at [575, 637] on div "Oct 26, 2025 - Oct 30, 2025 - 4 ночи В стоимость входит только проживание Возвр…" at bounding box center [699, 581] width 1288 height 206
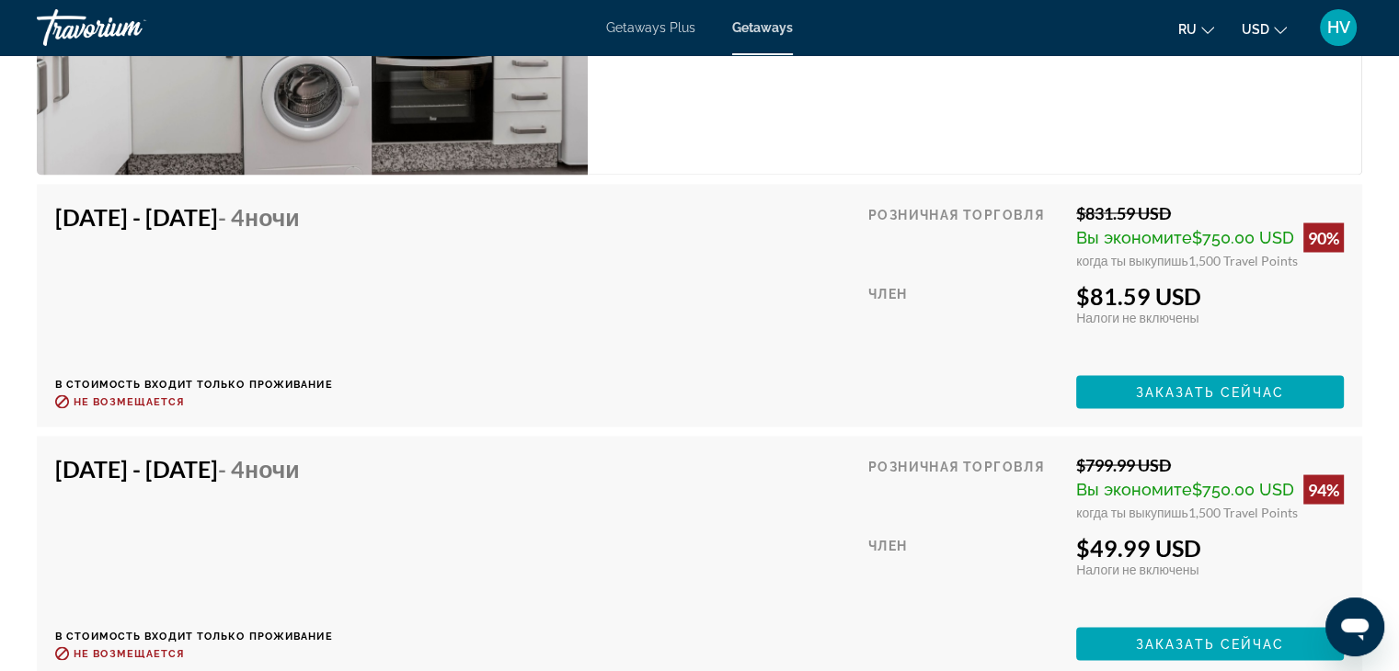
scroll to position [3310, 0]
